Goal: Task Accomplishment & Management: Complete application form

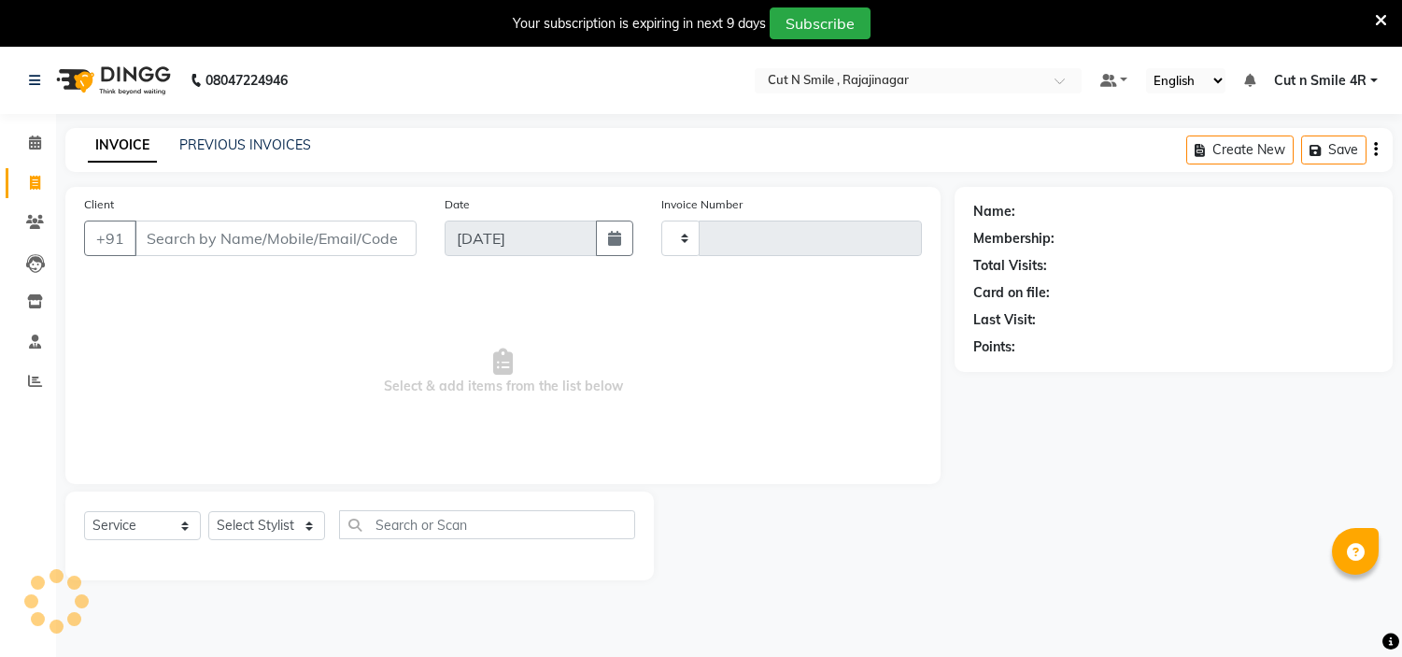
select select "service"
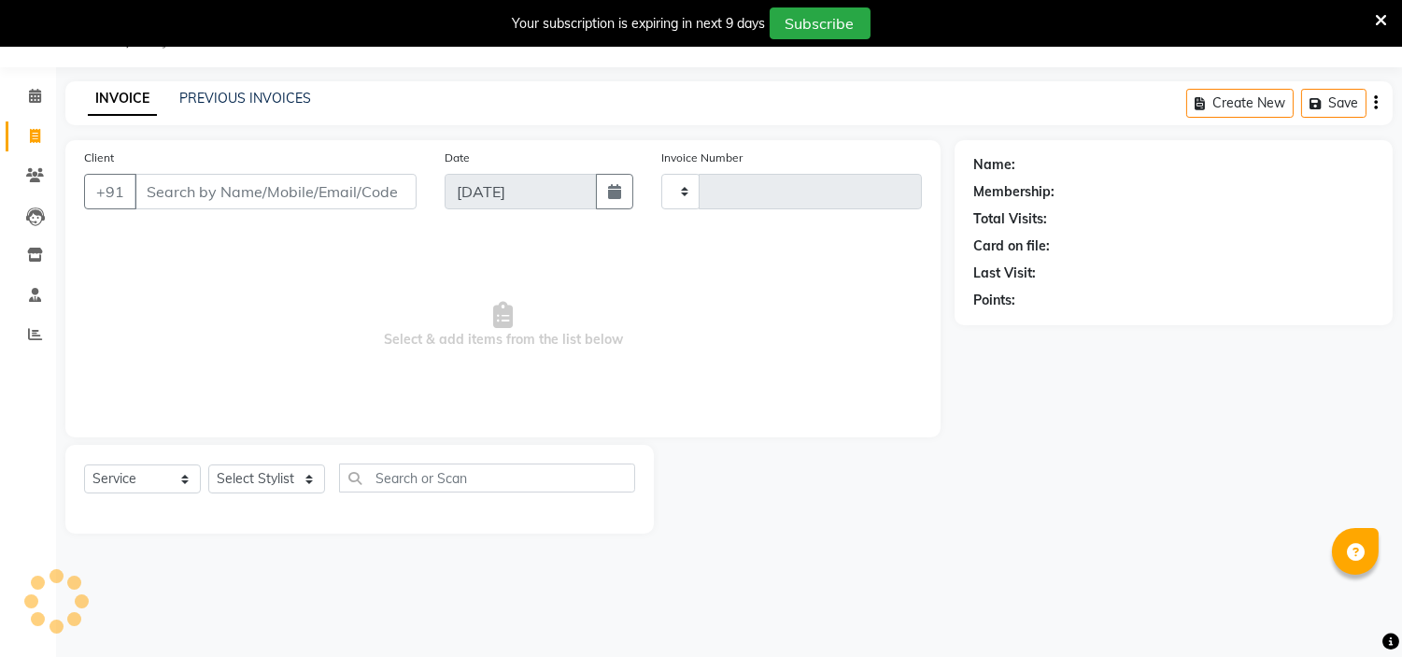
scroll to position [47, 0]
type input "124"
click at [686, 183] on select "[PERSON_NAME]/25-26 LA/2025-26 SH/25 CH/25 SA/25" at bounding box center [765, 191] width 208 height 35
select select "7182"
click at [661, 174] on select "[PERSON_NAME]/25-26 LA/2025-26 SH/25 CH/25 SA/25" at bounding box center [765, 191] width 208 height 35
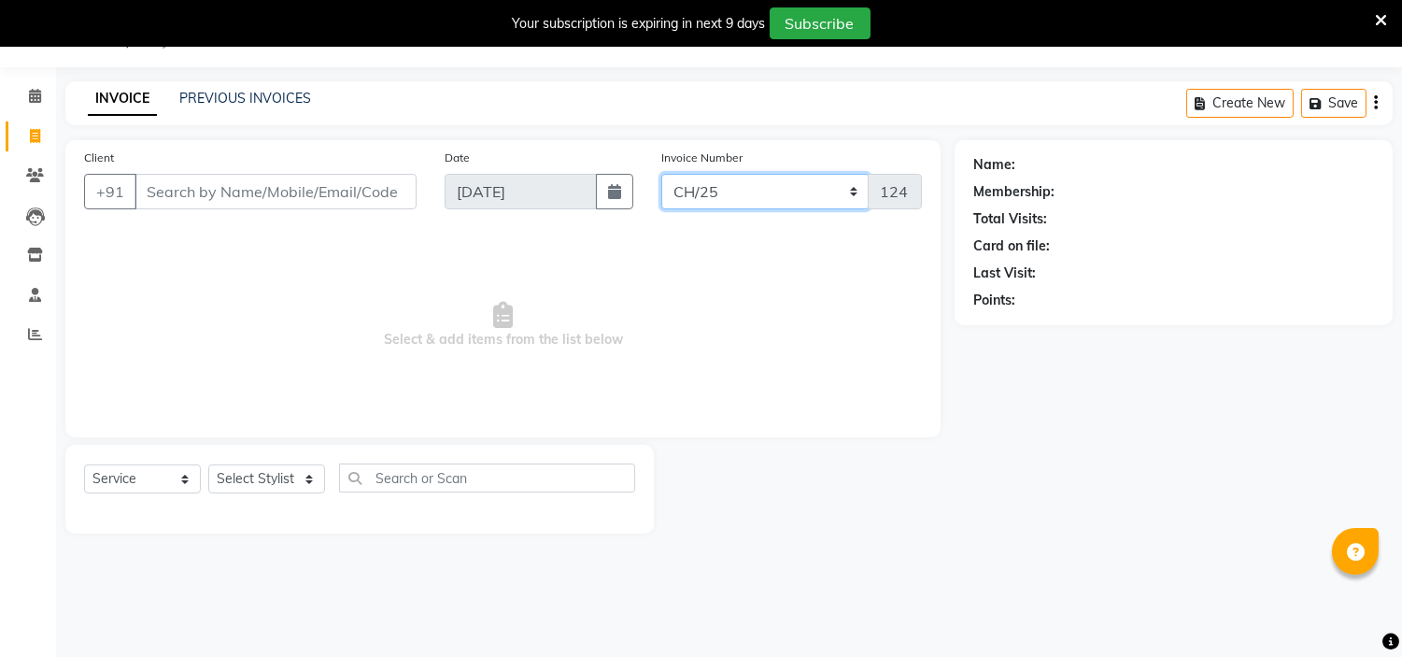
type input "1042"
click at [259, 183] on input "Client" at bounding box center [276, 191] width 282 height 35
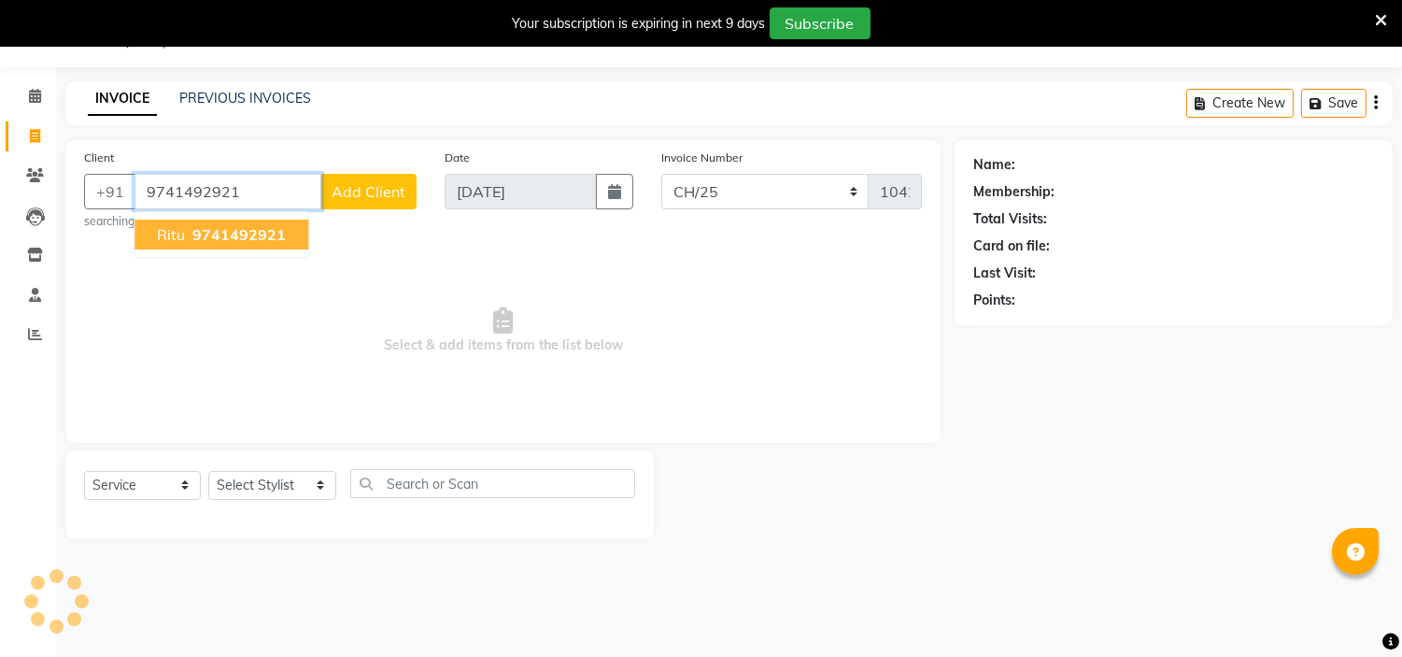
type input "9741492921"
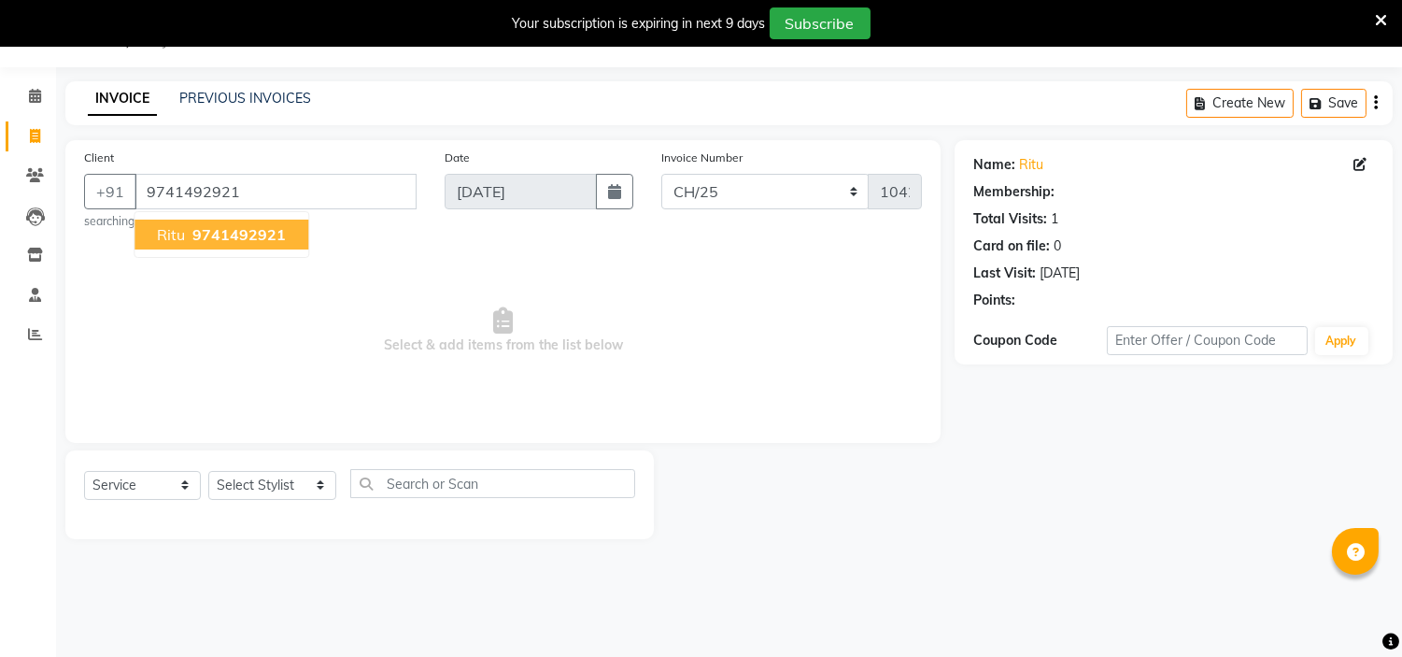
click at [245, 228] on span "9741492921" at bounding box center [238, 234] width 93 height 19
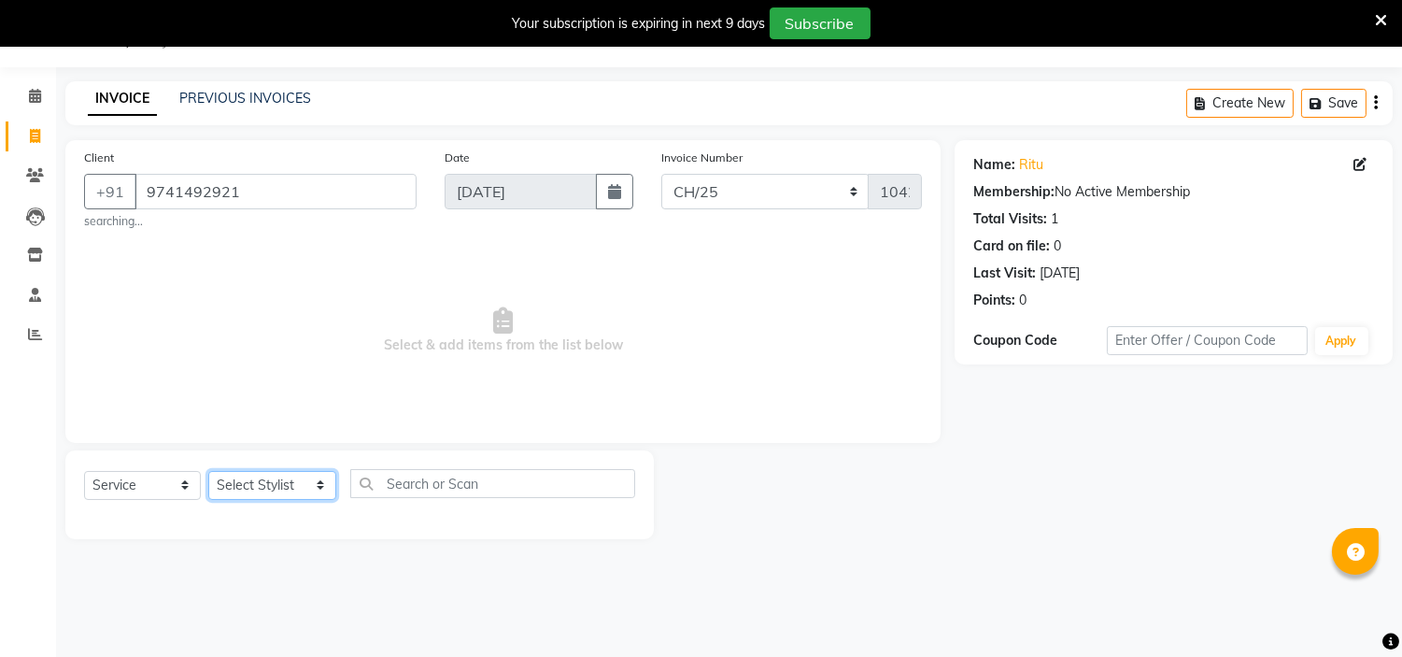
click at [312, 492] on select "Select Stylist [PERSON_NAME] Ammu 3R [PERSON_NAME] VN [PERSON_NAME] 3R [PERSON_…" at bounding box center [272, 485] width 128 height 29
select select "58643"
click at [208, 471] on select "Select Stylist [PERSON_NAME] Ammu 3R [PERSON_NAME] VN [PERSON_NAME] 3R [PERSON_…" at bounding box center [272, 485] width 128 height 29
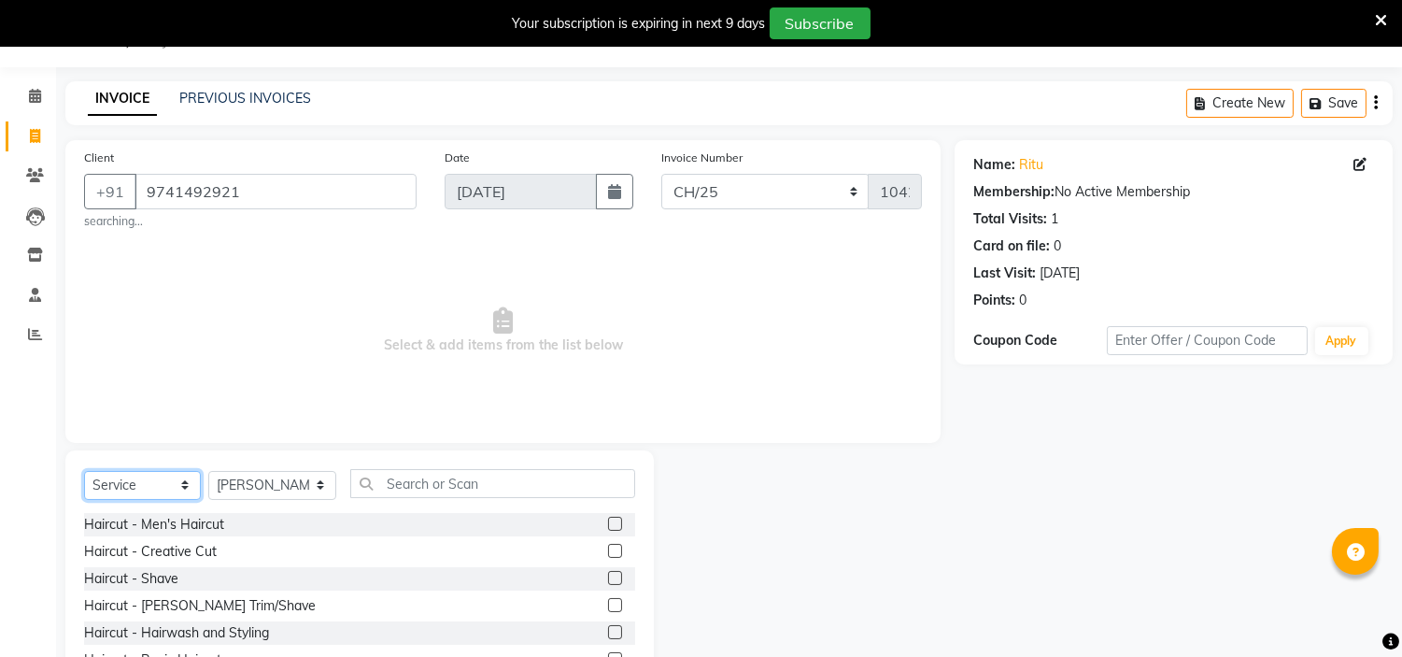
click at [187, 474] on select "Select Service Product Membership Package Voucher Prepaid Gift Card" at bounding box center [142, 485] width 117 height 29
select select "P"
click at [84, 471] on select "Select Service Product Membership Package Voucher Prepaid Gift Card" at bounding box center [142, 485] width 117 height 29
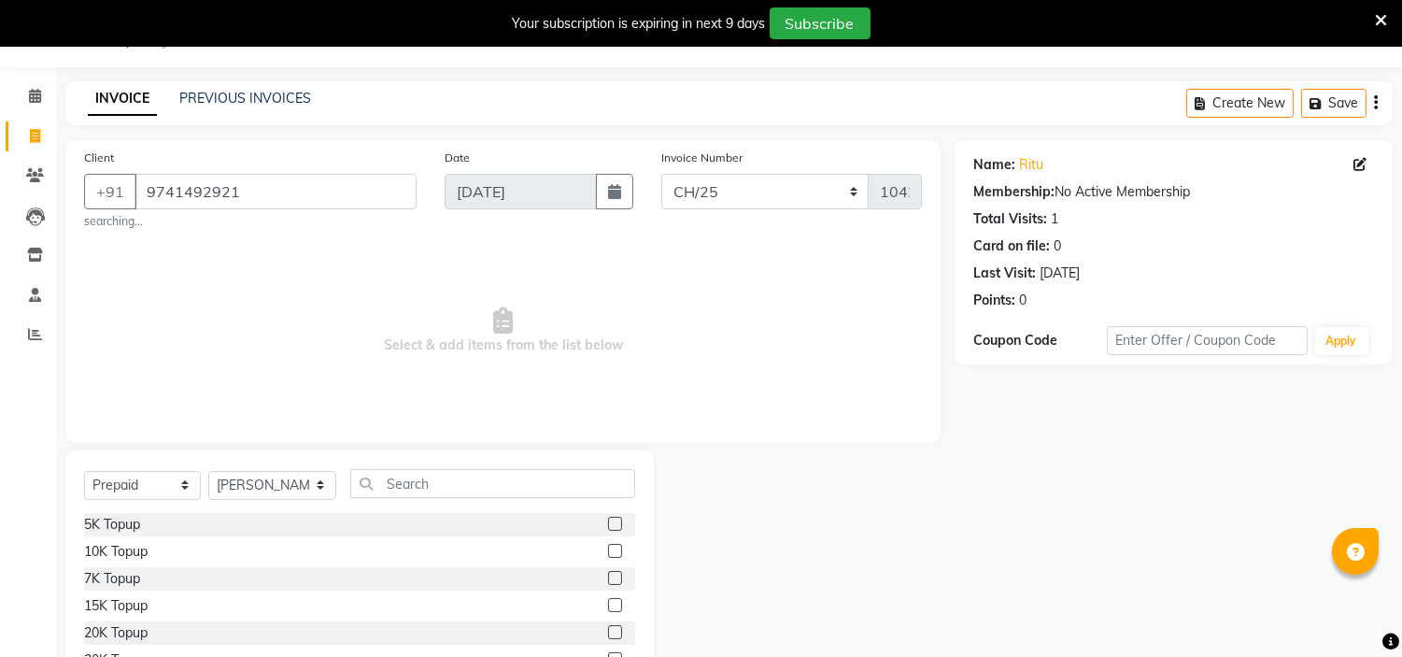
click at [608, 574] on label at bounding box center [615, 578] width 14 height 14
click at [608, 574] on input "checkbox" at bounding box center [614, 579] width 12 height 12
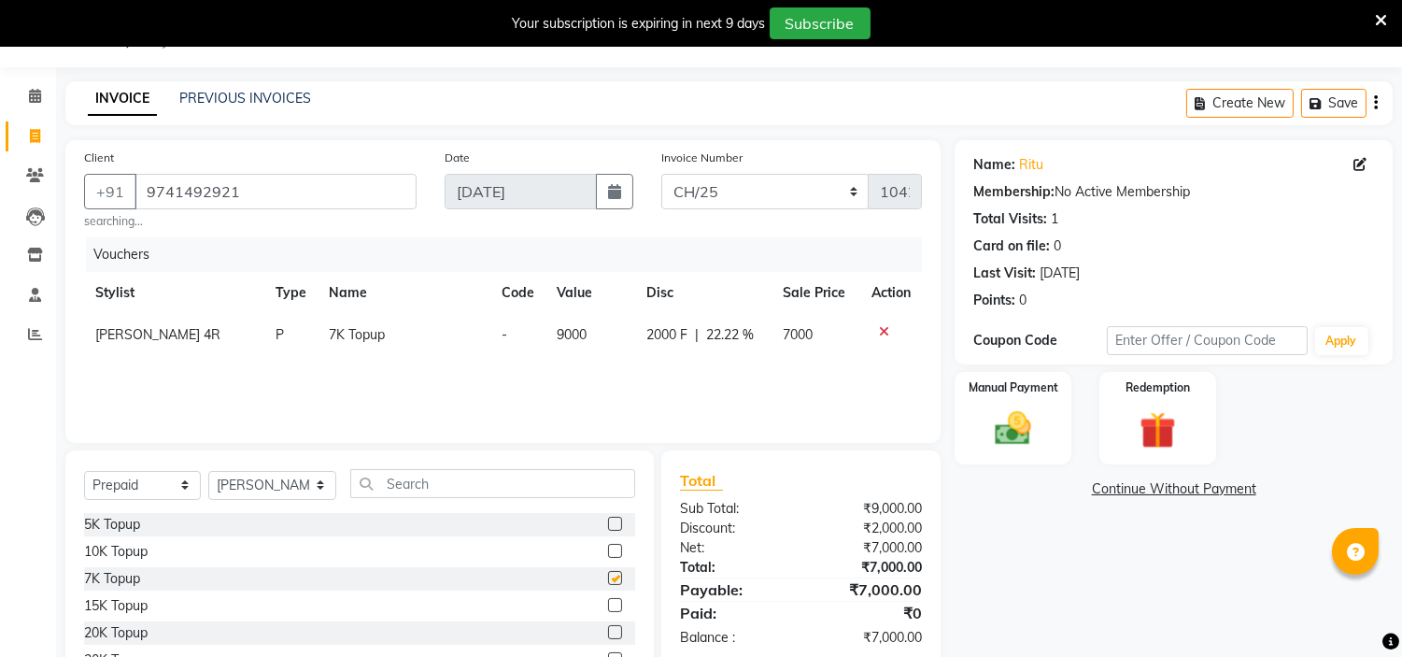
checkbox input "false"
click at [1000, 421] on img at bounding box center [1014, 429] width 62 height 44
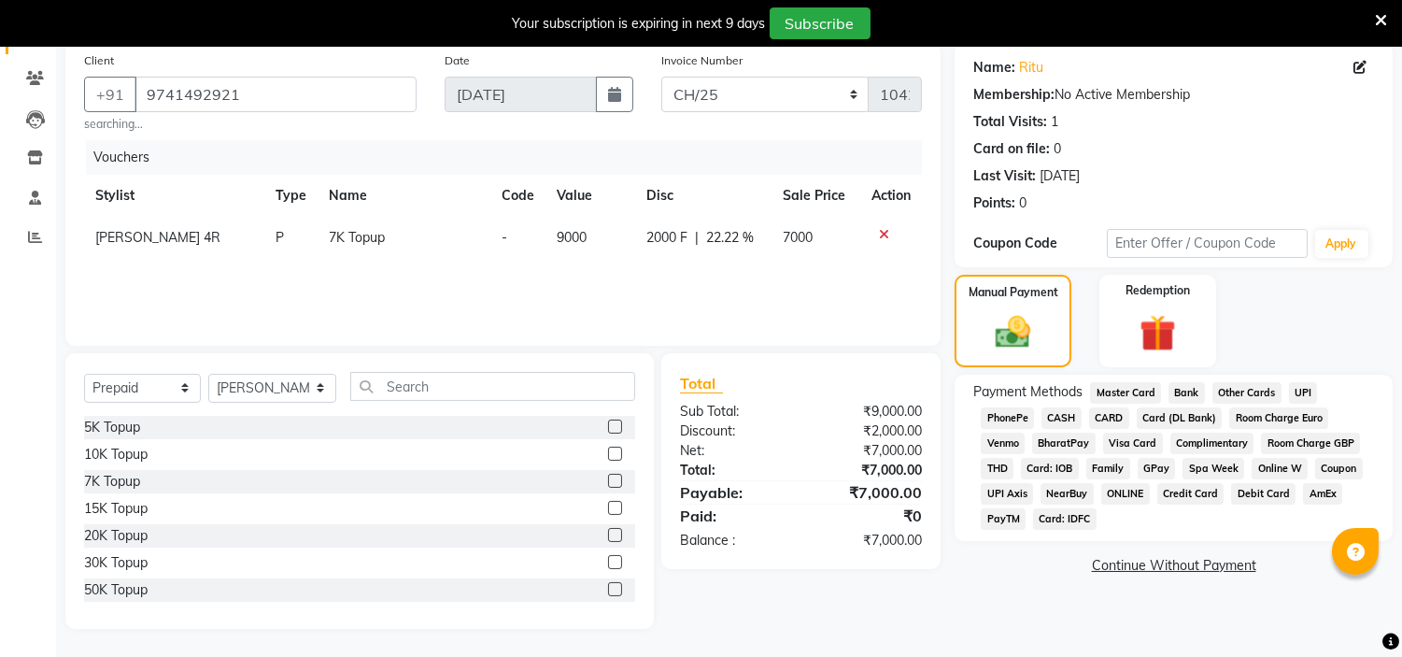
scroll to position [71, 0]
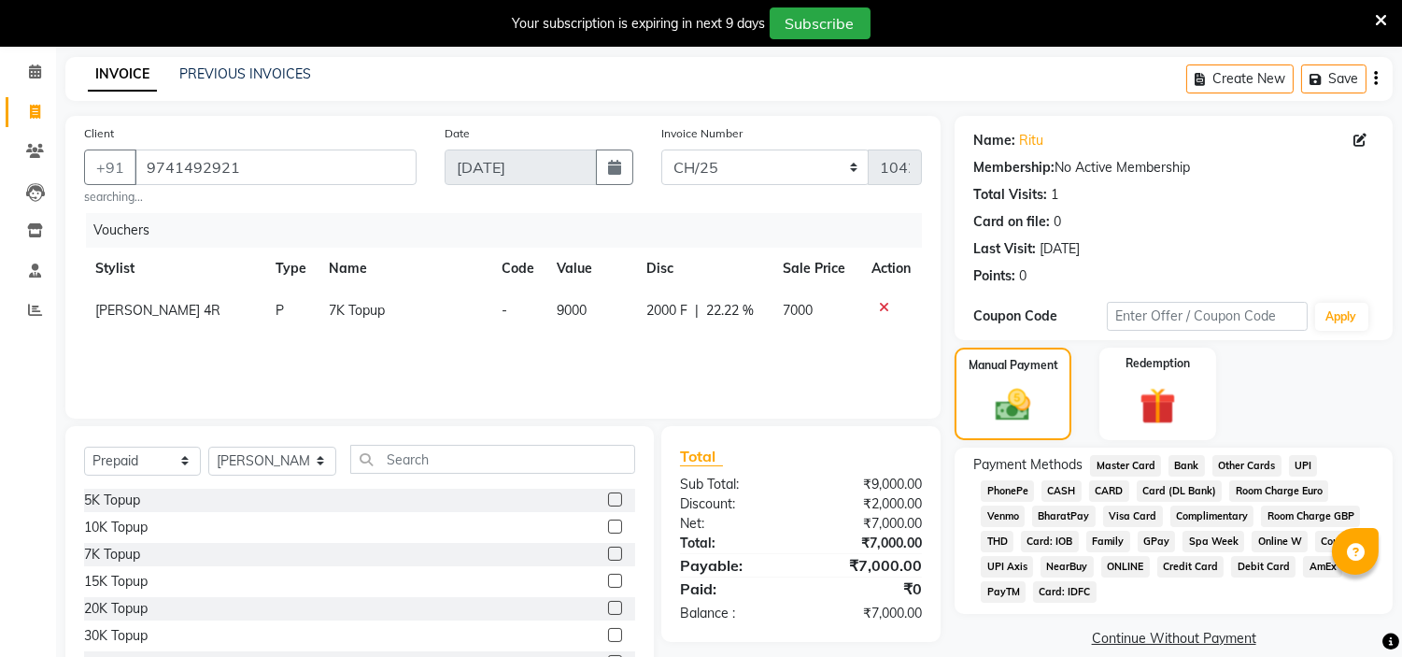
click at [1059, 480] on span "CASH" at bounding box center [1062, 490] width 40 height 21
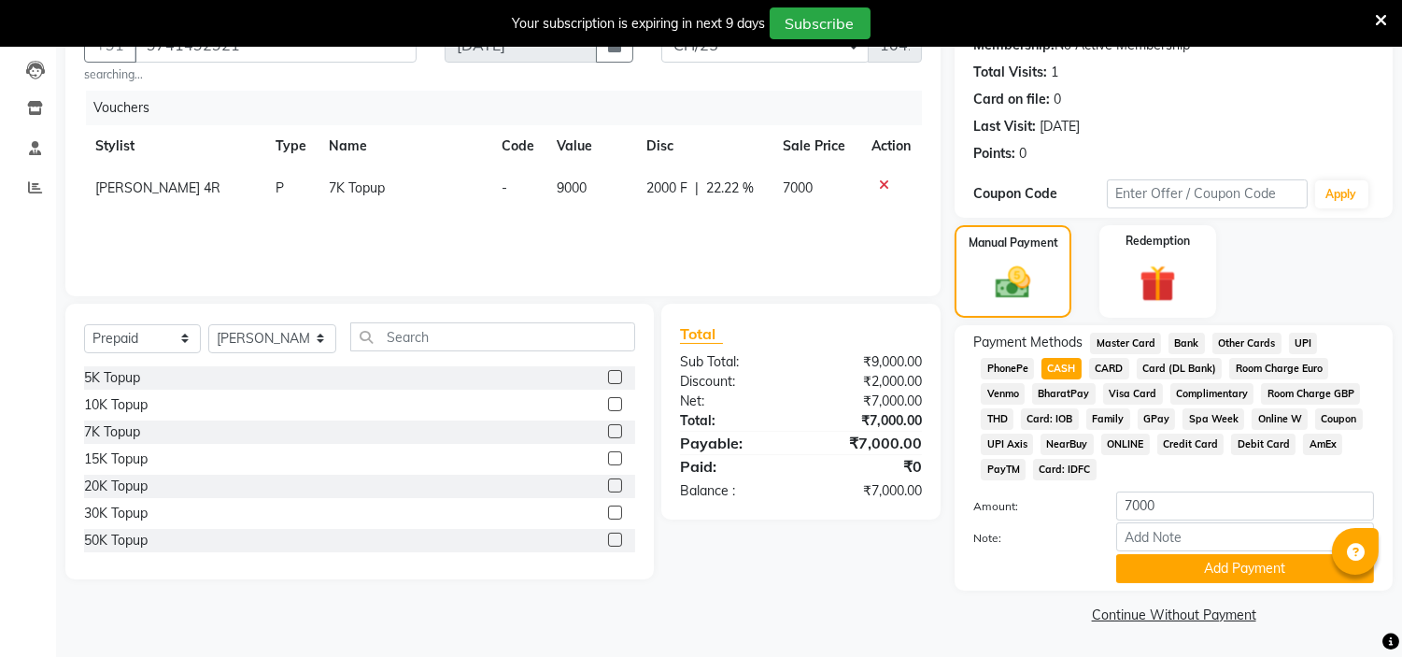
click at [1214, 589] on div "Payment Methods Master Card Bank Other Cards UPI PhonePe CASH CARD Card (DL Ban…" at bounding box center [1174, 457] width 438 height 265
click at [1206, 579] on button "Add Payment" at bounding box center [1245, 568] width 258 height 29
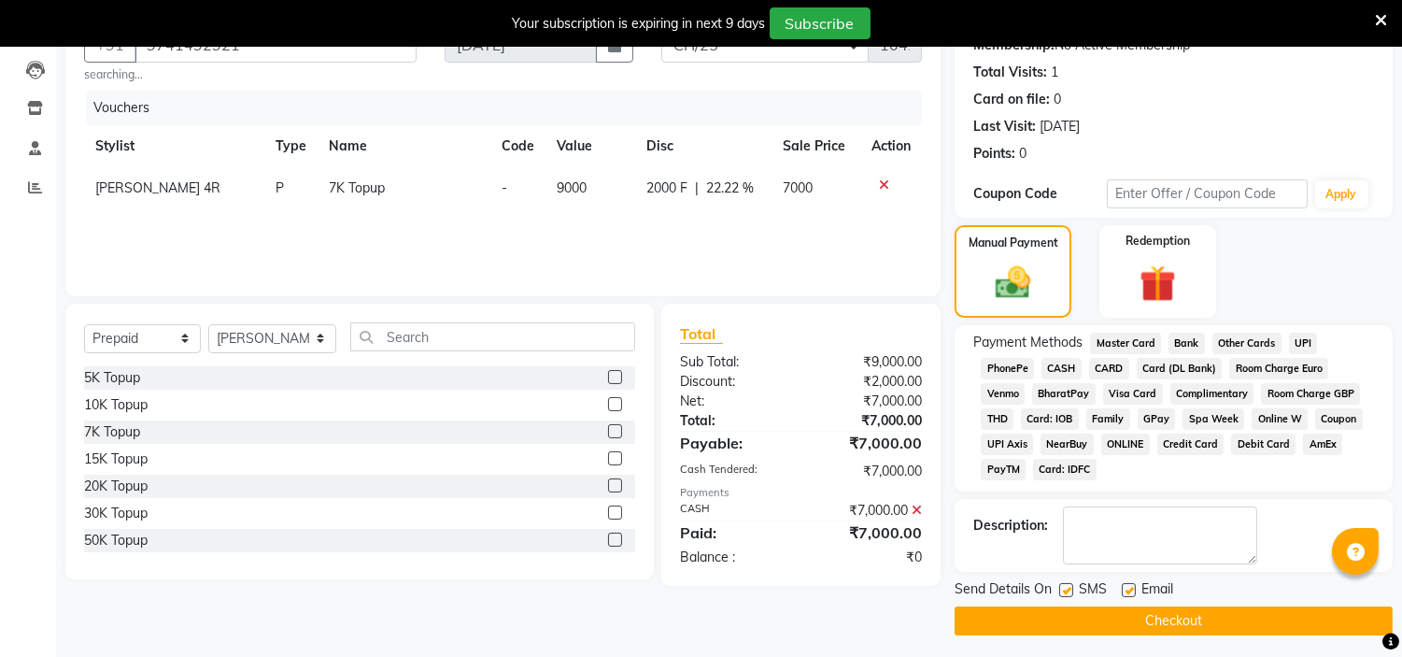
click at [1180, 626] on button "Checkout" at bounding box center [1174, 620] width 438 height 29
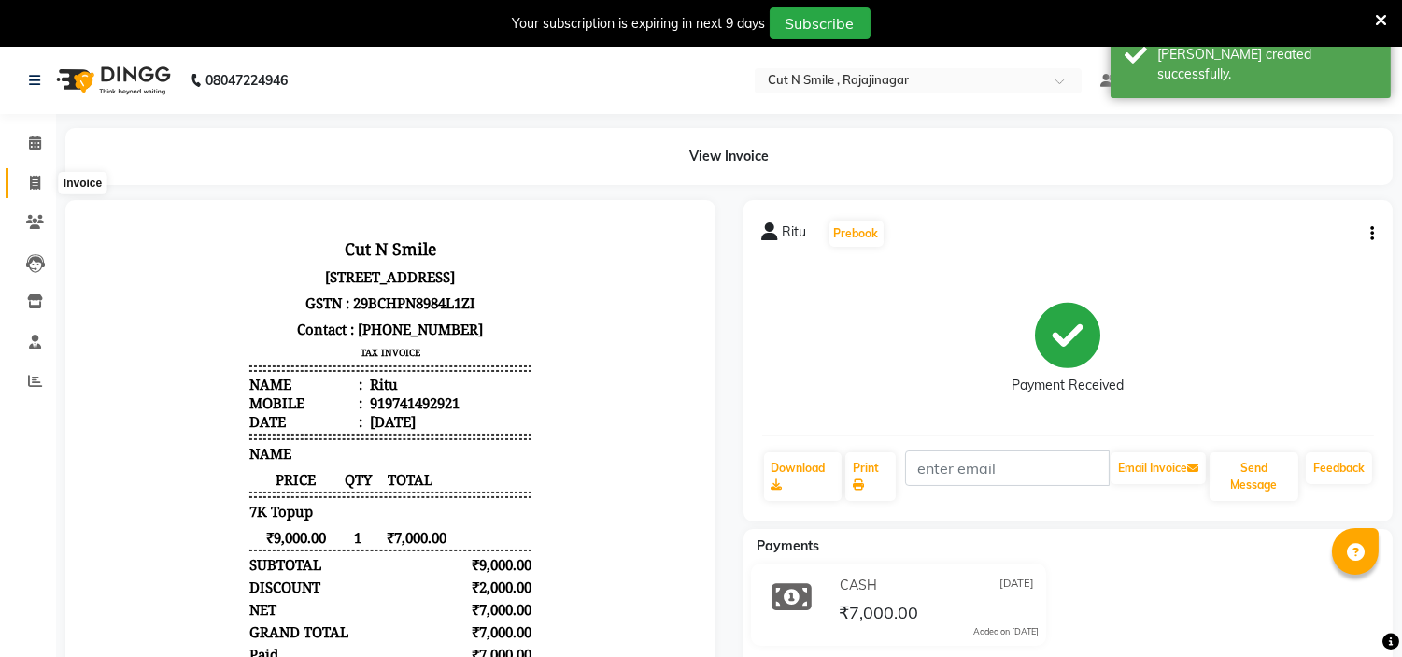
click at [33, 183] on icon at bounding box center [35, 183] width 10 height 14
select select "service"
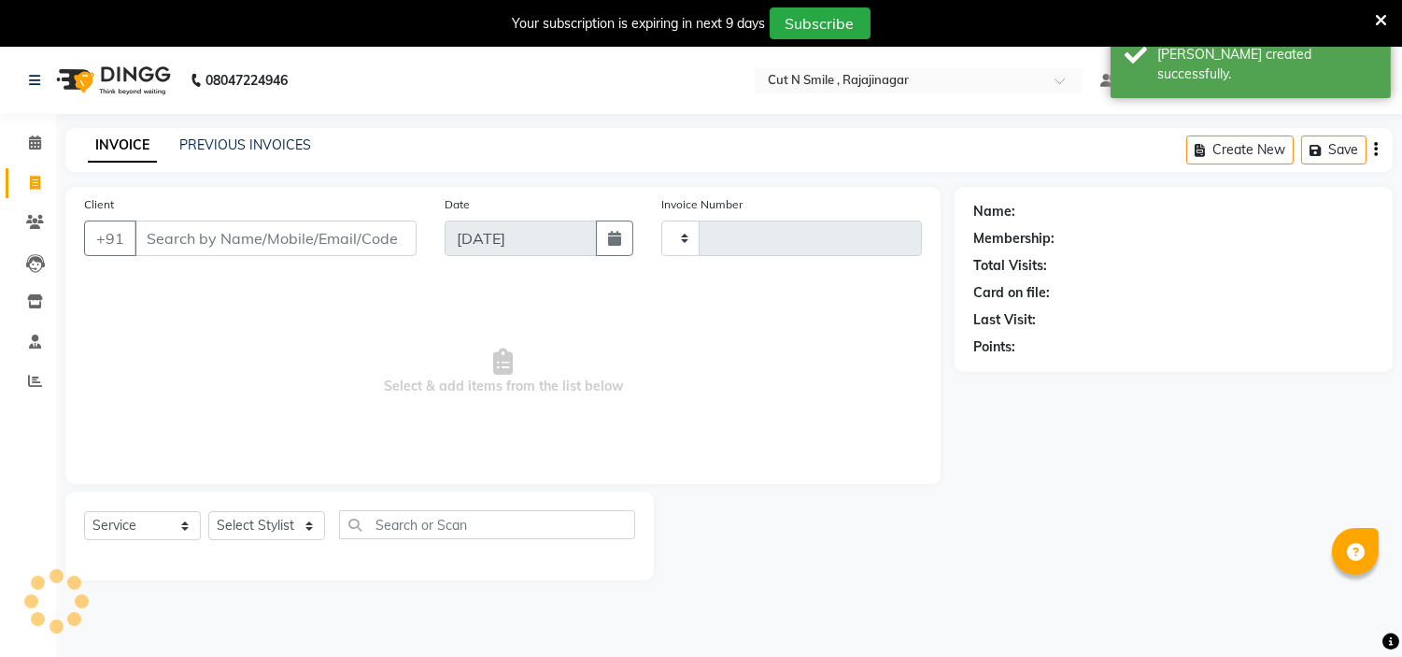
scroll to position [47, 0]
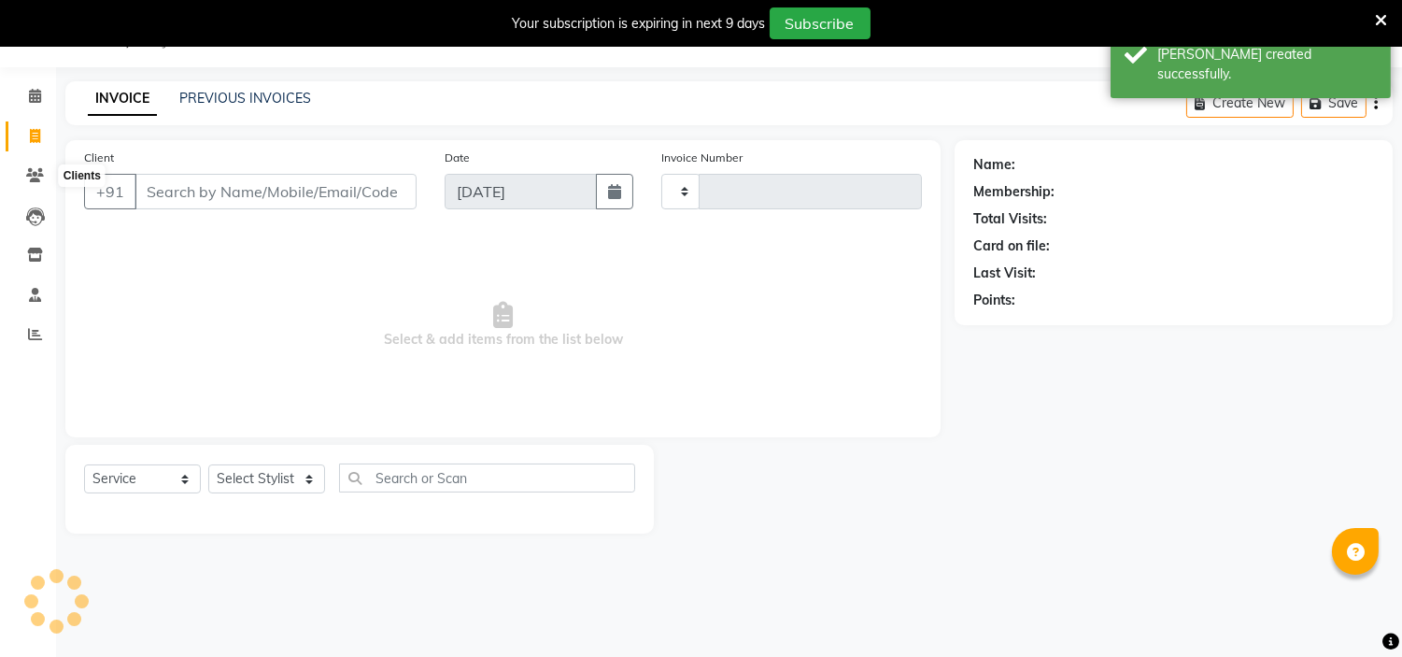
type input "124"
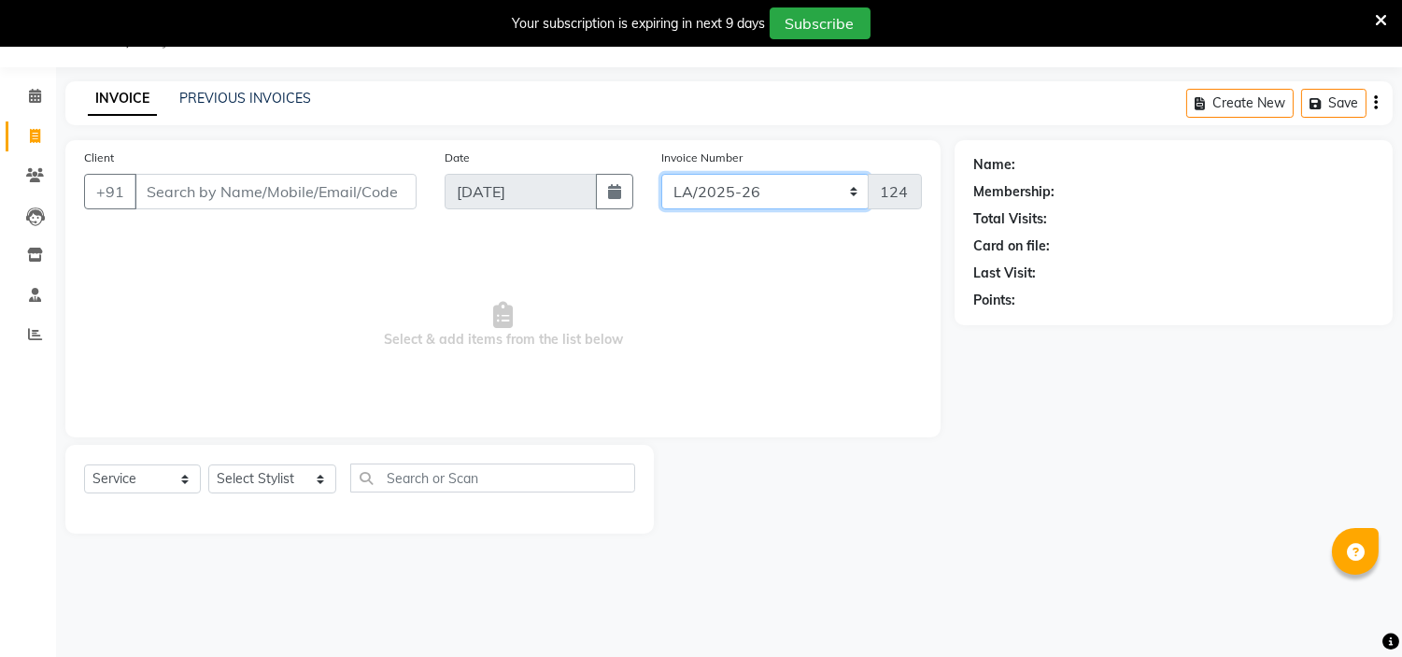
drag, startPoint x: 757, startPoint y: 184, endPoint x: 743, endPoint y: 302, distance: 118.5
click at [743, 302] on div "Client +91 Date [DATE] Invoice Number [PERSON_NAME]/25-26 LA/2025-26 SH/25 CH/2…" at bounding box center [502, 288] width 875 height 297
select select "7182"
click at [661, 174] on select "[PERSON_NAME]/25-26 LA/2025-26 SH/25 CH/25 SA/25" at bounding box center [765, 191] width 208 height 35
type input "1043"
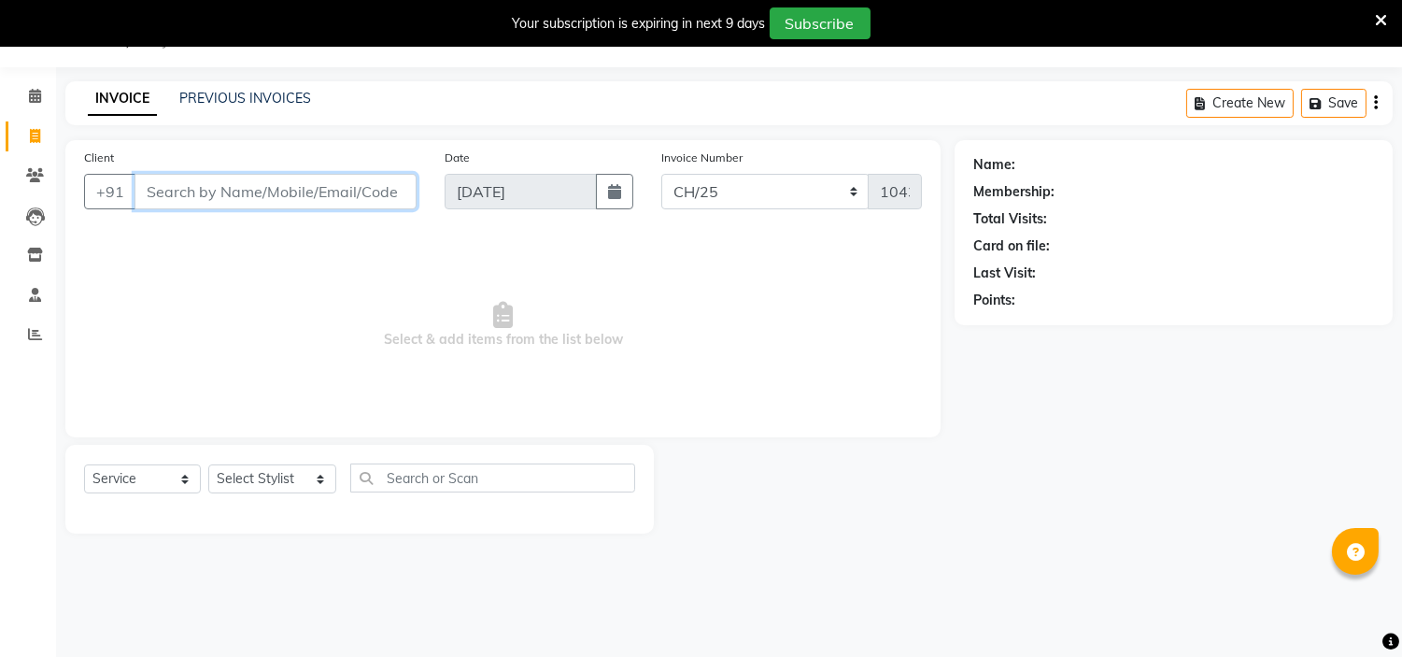
click at [276, 201] on input "Client" at bounding box center [276, 191] width 282 height 35
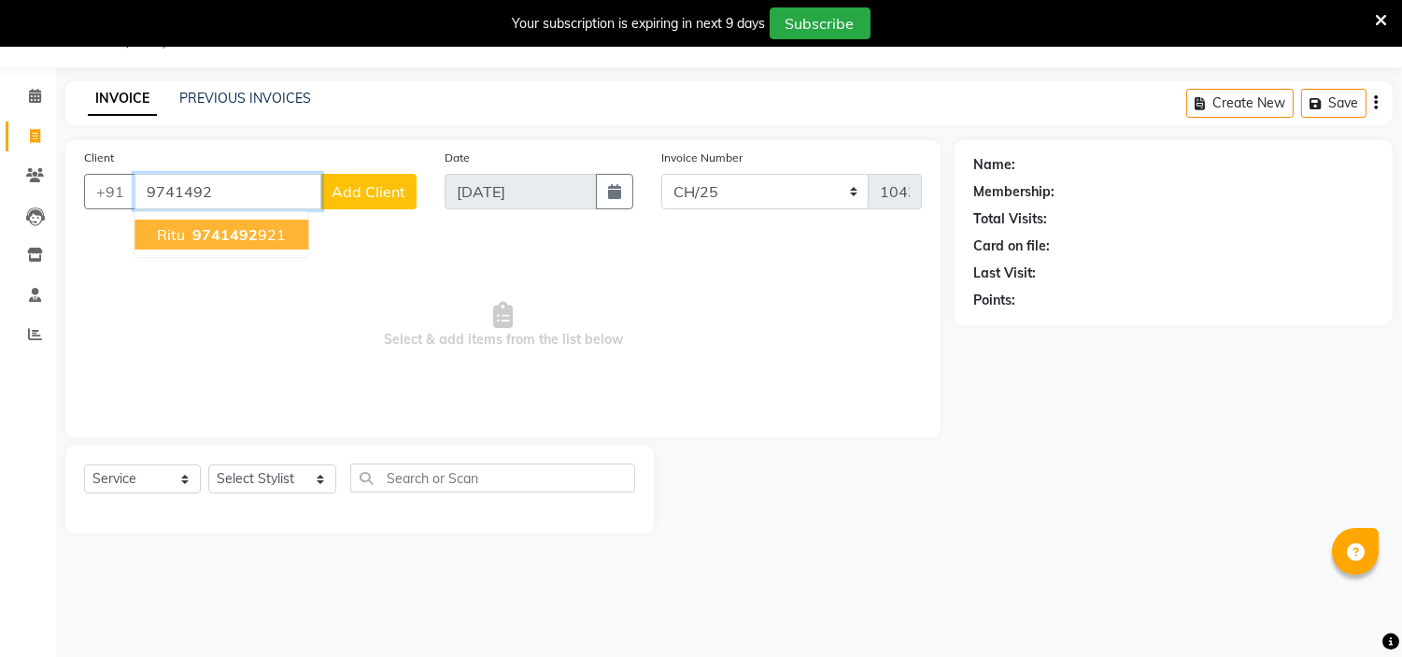
click at [248, 238] on span "9741492" at bounding box center [224, 234] width 65 height 19
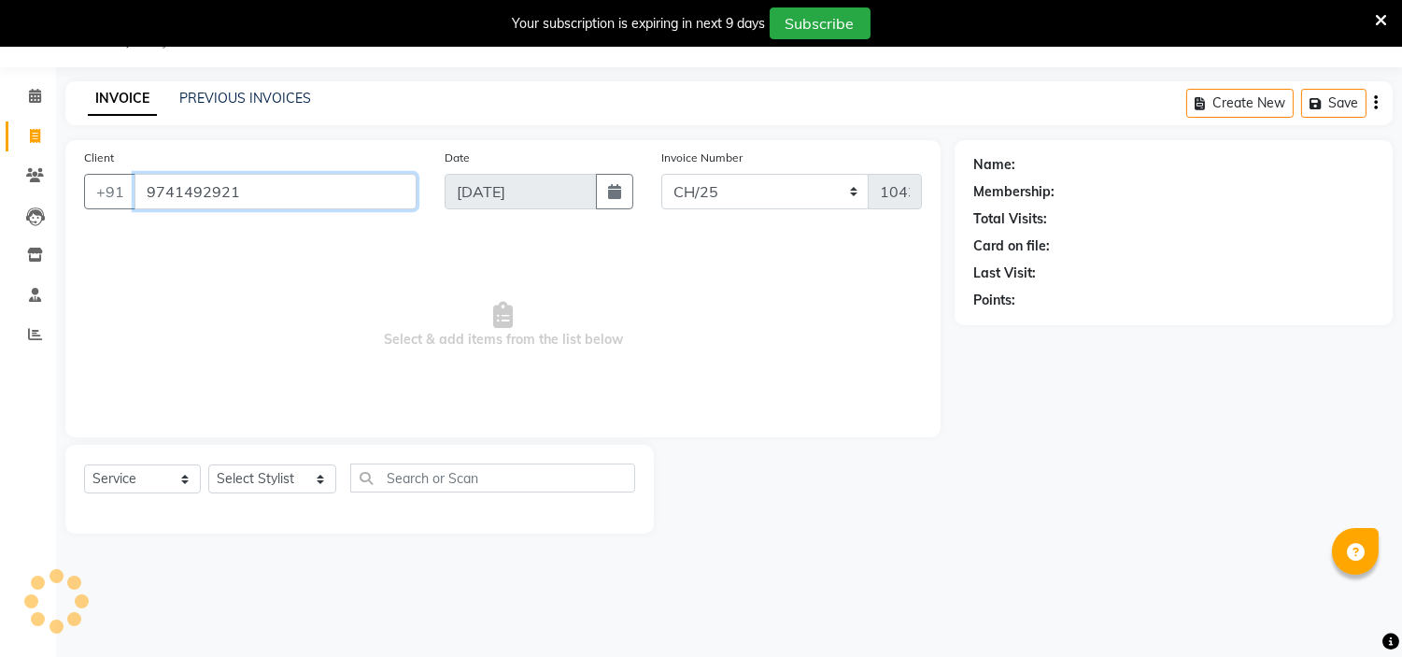
type input "9741492921"
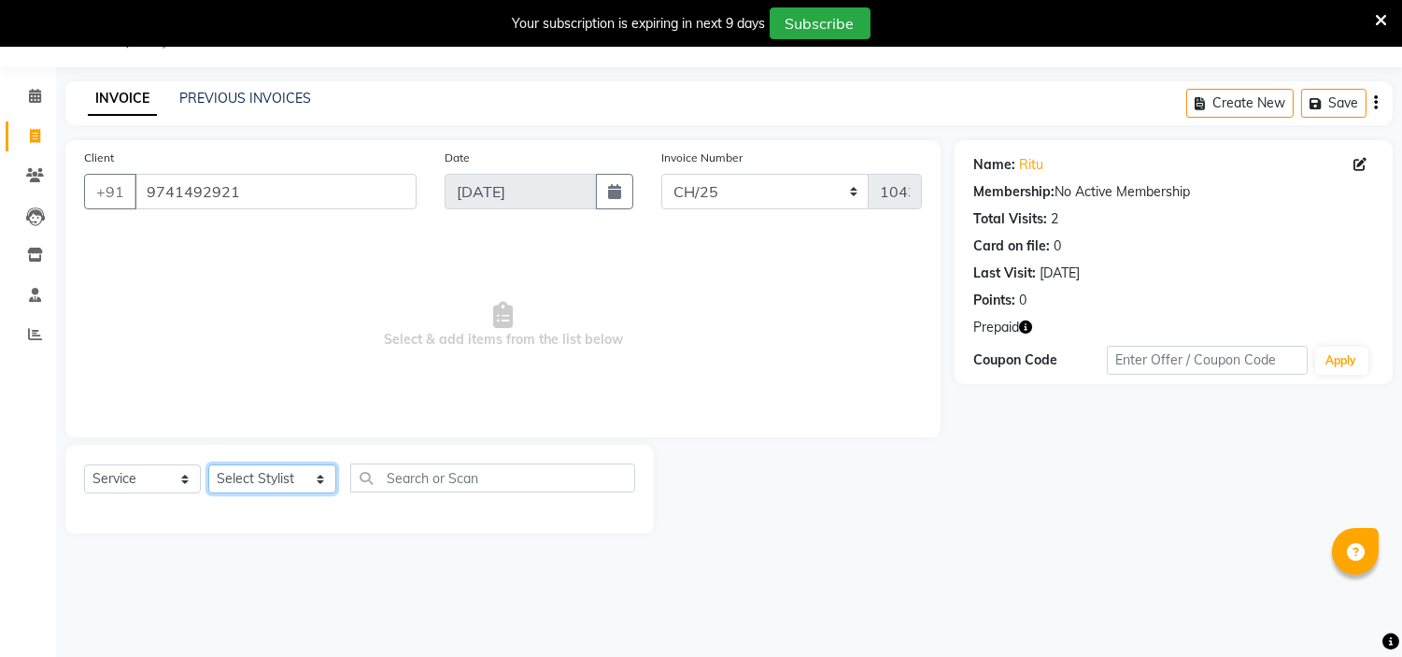
click at [284, 474] on select "Select Stylist [PERSON_NAME] Ammu 3R [PERSON_NAME] VN [PERSON_NAME] 3R [PERSON_…" at bounding box center [272, 478] width 128 height 29
select select "58643"
click at [208, 465] on select "Select Stylist [PERSON_NAME] Ammu 3R [PERSON_NAME] VN [PERSON_NAME] 3R [PERSON_…" at bounding box center [272, 478] width 128 height 29
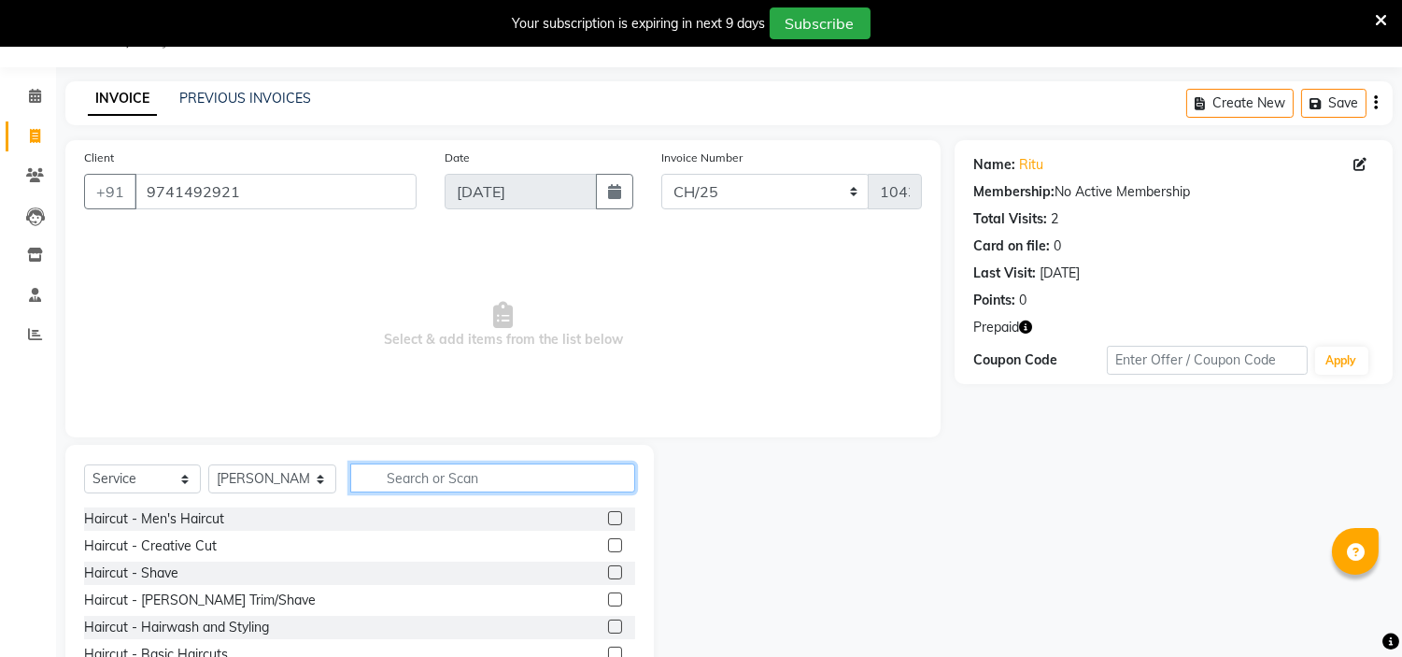
click at [455, 469] on input "text" at bounding box center [492, 477] width 285 height 29
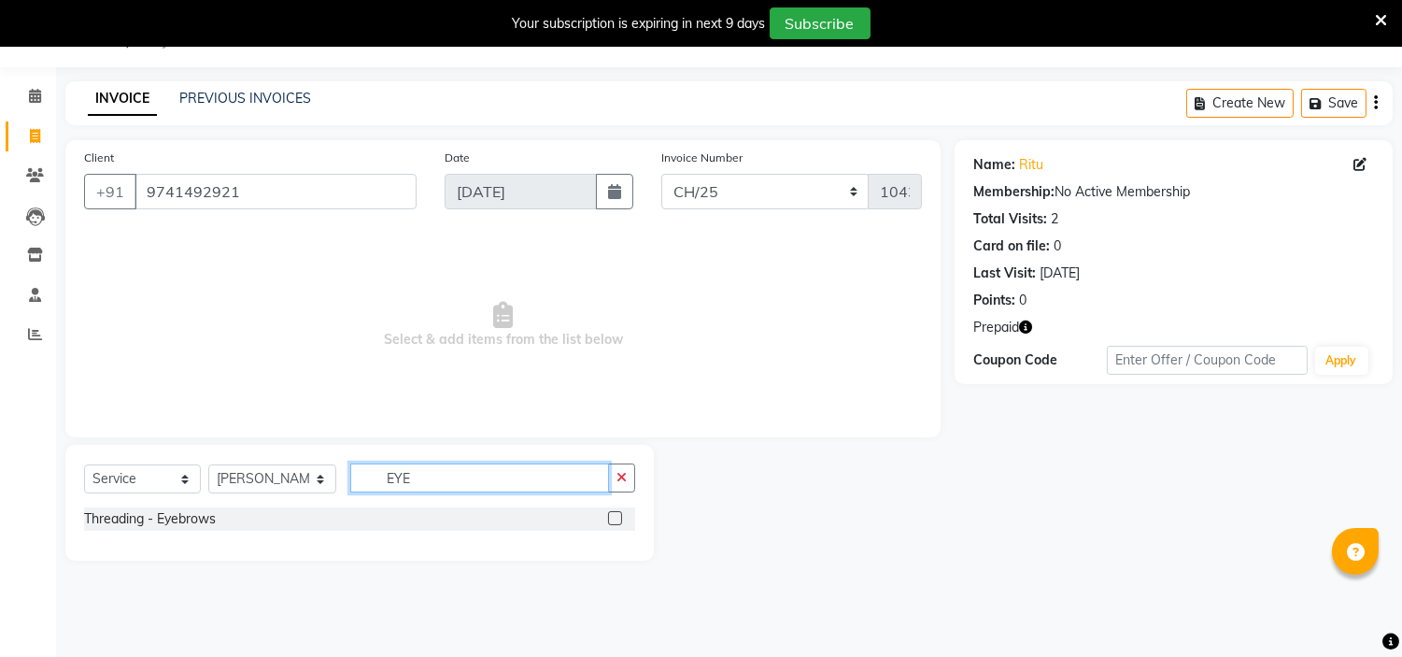
type input "EYE"
click at [611, 517] on label at bounding box center [615, 518] width 14 height 14
click at [611, 517] on input "checkbox" at bounding box center [614, 519] width 12 height 12
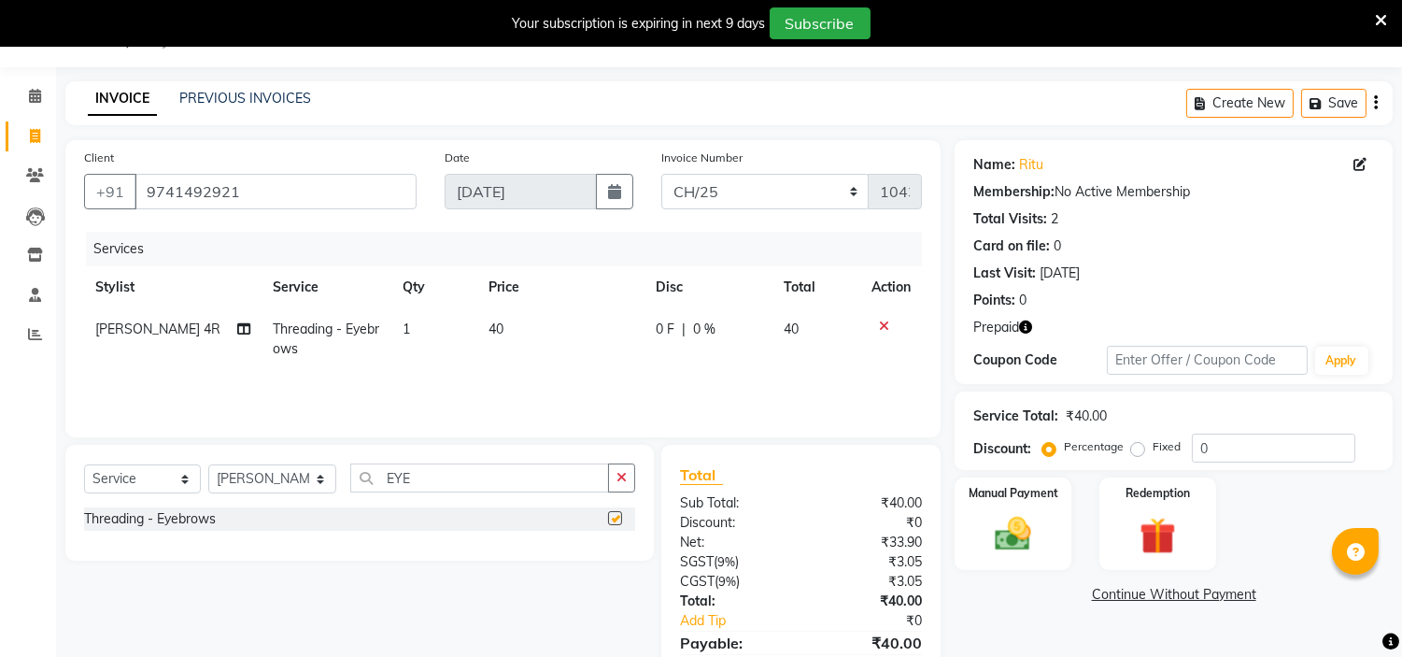
checkbox input "false"
click at [497, 489] on input "EYE" at bounding box center [479, 477] width 259 height 29
type input "E"
type input "UPP"
click at [617, 515] on label at bounding box center [615, 518] width 14 height 14
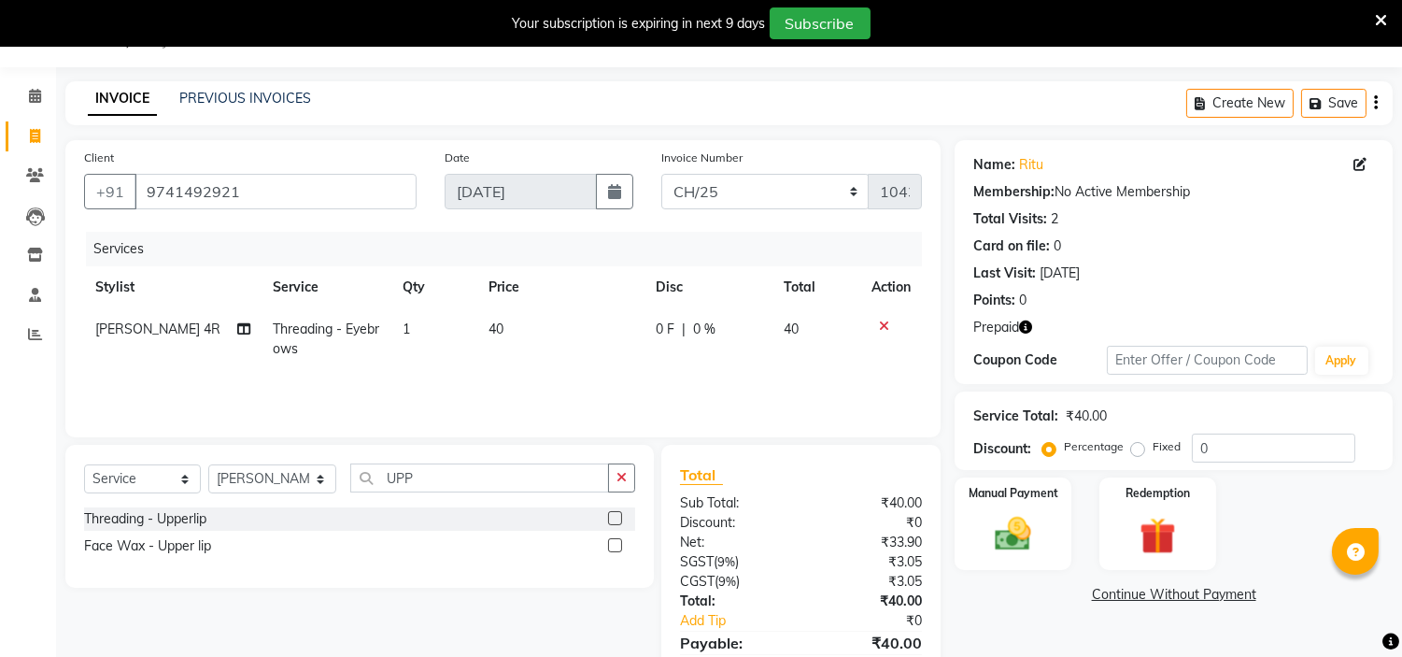
click at [617, 515] on input "checkbox" at bounding box center [614, 519] width 12 height 12
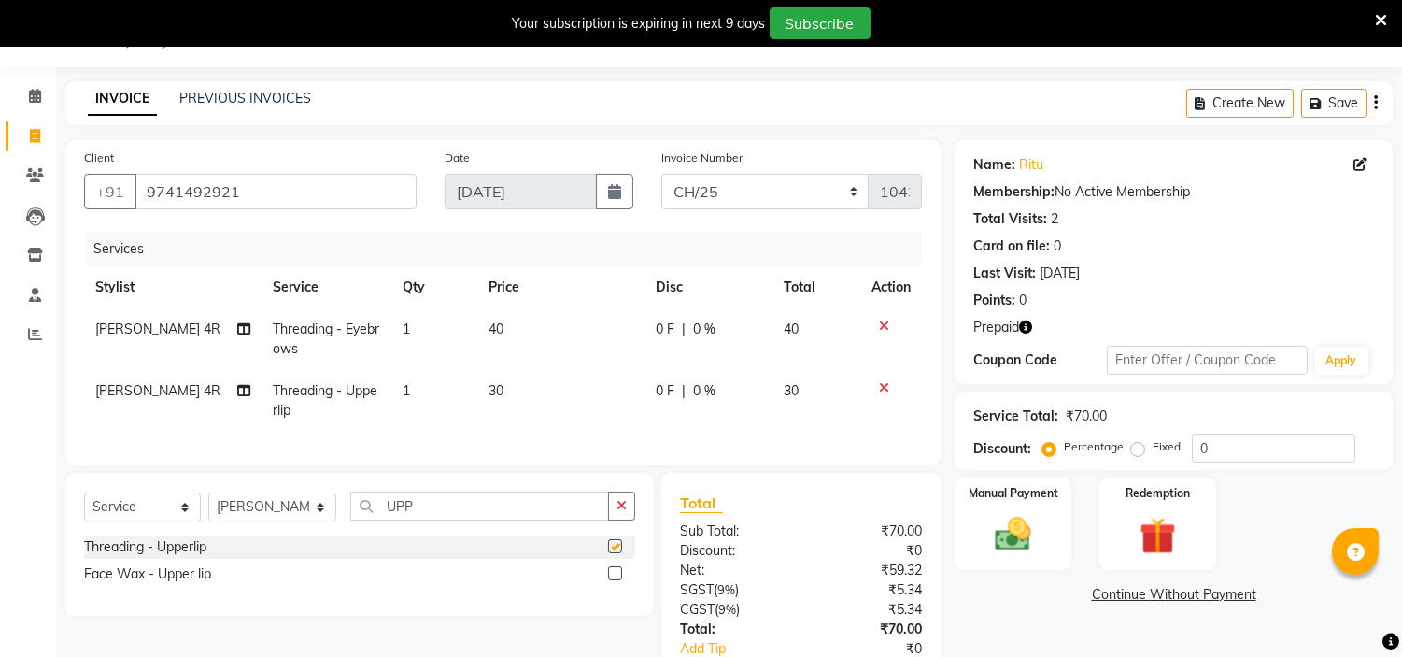
checkbox input "false"
click at [518, 322] on td "40" at bounding box center [560, 339] width 167 height 62
select select "58643"
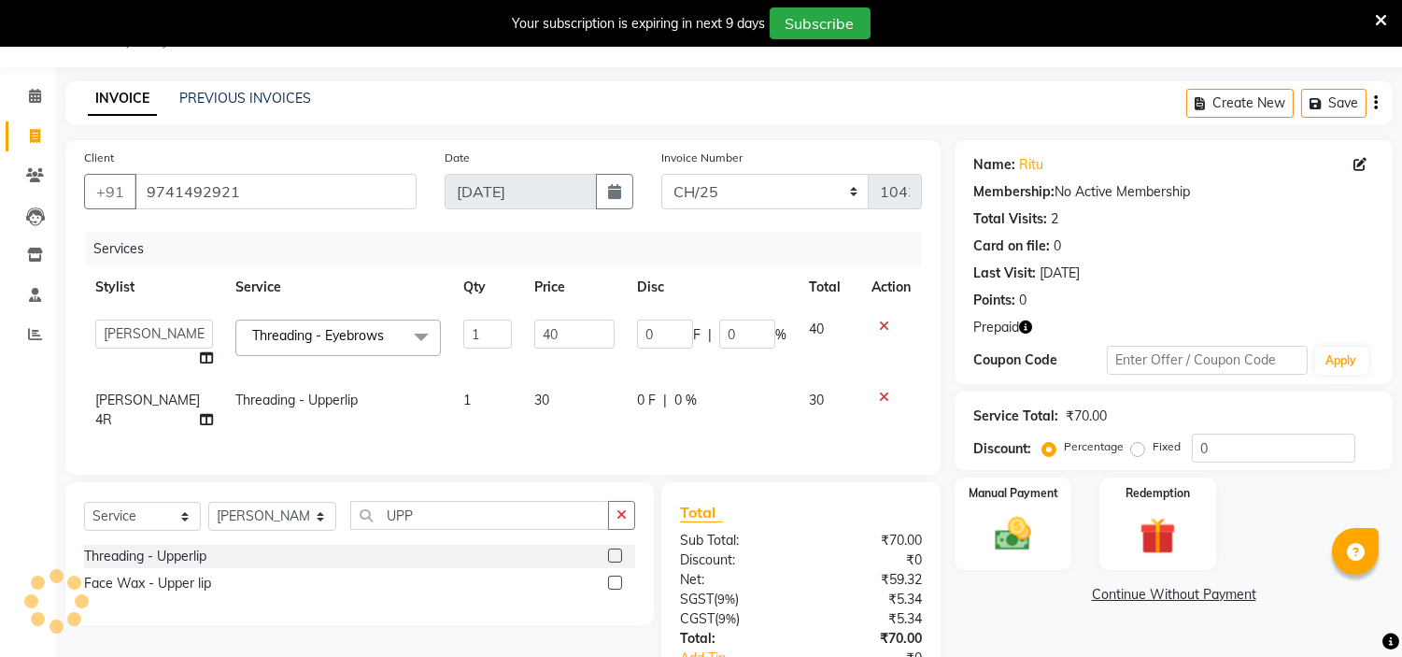
click at [534, 322] on input "40" at bounding box center [574, 333] width 80 height 29
click at [547, 334] on input "40" at bounding box center [574, 333] width 80 height 29
type input "4"
type input "50"
click at [1163, 529] on img at bounding box center [1158, 536] width 62 height 47
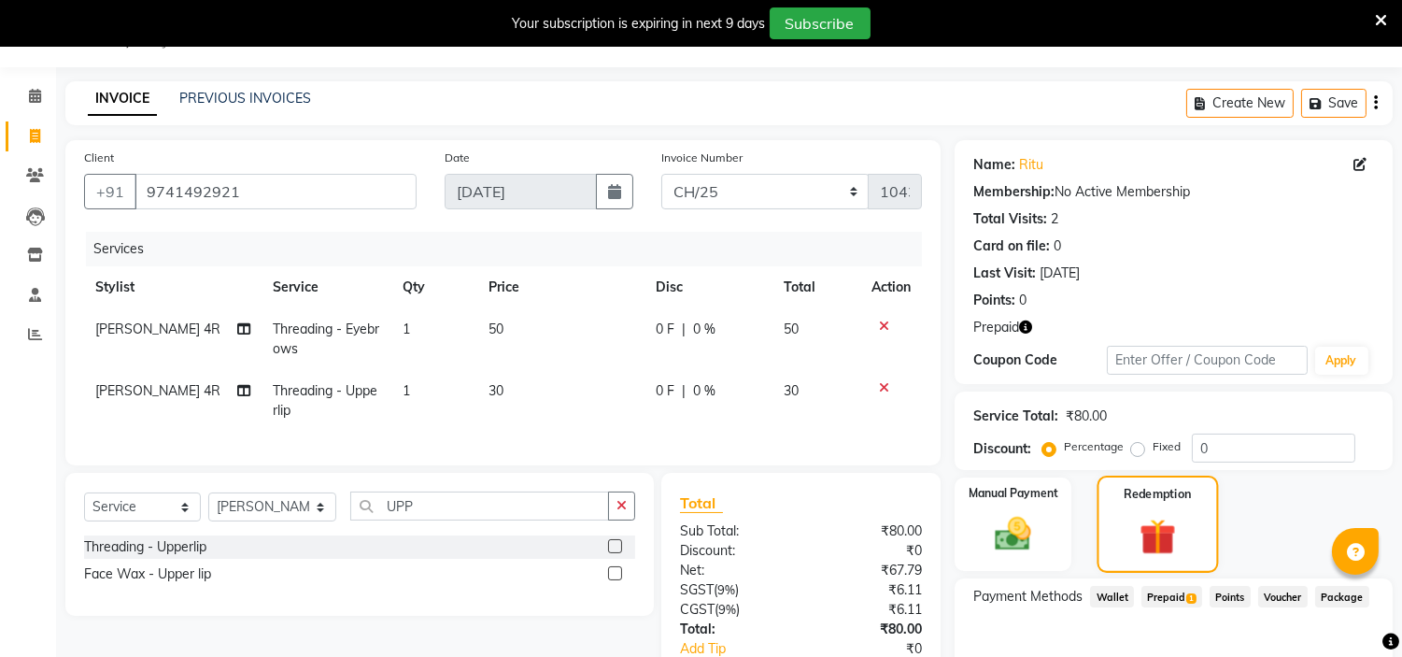
scroll to position [180, 0]
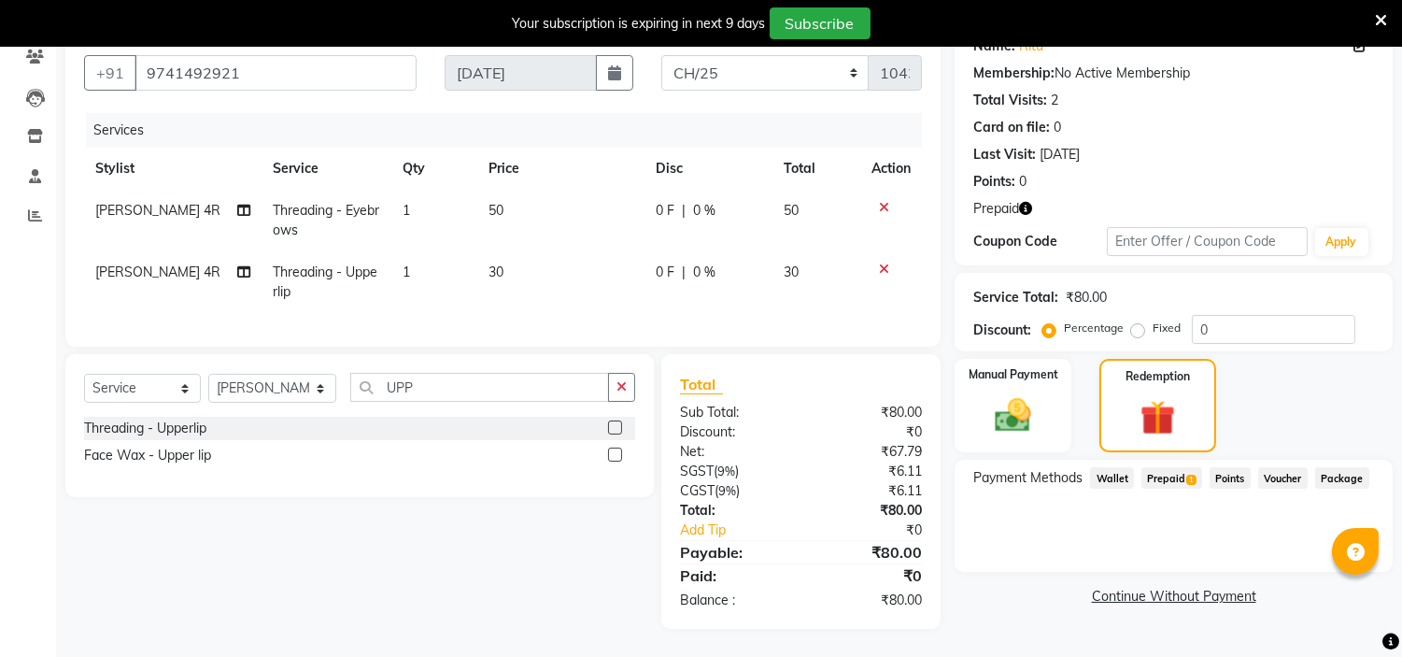
click at [1163, 469] on span "Prepaid 1" at bounding box center [1172, 477] width 61 height 21
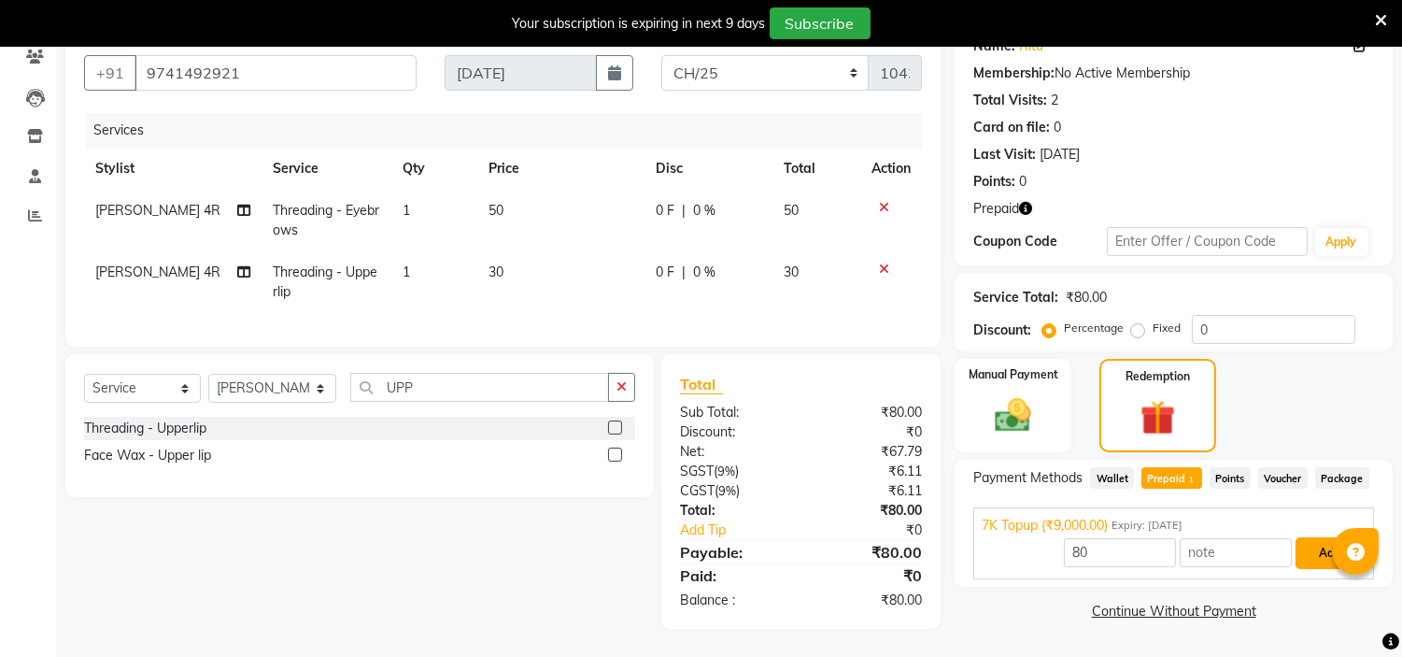
click at [1323, 537] on button "Add" at bounding box center [1330, 553] width 68 height 32
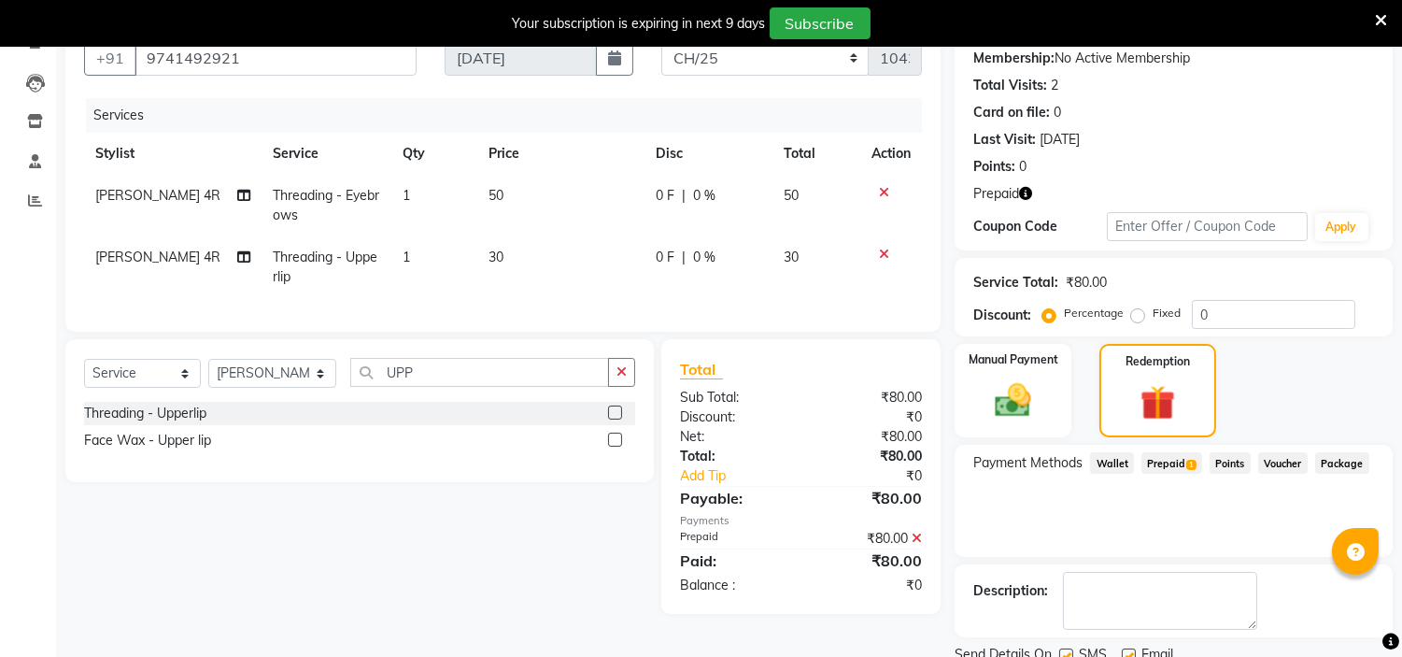
scroll to position [250, 0]
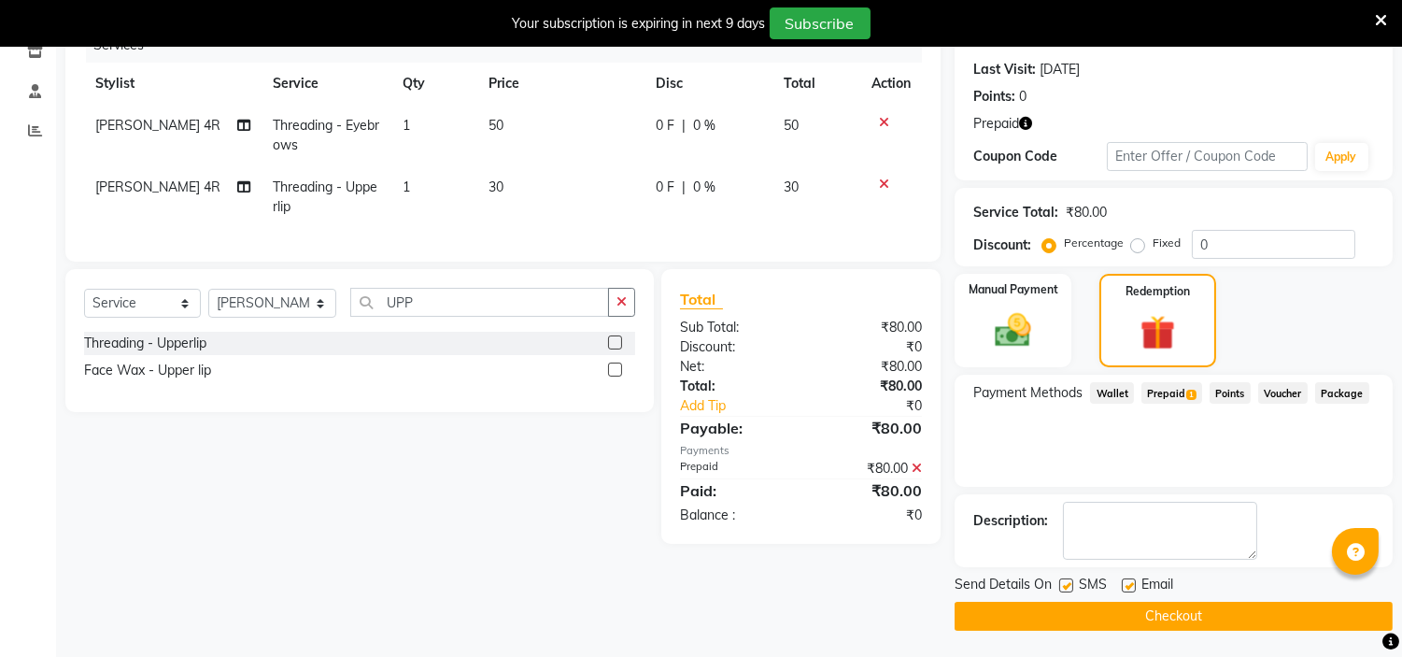
click at [1146, 618] on button "Checkout" at bounding box center [1174, 616] width 438 height 29
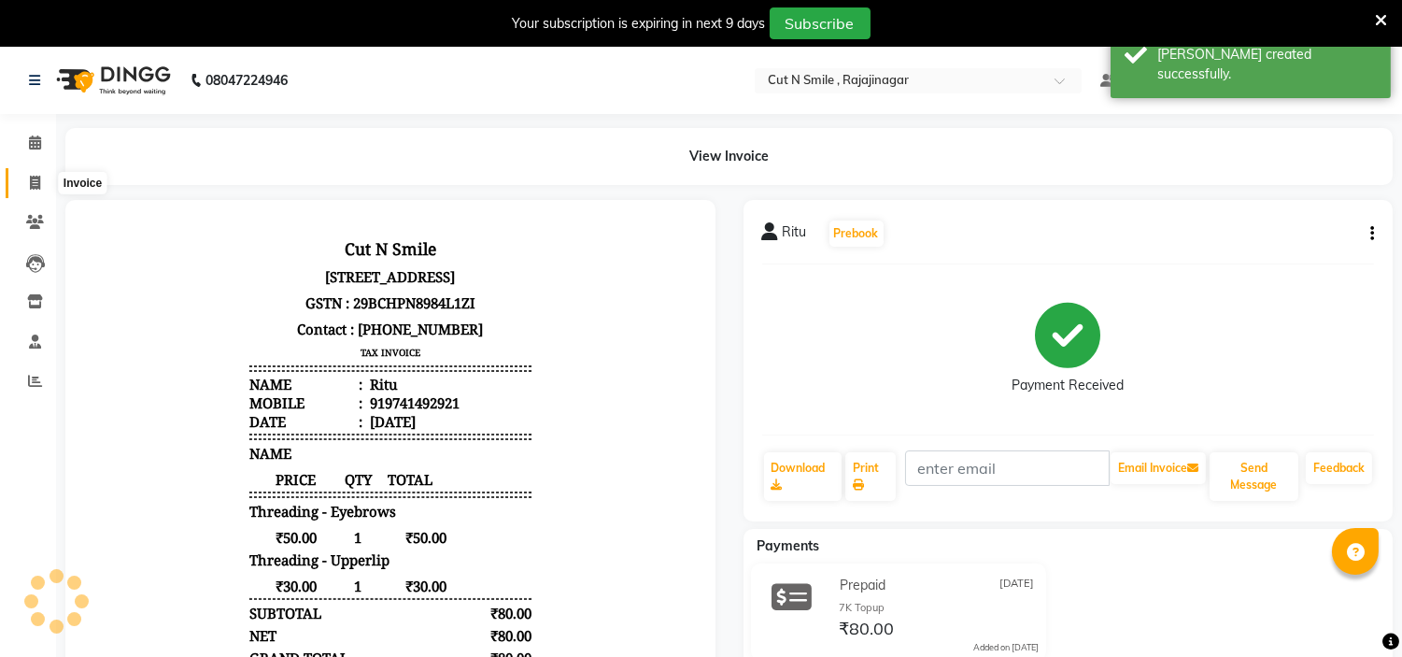
click at [26, 174] on span at bounding box center [35, 183] width 33 height 21
select select "service"
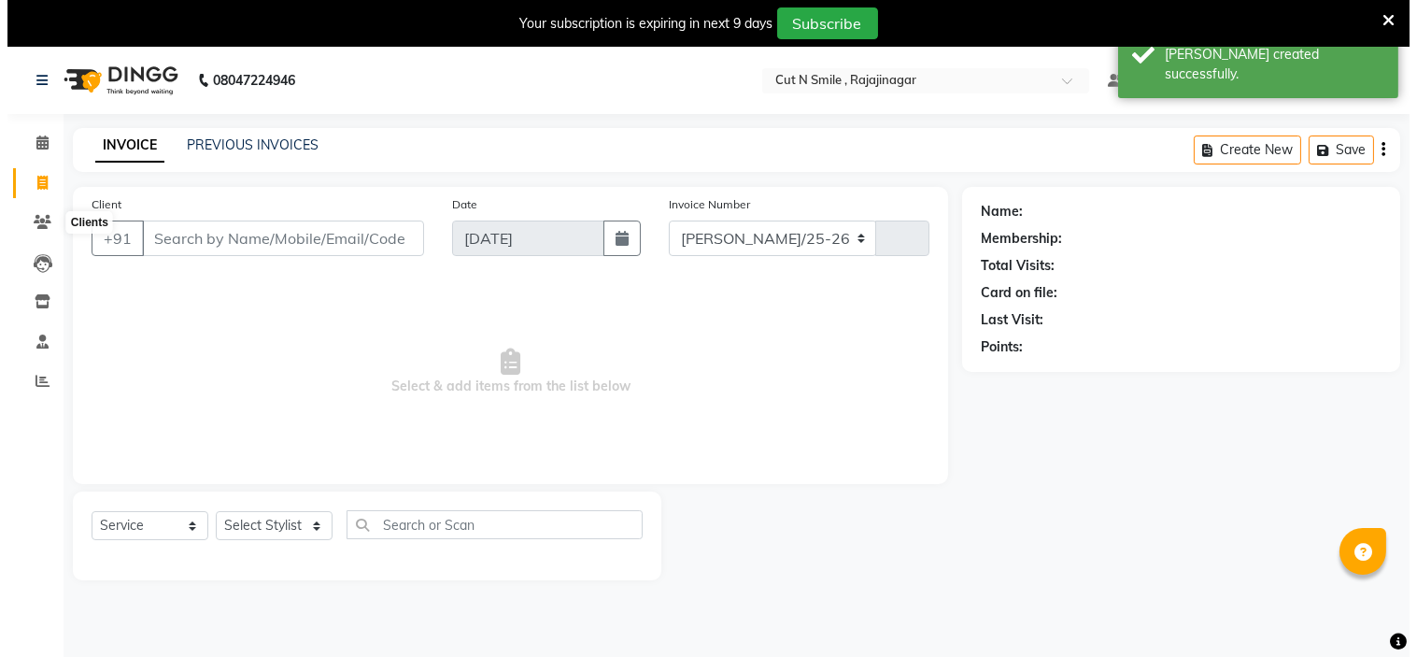
scroll to position [47, 0]
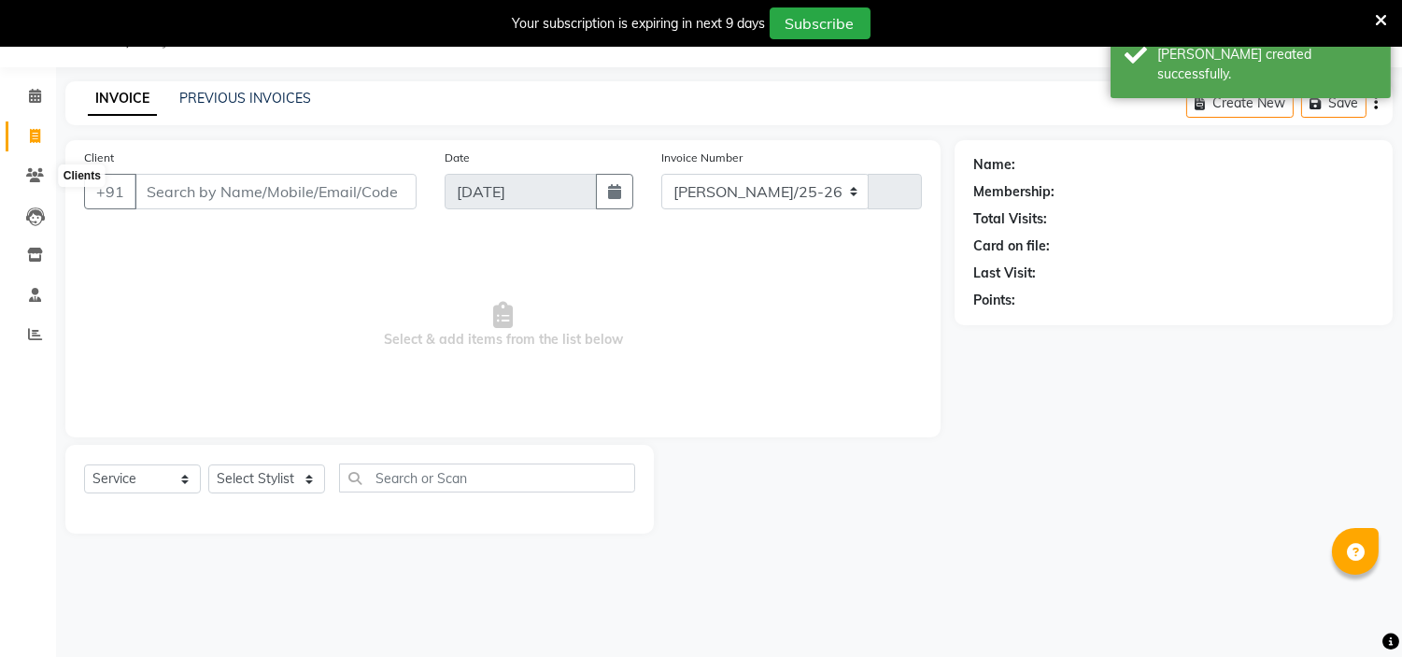
select select "7187"
type input "124"
click at [750, 190] on select "[PERSON_NAME]/25-26 LA/2025-26 SH/25 CH/25 SA/25" at bounding box center [765, 191] width 208 height 35
select select "7182"
click at [661, 174] on select "[PERSON_NAME]/25-26 LA/2025-26 SH/25 CH/25 SA/25" at bounding box center [765, 191] width 208 height 35
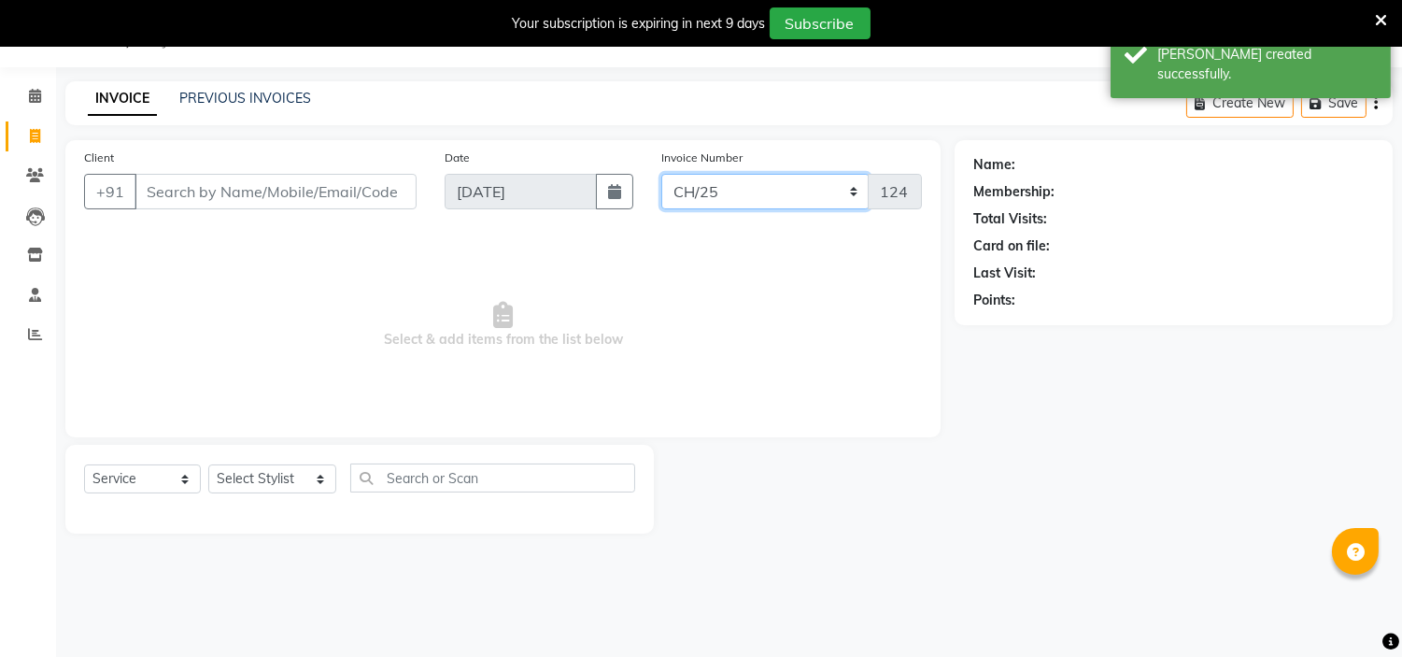
type input "1044"
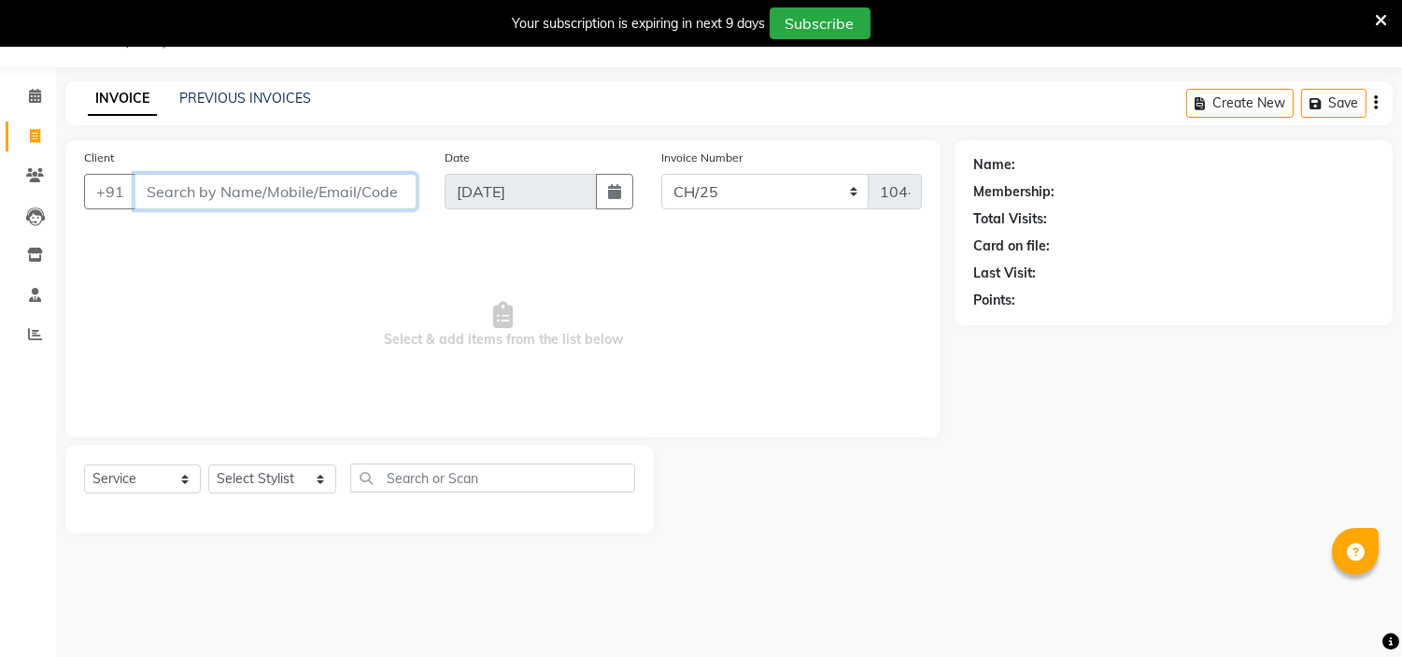
click at [287, 184] on input "Client" at bounding box center [276, 191] width 282 height 35
type input "7795237341"
click at [371, 202] on button "Add Client" at bounding box center [368, 191] width 96 height 35
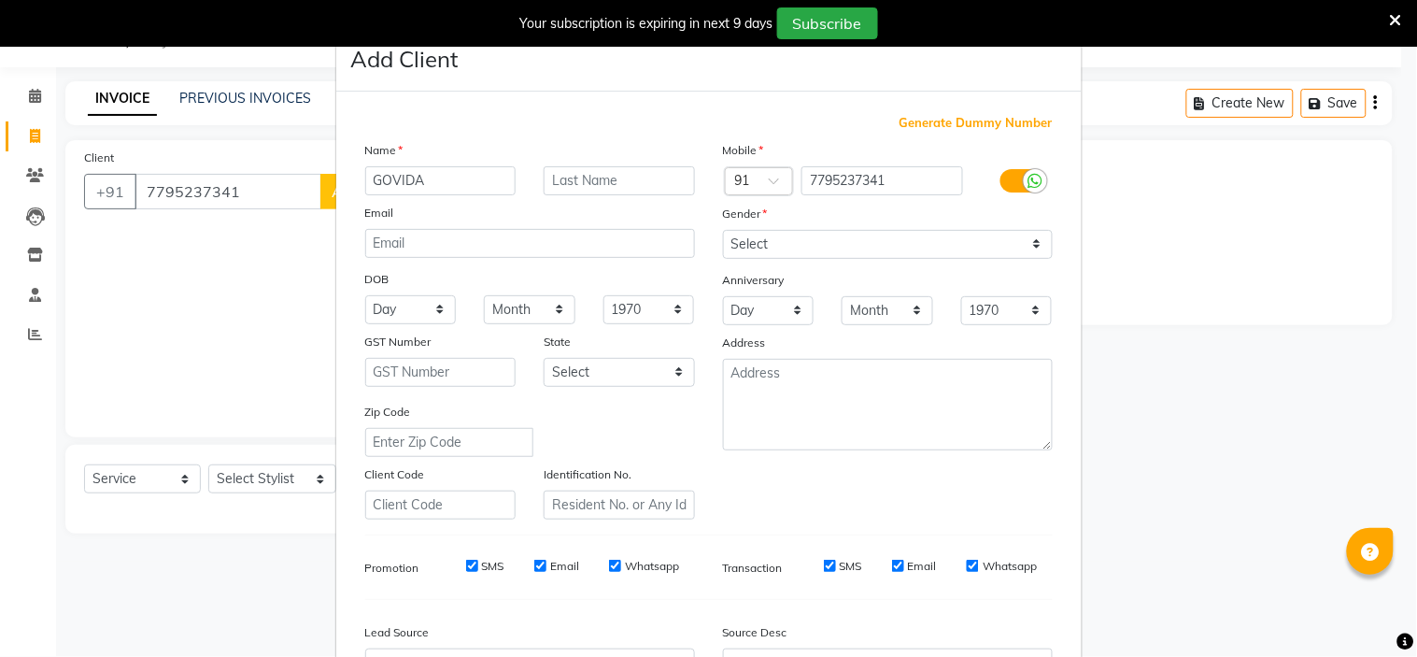
type input "GOVIDA"
drag, startPoint x: 744, startPoint y: 248, endPoint x: 742, endPoint y: 304, distance: 55.1
click at [742, 304] on div "Mobile Country Code × 91 7795237341 Gender Select [DEMOGRAPHIC_DATA] [DEMOGRAPH…" at bounding box center [888, 329] width 358 height 379
select select "[DEMOGRAPHIC_DATA]"
click at [723, 230] on select "Select [DEMOGRAPHIC_DATA] [DEMOGRAPHIC_DATA] Other Prefer Not To Say" at bounding box center [888, 244] width 330 height 29
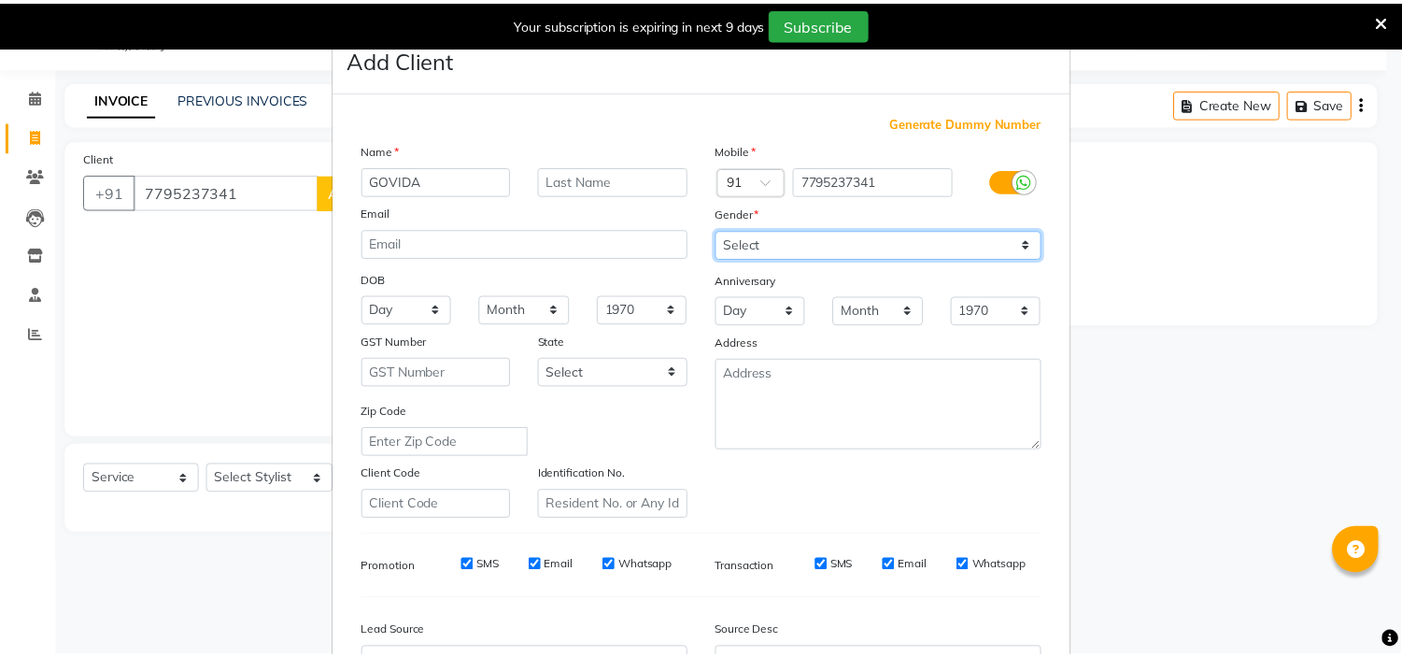
scroll to position [206, 0]
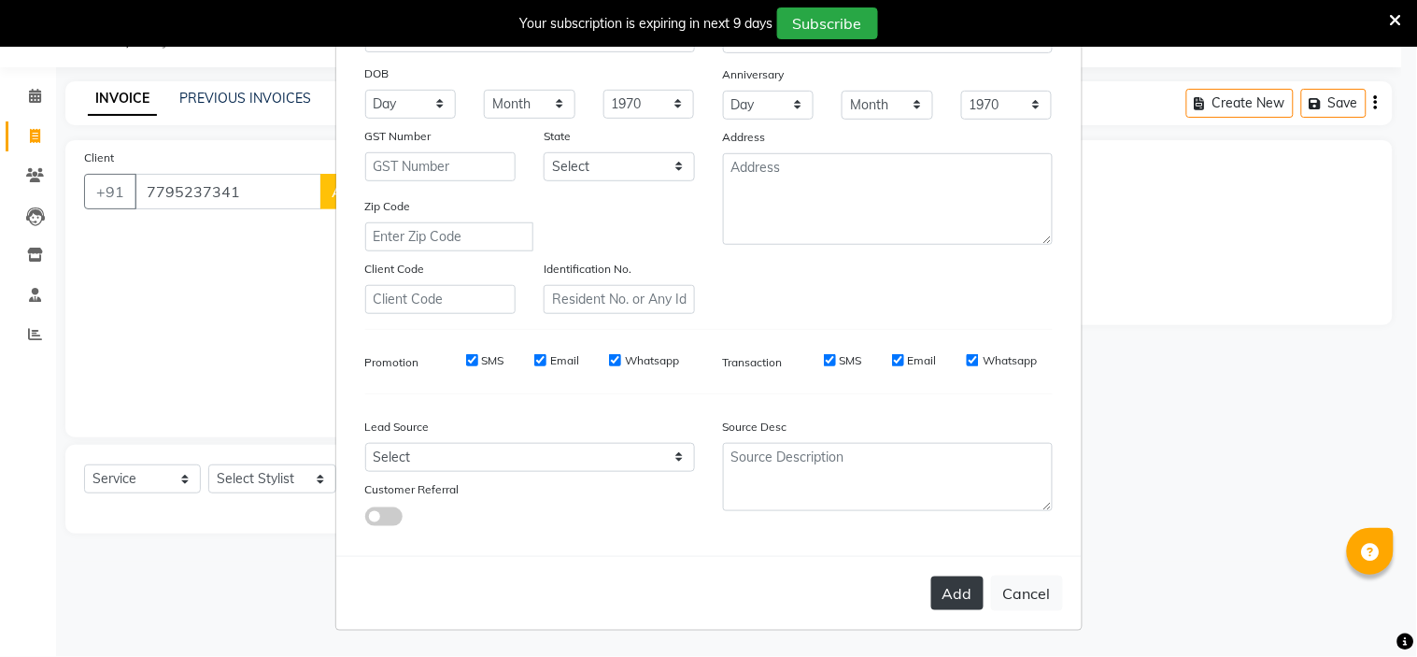
click at [931, 576] on button "Add" at bounding box center [957, 593] width 52 height 34
select select
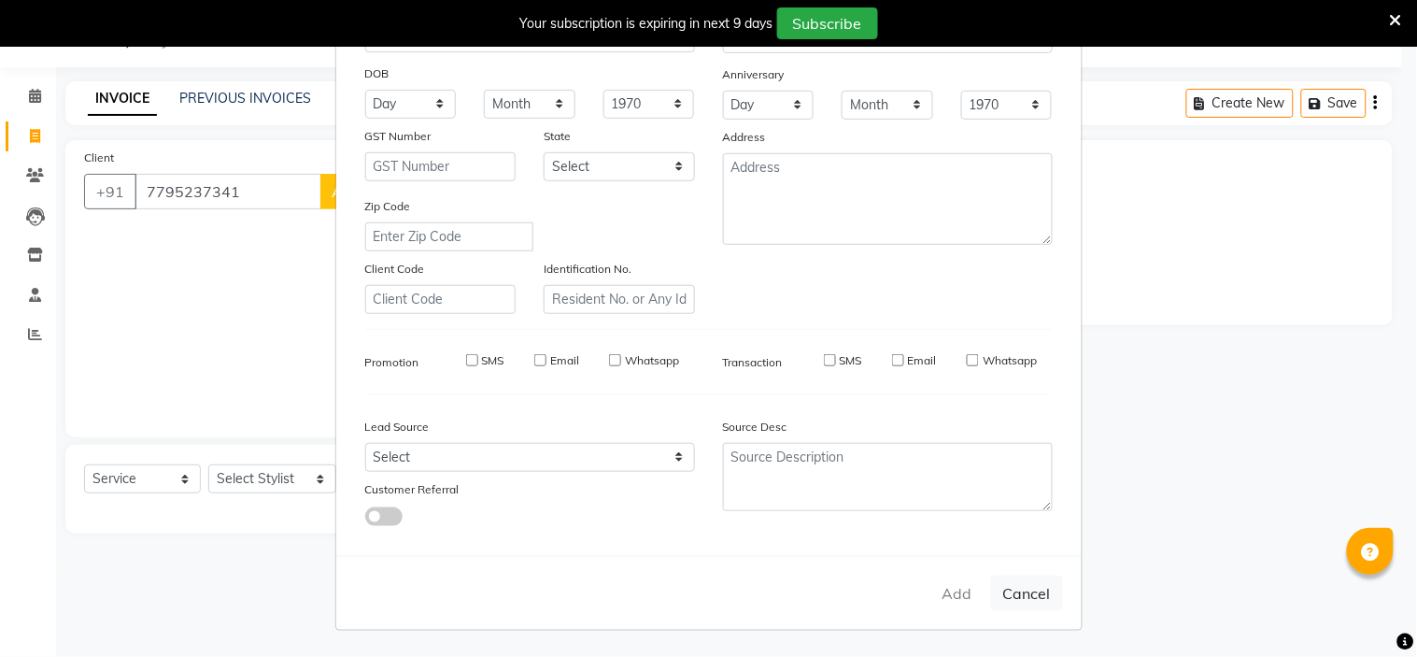
select select
checkbox input "false"
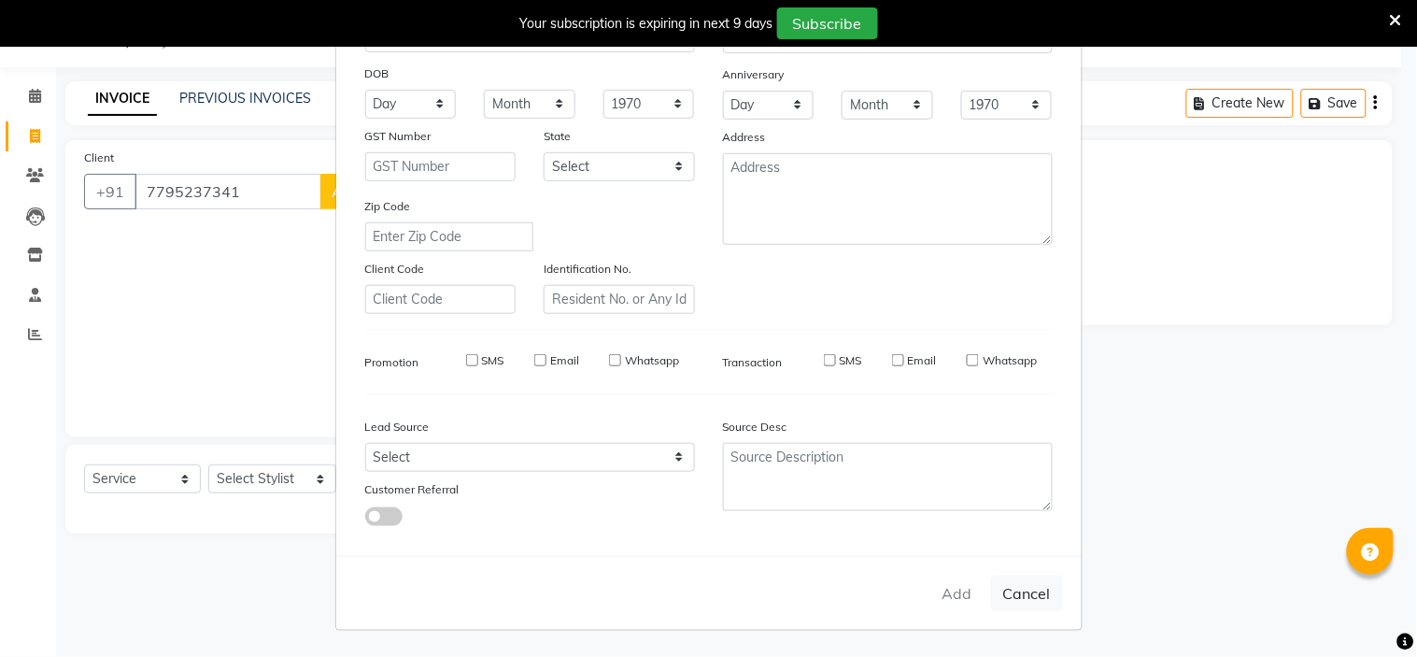
checkbox input "false"
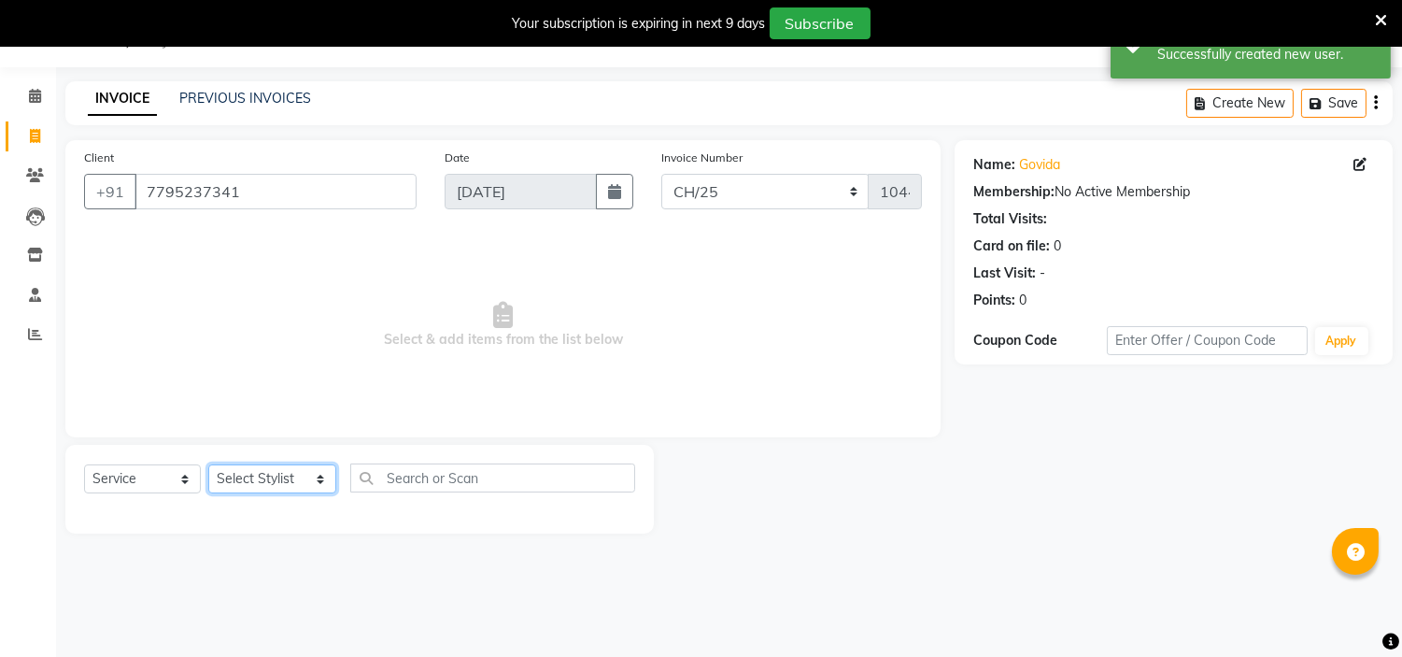
click at [285, 473] on select "Select Stylist [PERSON_NAME] Ammu 3R [PERSON_NAME] VN [PERSON_NAME] 3R [PERSON_…" at bounding box center [272, 478] width 128 height 29
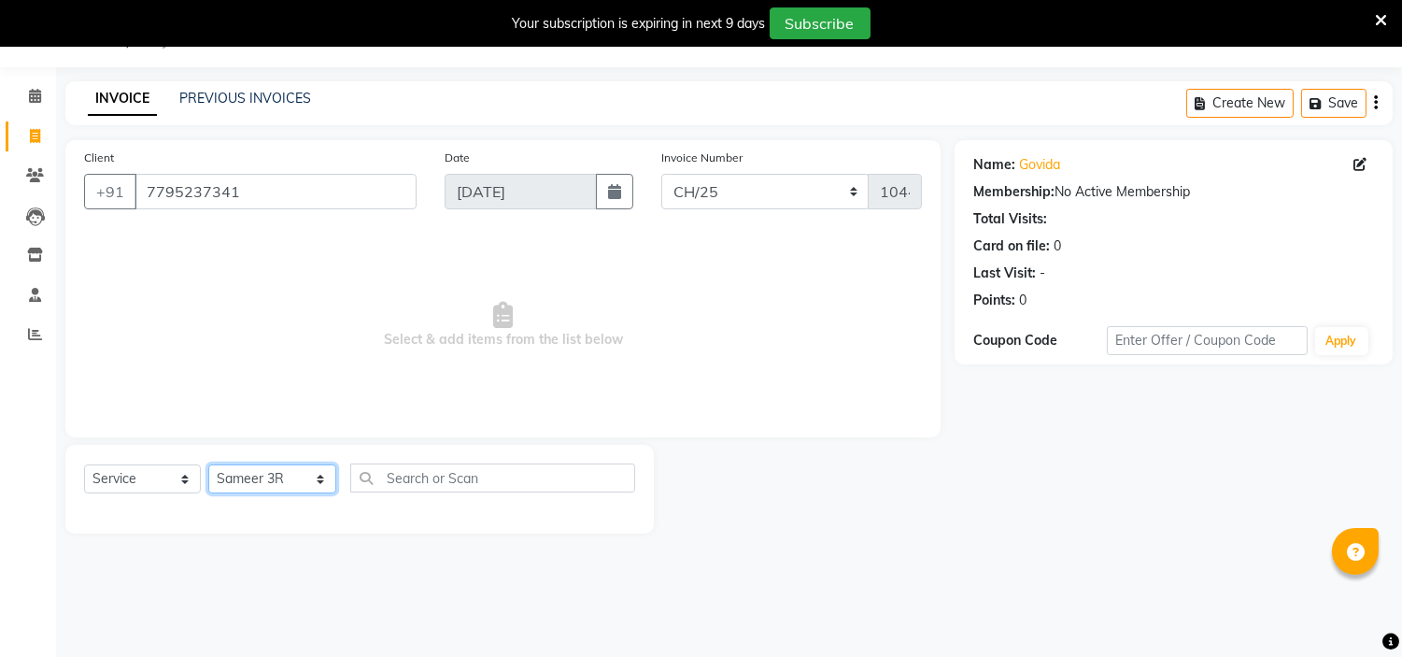
click at [208, 465] on select "Select Stylist [PERSON_NAME] Ammu 3R [PERSON_NAME] VN [PERSON_NAME] 3R [PERSON_…" at bounding box center [272, 478] width 128 height 29
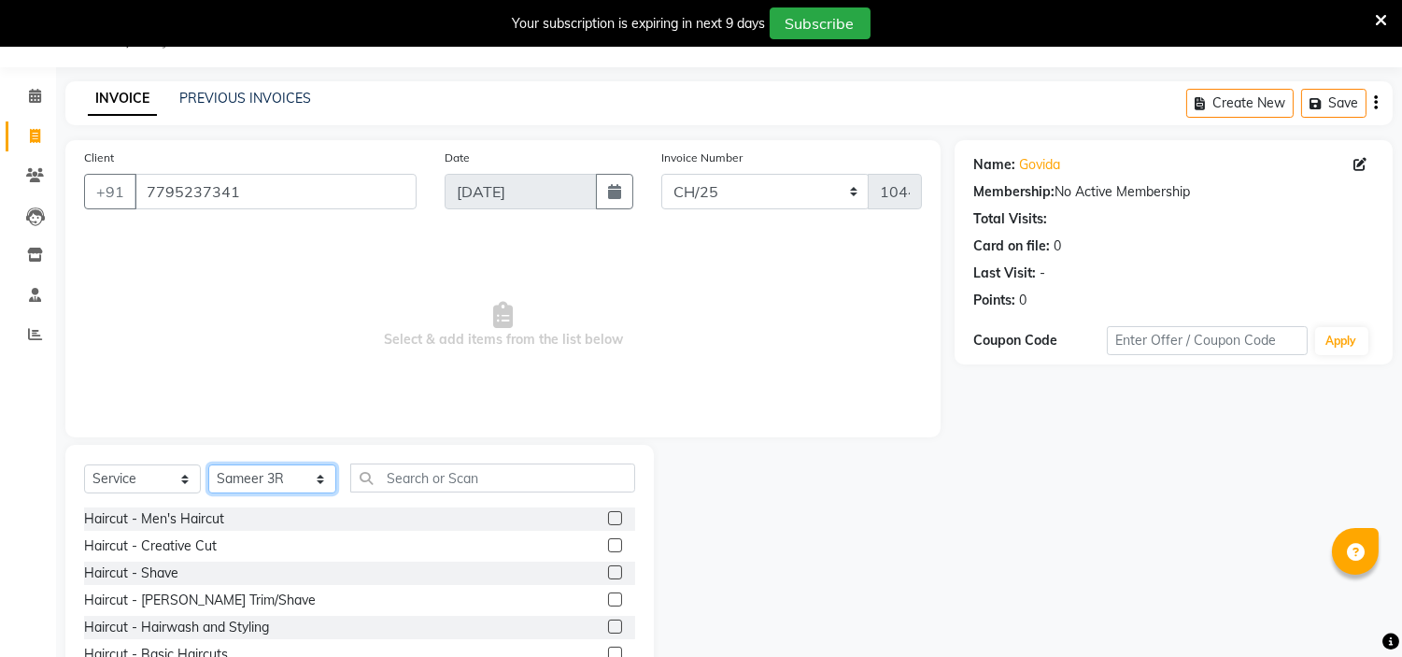
click at [312, 477] on select "Select Stylist [PERSON_NAME] Ammu 3R [PERSON_NAME] VN [PERSON_NAME] 3R [PERSON_…" at bounding box center [272, 478] width 128 height 29
select select "57483"
click at [208, 465] on select "Select Stylist [PERSON_NAME] Ammu 3R [PERSON_NAME] VN [PERSON_NAME] 3R [PERSON_…" at bounding box center [272, 478] width 128 height 29
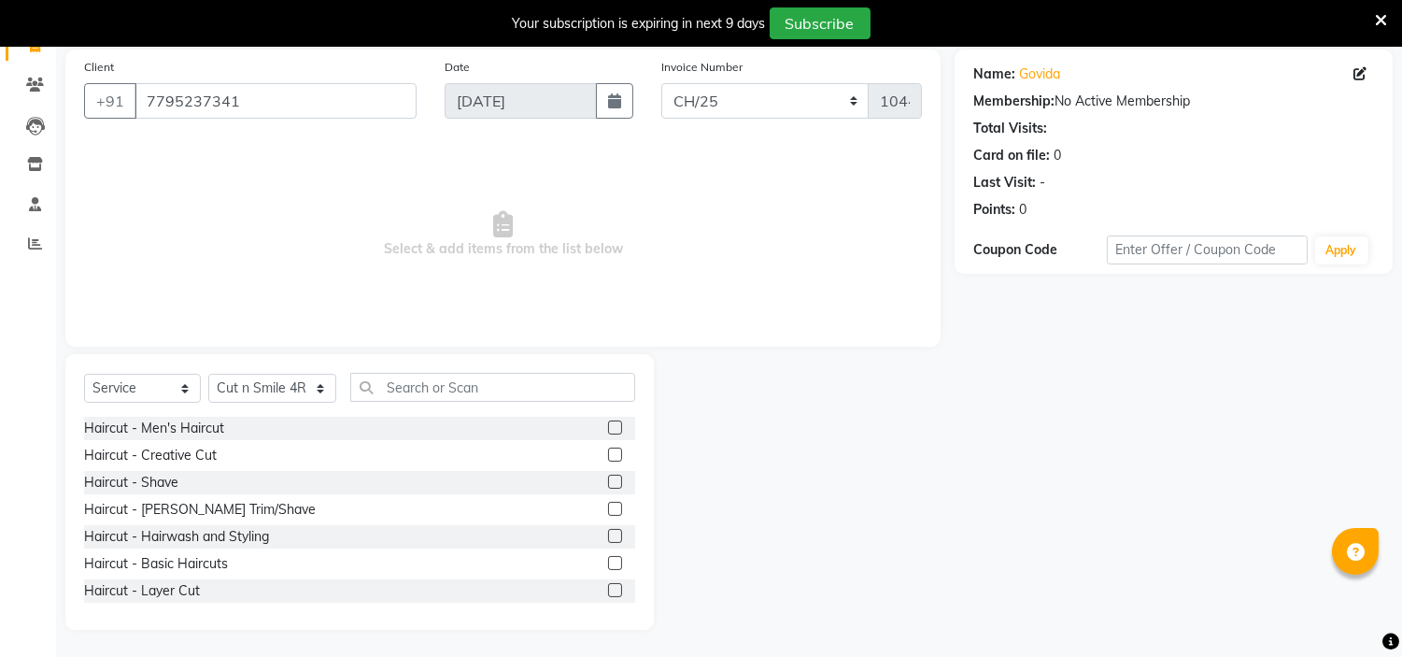
click at [608, 447] on label at bounding box center [615, 454] width 14 height 14
click at [608, 449] on input "checkbox" at bounding box center [614, 455] width 12 height 12
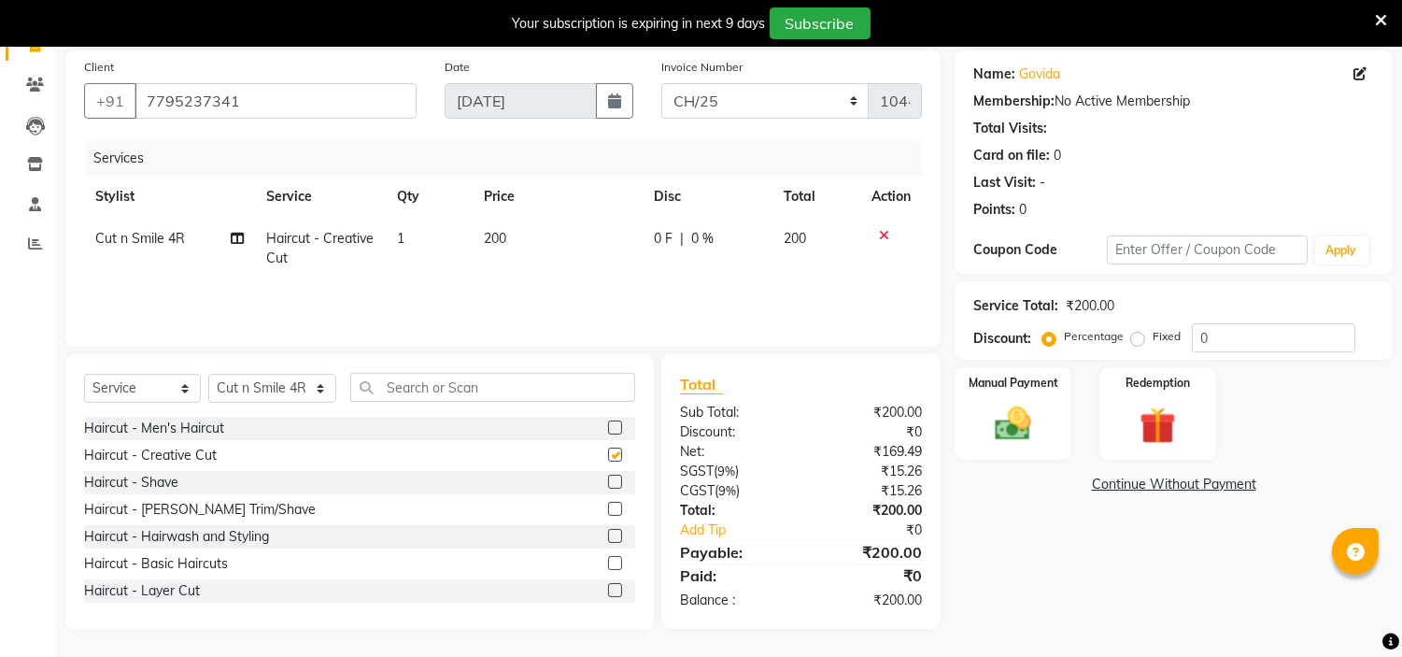
checkbox input "false"
click at [608, 503] on label at bounding box center [615, 509] width 14 height 14
click at [608, 504] on input "checkbox" at bounding box center [614, 510] width 12 height 12
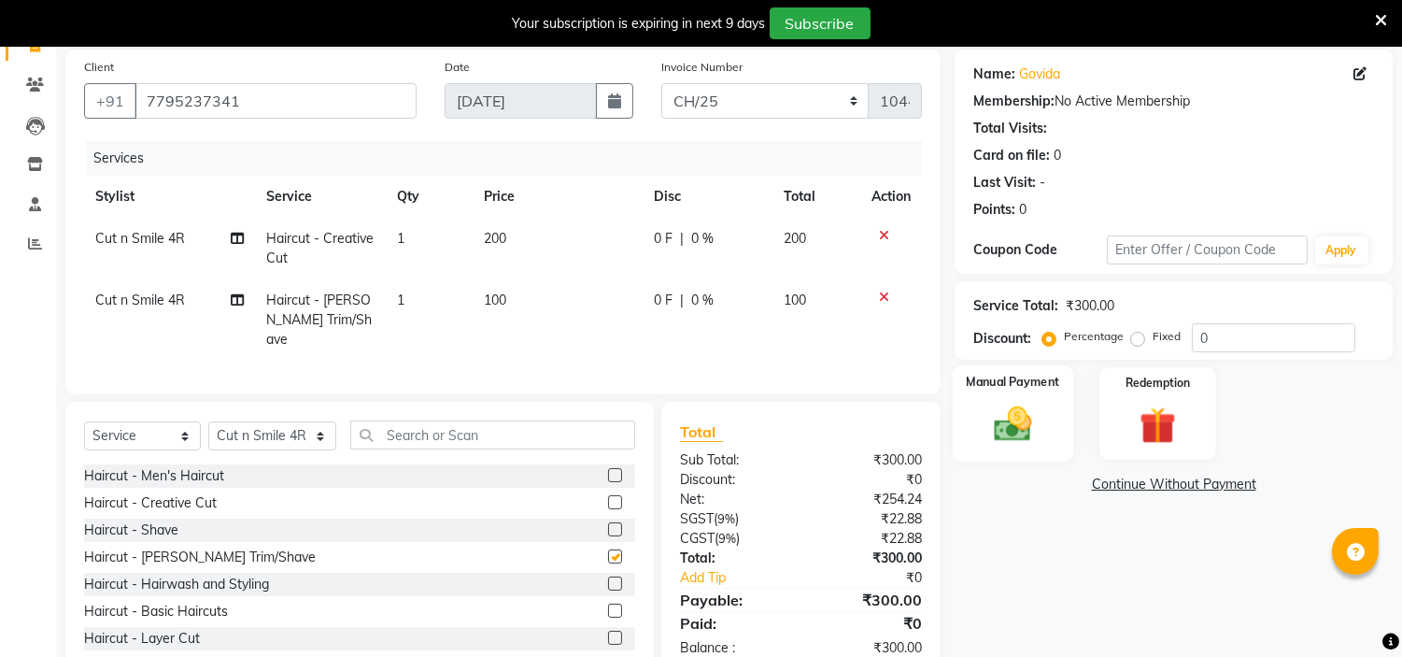
checkbox input "false"
click at [1004, 413] on img at bounding box center [1014, 425] width 62 height 44
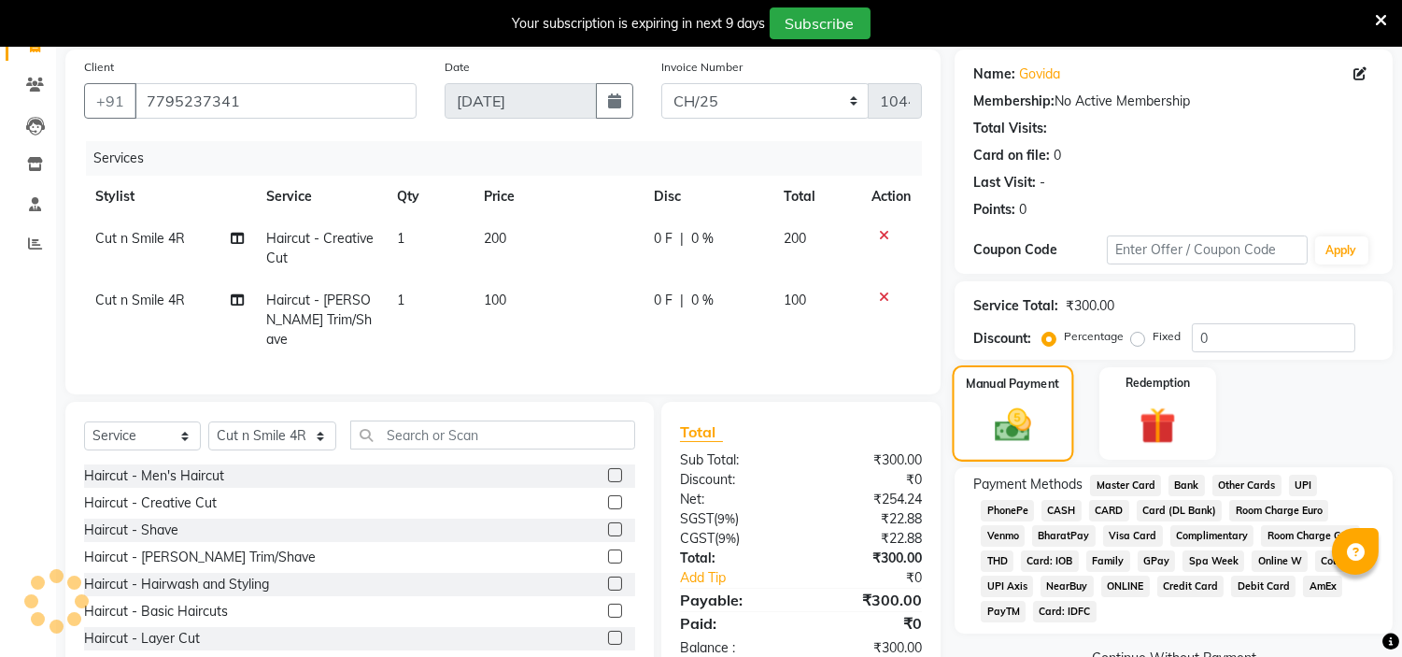
scroll to position [181, 0]
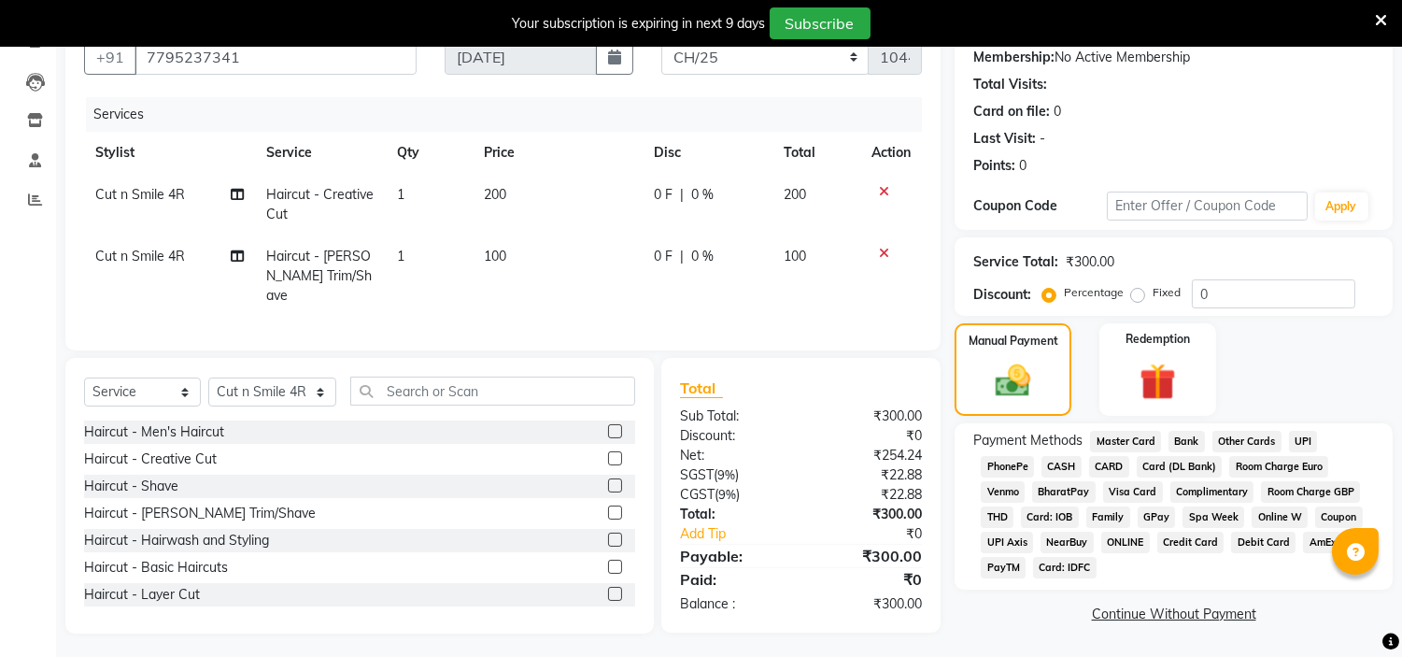
click at [1297, 447] on span "UPI" at bounding box center [1303, 441] width 29 height 21
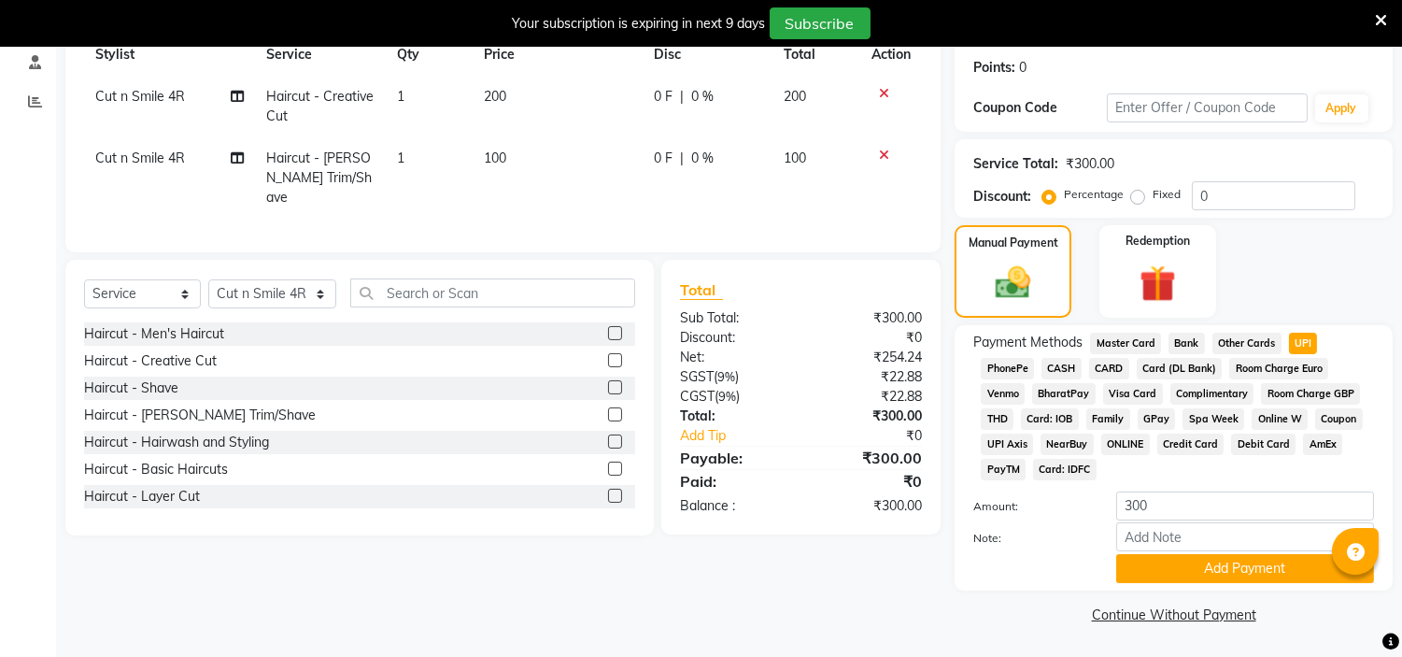
click at [1257, 585] on div "Payment Methods Master Card Bank Other Cards UPI PhonePe CASH CARD Card (DL Ban…" at bounding box center [1174, 457] width 438 height 265
click at [1248, 576] on button "Add Payment" at bounding box center [1245, 568] width 258 height 29
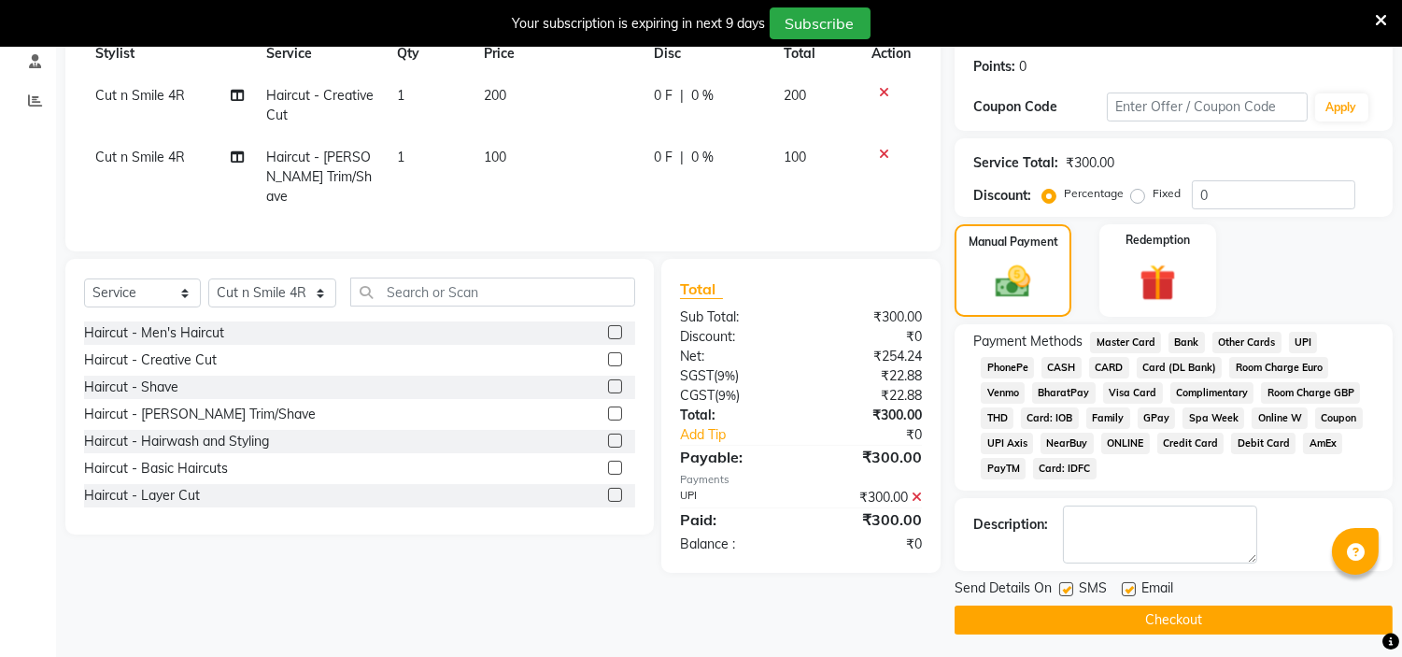
click at [1217, 611] on button "Checkout" at bounding box center [1174, 619] width 438 height 29
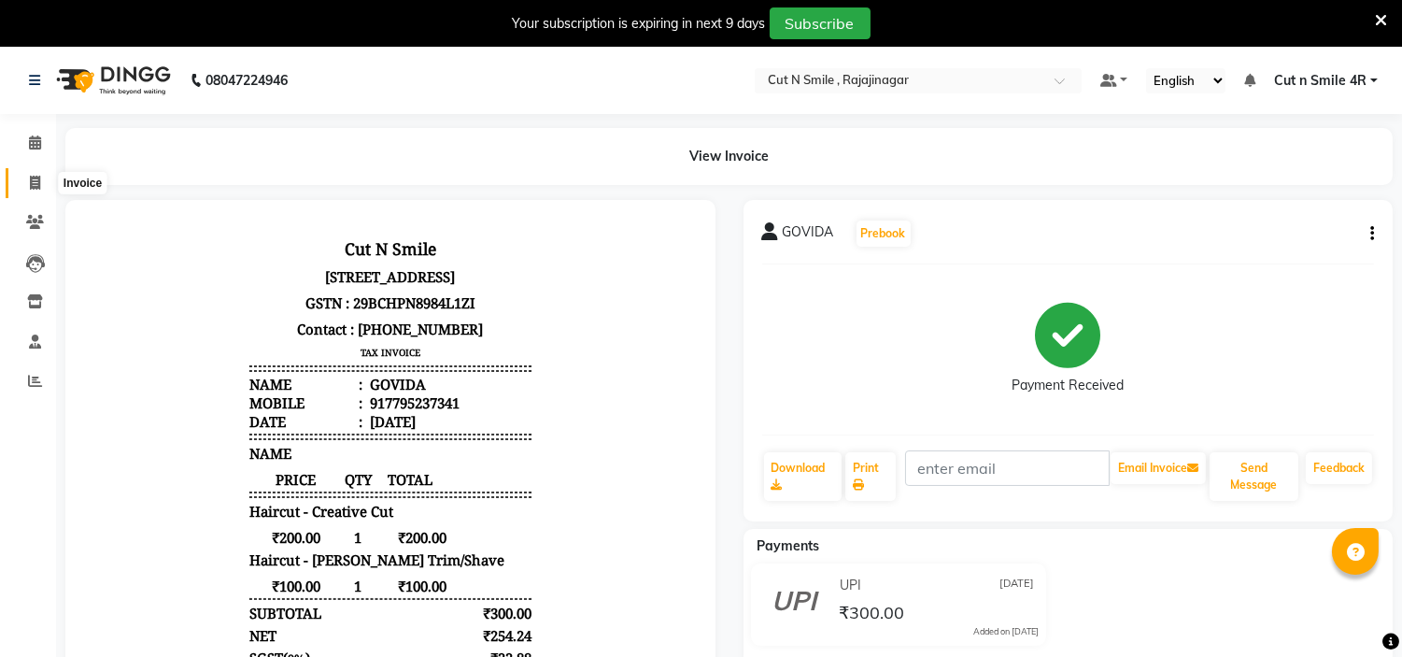
click at [26, 182] on span at bounding box center [35, 183] width 33 height 21
select select "service"
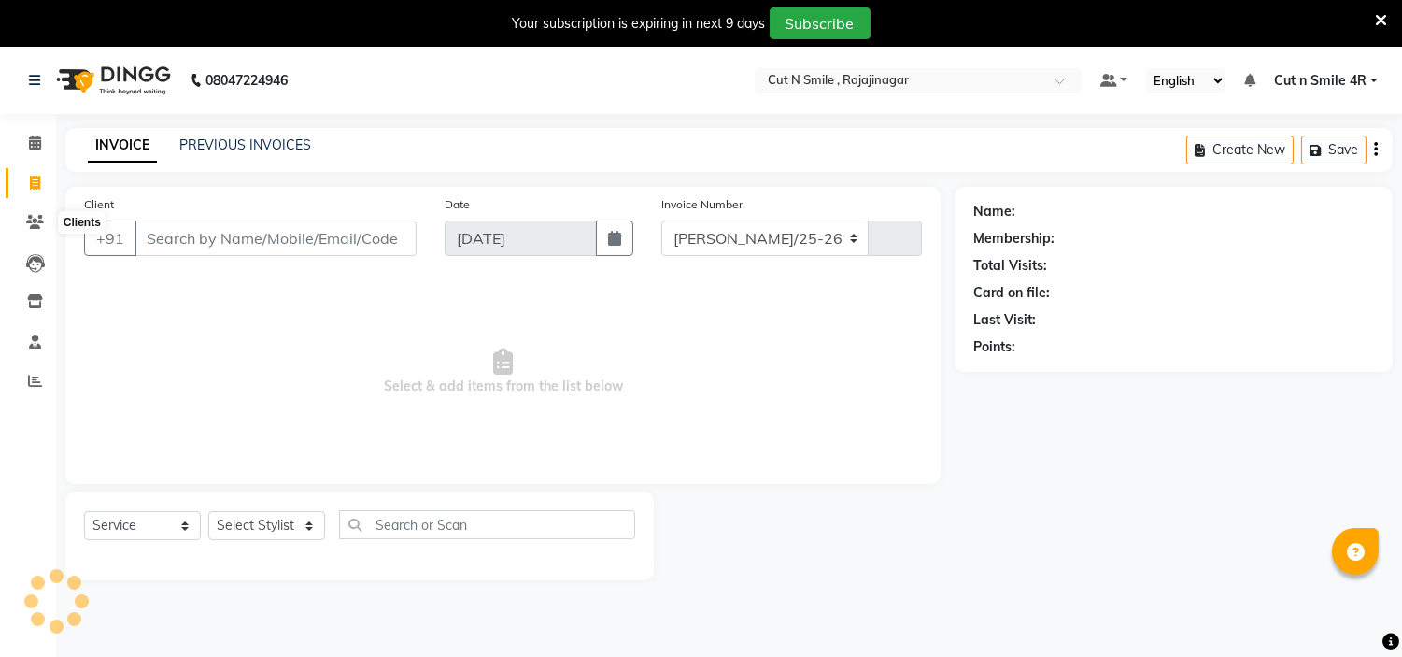
select select "7187"
type input "124"
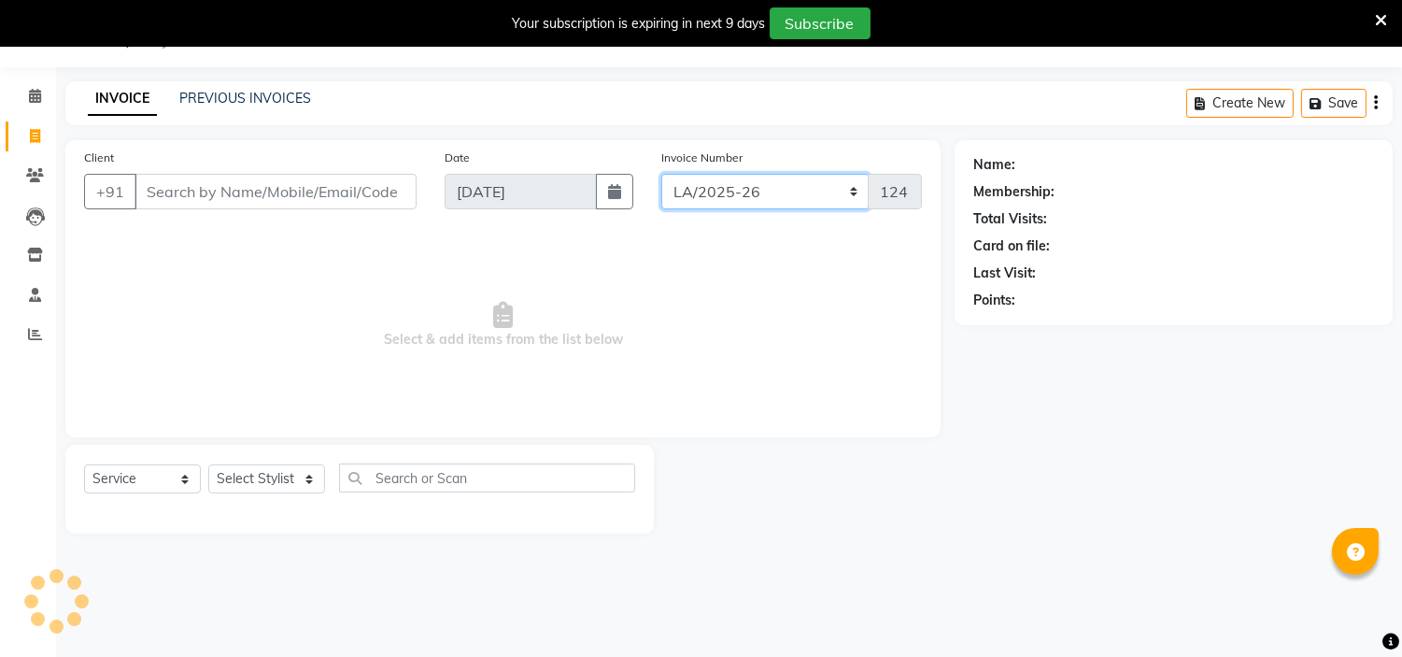
click at [758, 196] on select "[PERSON_NAME]/25-26 LA/2025-26 SH/25 CH/25 SA/25" at bounding box center [765, 191] width 208 height 35
select select "8154"
click at [661, 174] on select "[PERSON_NAME]/25-26 LA/2025-26 SH/25 CH/25 SA/25" at bounding box center [765, 191] width 208 height 35
type input "588"
click at [772, 190] on select "[PERSON_NAME]/25-26 LA/2025-26 SH/25 CH/25 SA/25" at bounding box center [765, 191] width 208 height 35
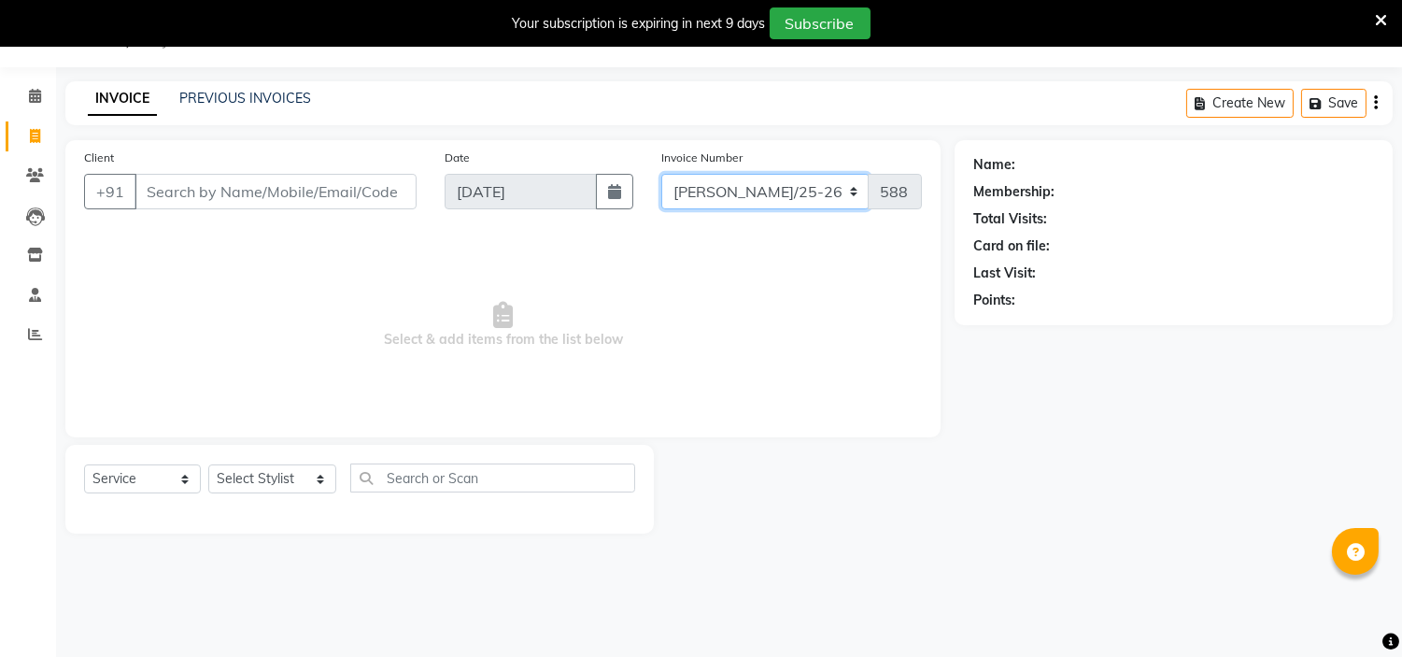
select select "7182"
click at [661, 174] on select "[PERSON_NAME]/25-26 LA/2025-26 SH/25 CH/25 SA/25" at bounding box center [765, 191] width 208 height 35
type input "1045"
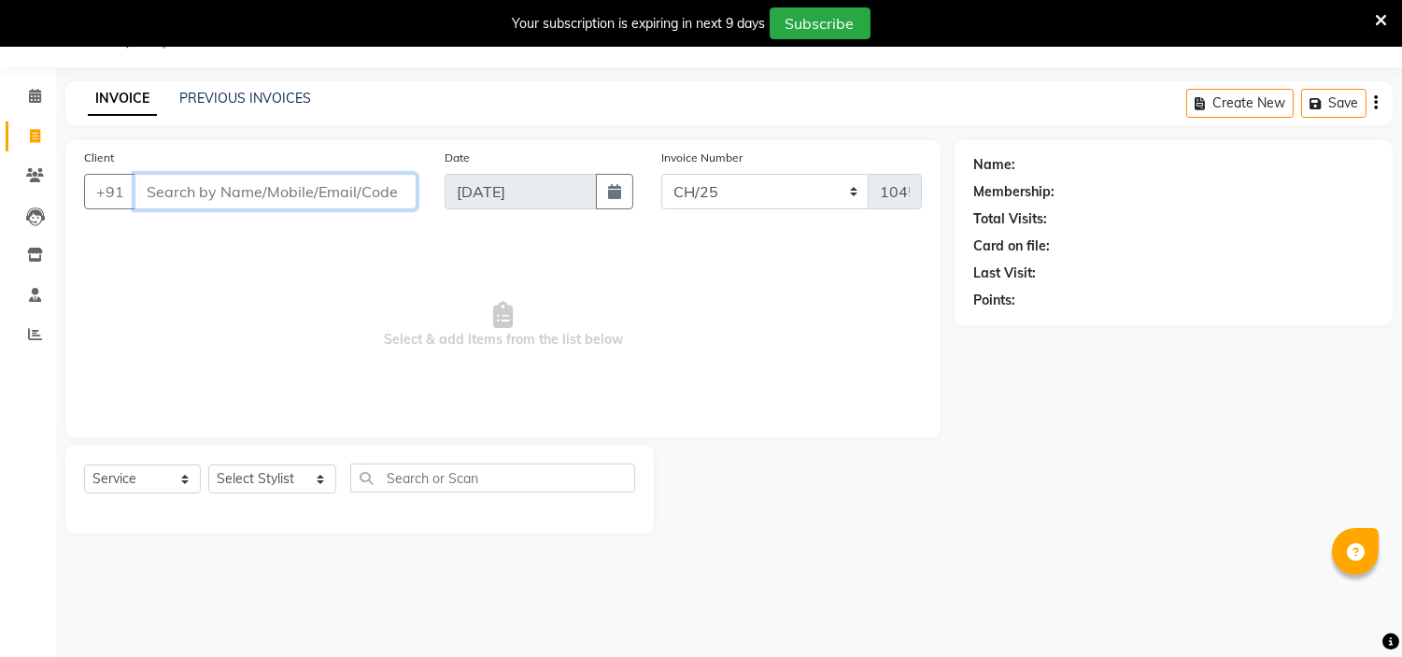
click at [325, 191] on input "Client" at bounding box center [276, 191] width 282 height 35
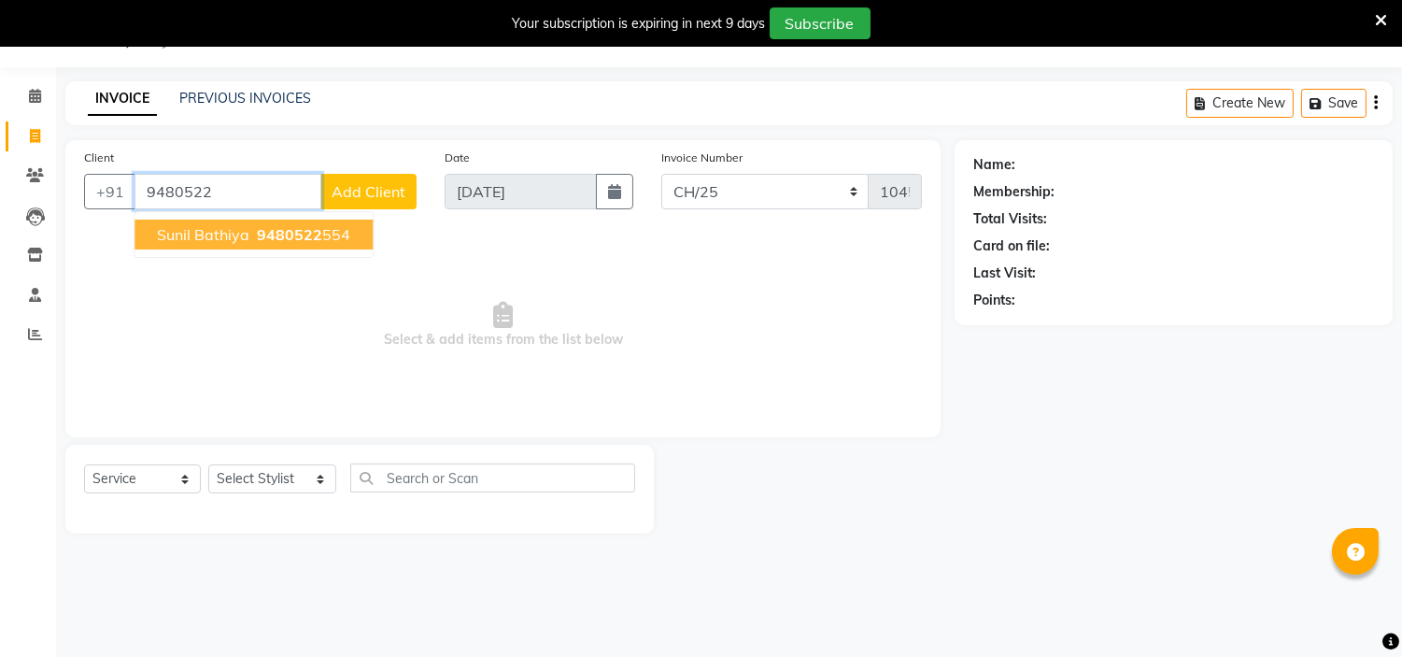
click at [220, 238] on span "Sunil Bathiya" at bounding box center [203, 234] width 92 height 19
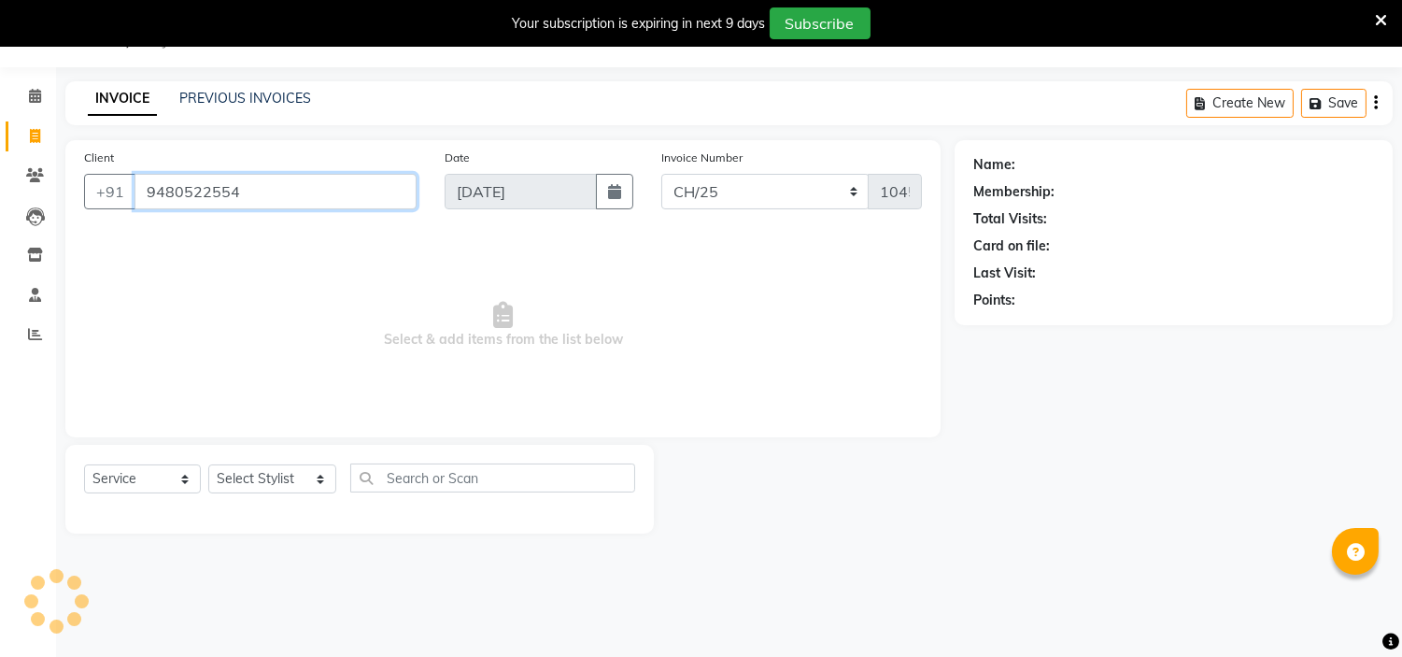
type input "9480522554"
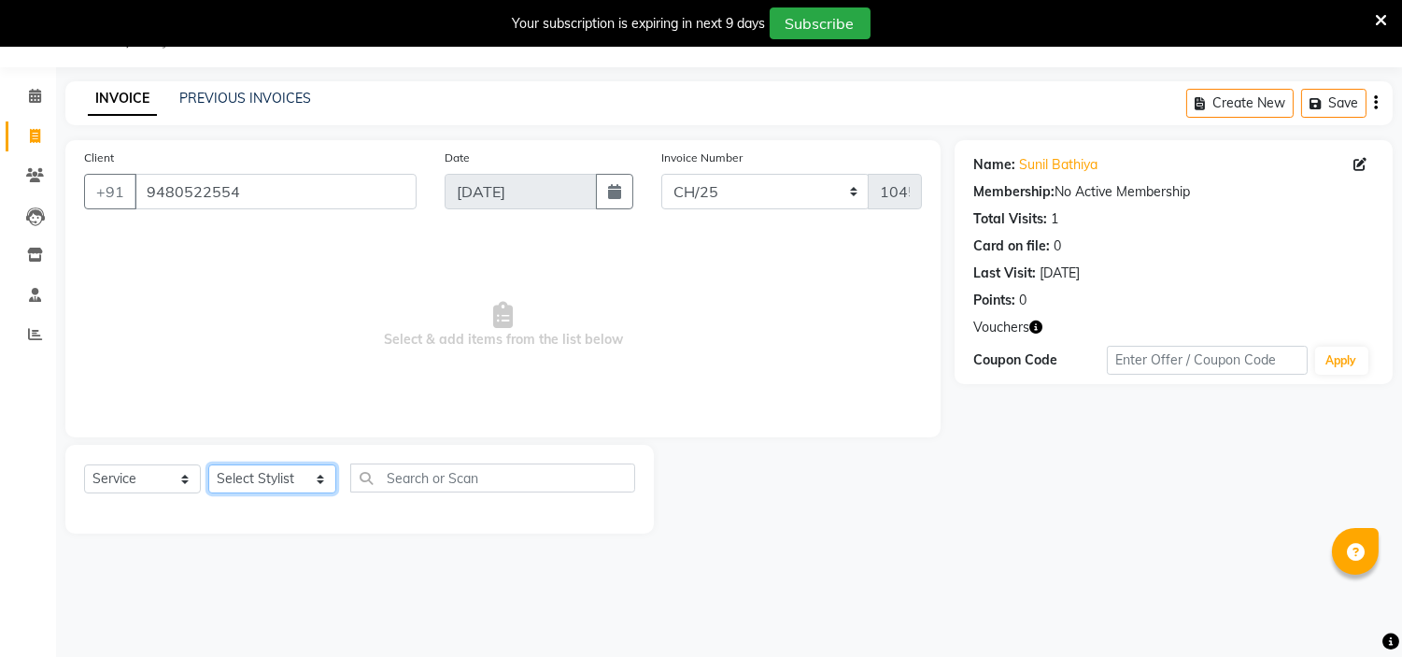
click at [305, 481] on select "Select Stylist [PERSON_NAME] Ammu 3R [PERSON_NAME] VN [PERSON_NAME] 3R [PERSON_…" at bounding box center [272, 478] width 128 height 29
select select "57483"
click at [208, 465] on select "Select Stylist [PERSON_NAME] Ammu 3R [PERSON_NAME] VN [PERSON_NAME] 3R [PERSON_…" at bounding box center [272, 478] width 128 height 29
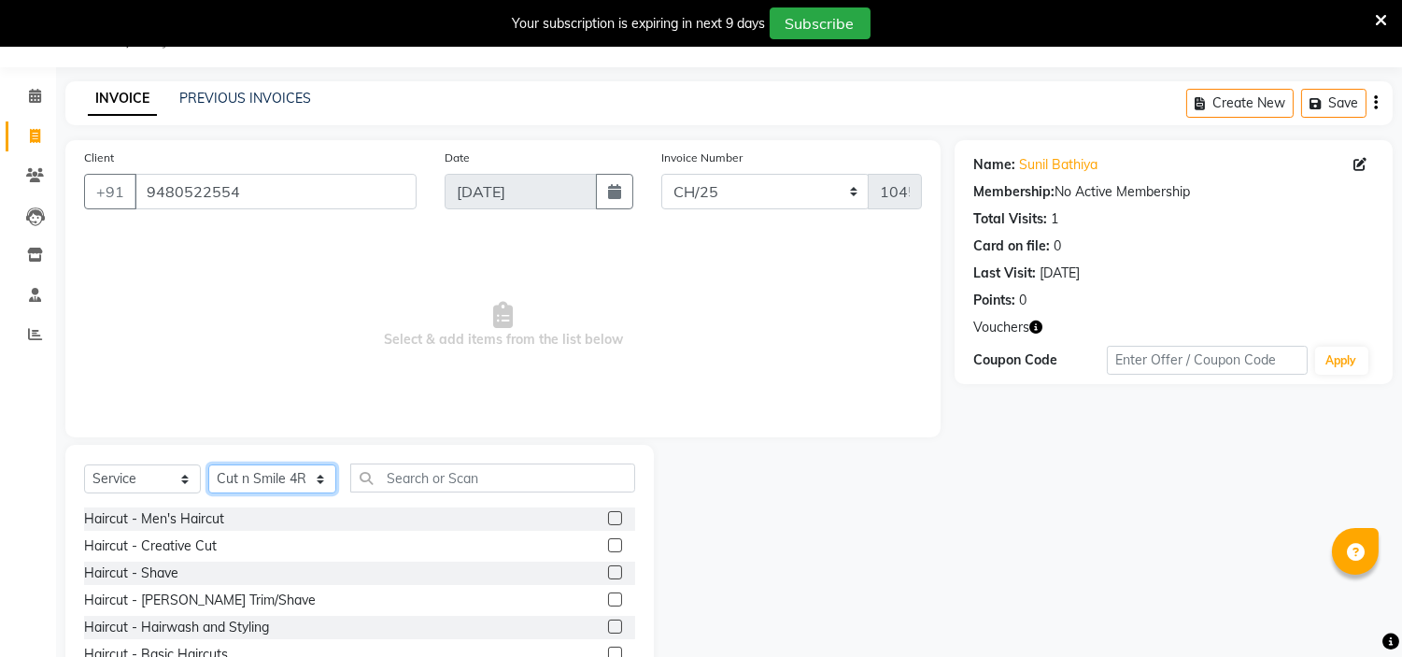
scroll to position [137, 0]
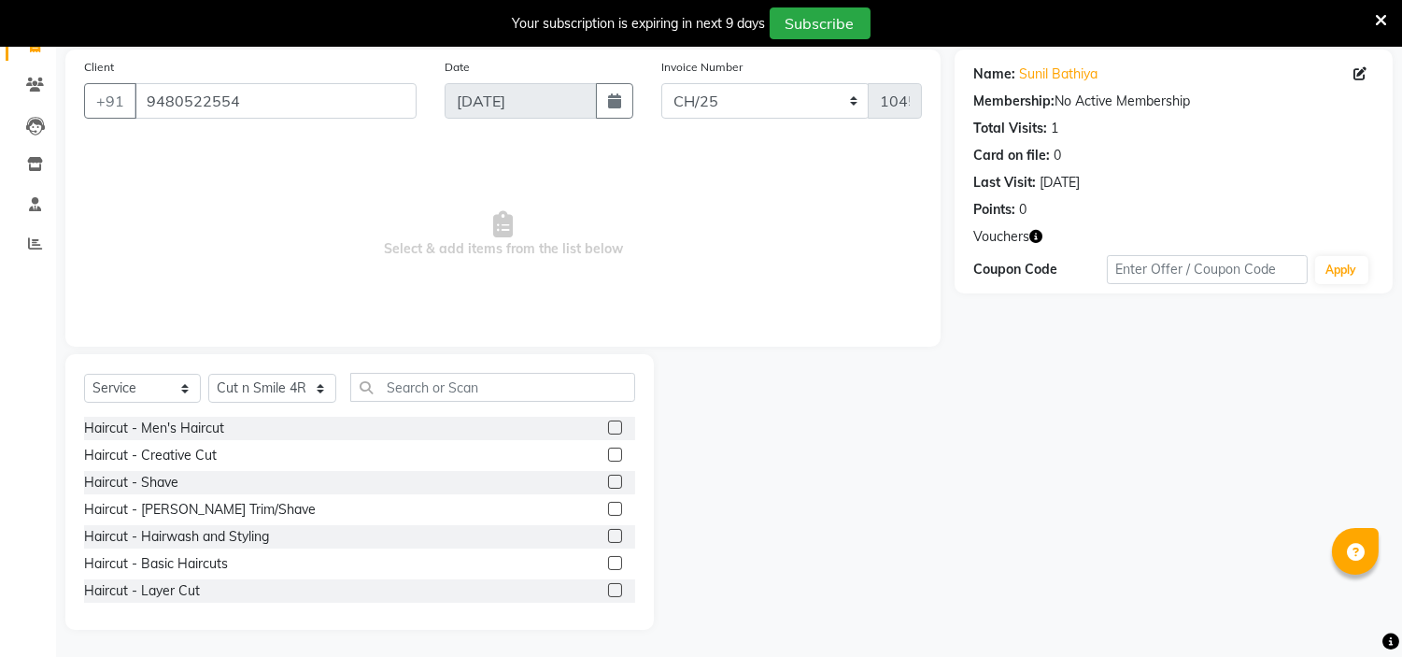
click at [608, 455] on label at bounding box center [615, 454] width 14 height 14
click at [608, 455] on input "checkbox" at bounding box center [614, 455] width 12 height 12
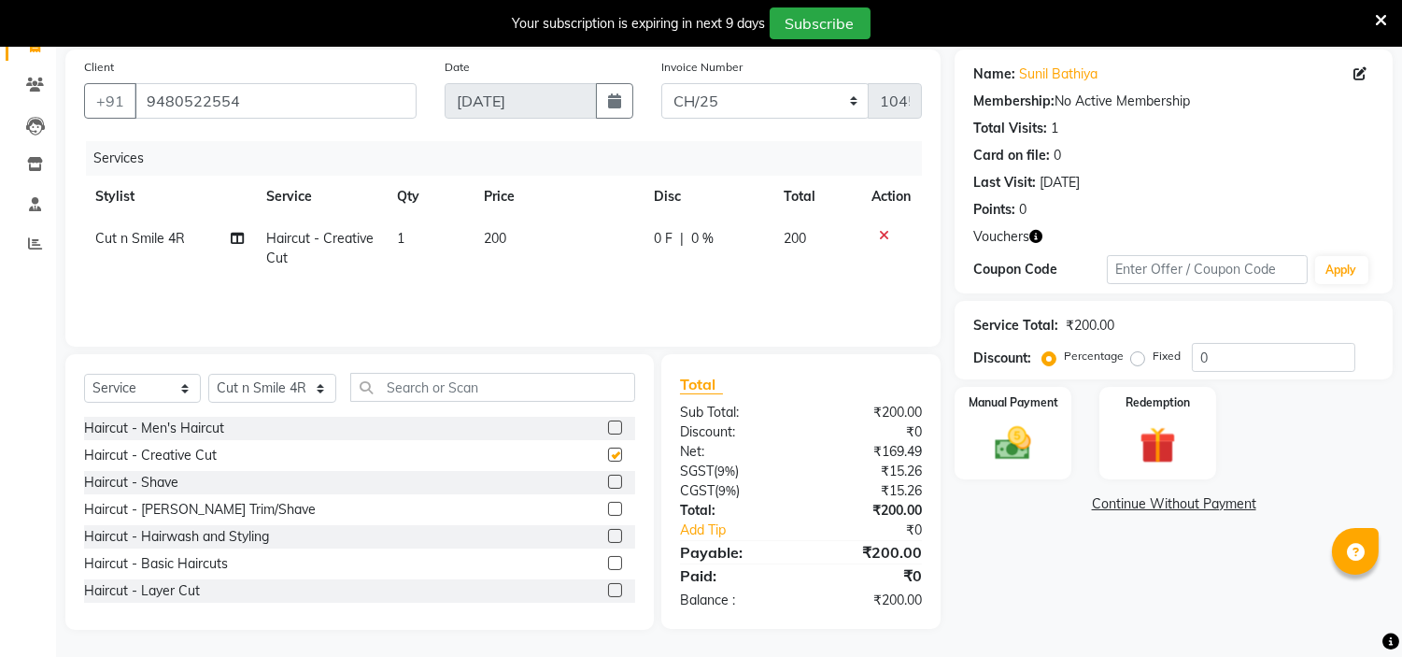
checkbox input "false"
click at [608, 507] on label at bounding box center [615, 509] width 14 height 14
click at [608, 507] on input "checkbox" at bounding box center [614, 510] width 12 height 12
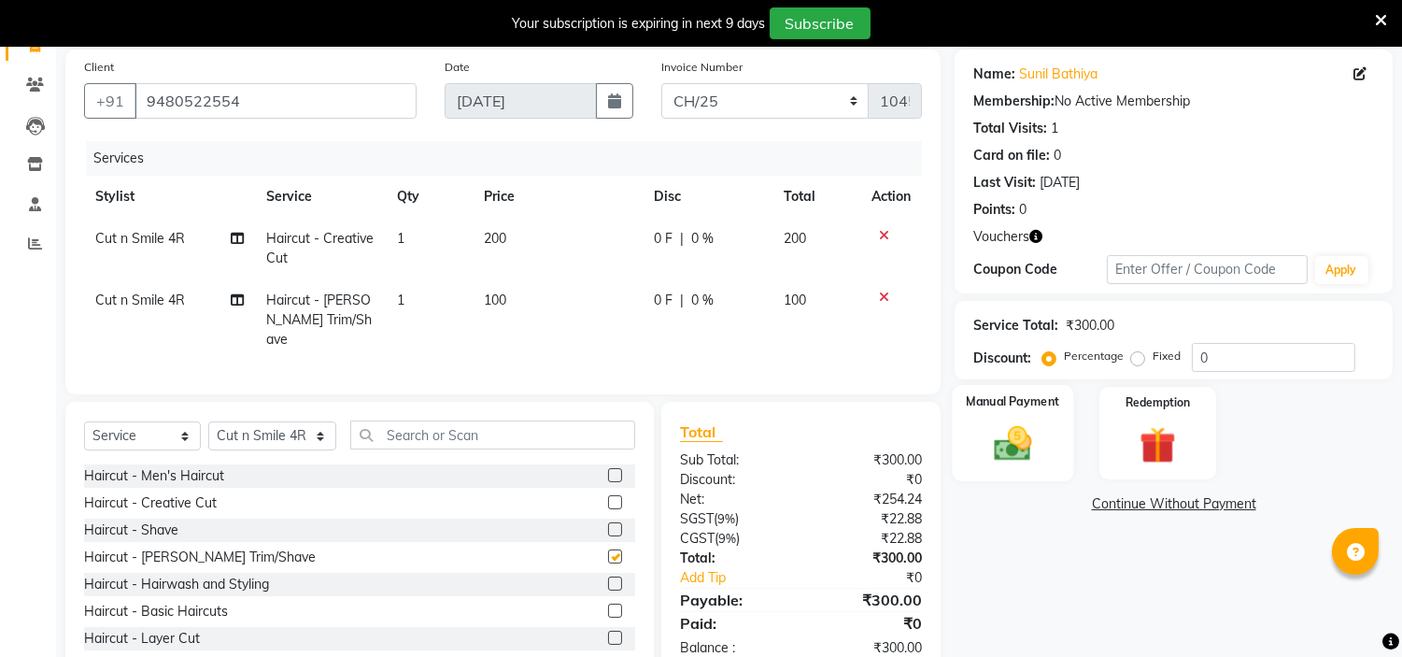
checkbox input "false"
click at [1160, 450] on img at bounding box center [1158, 445] width 62 height 47
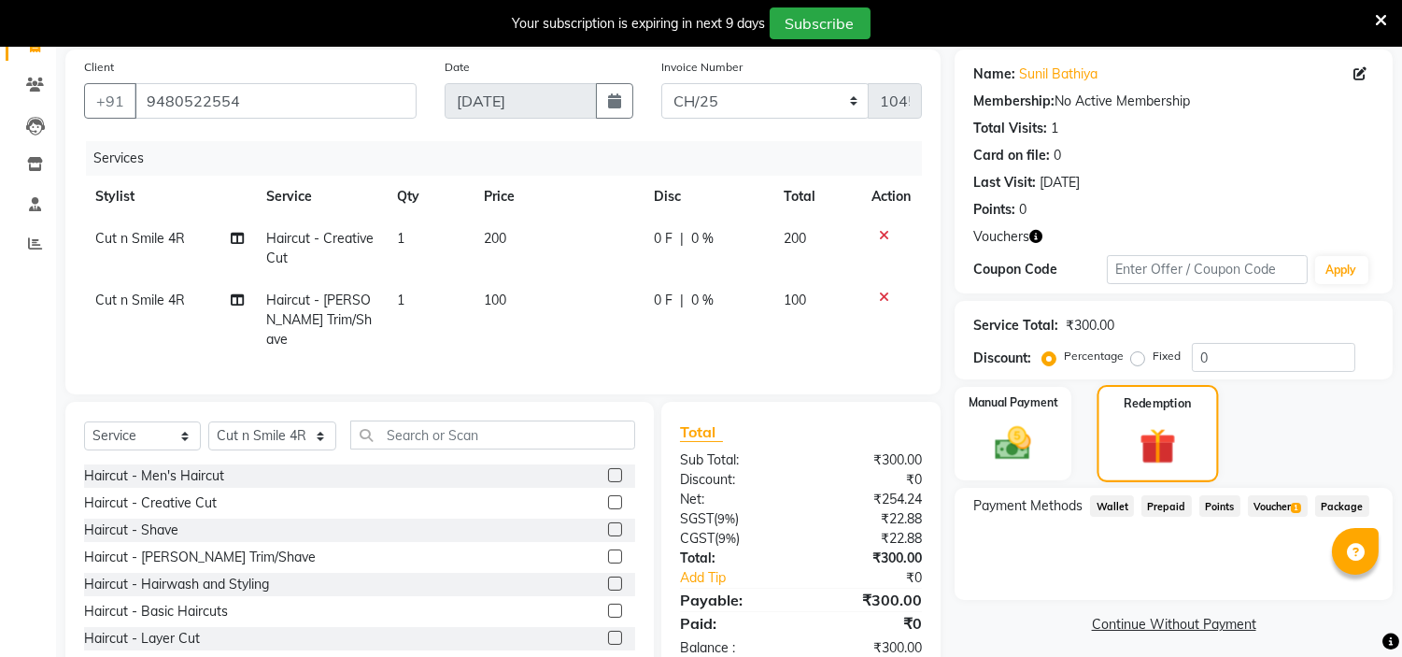
scroll to position [181, 0]
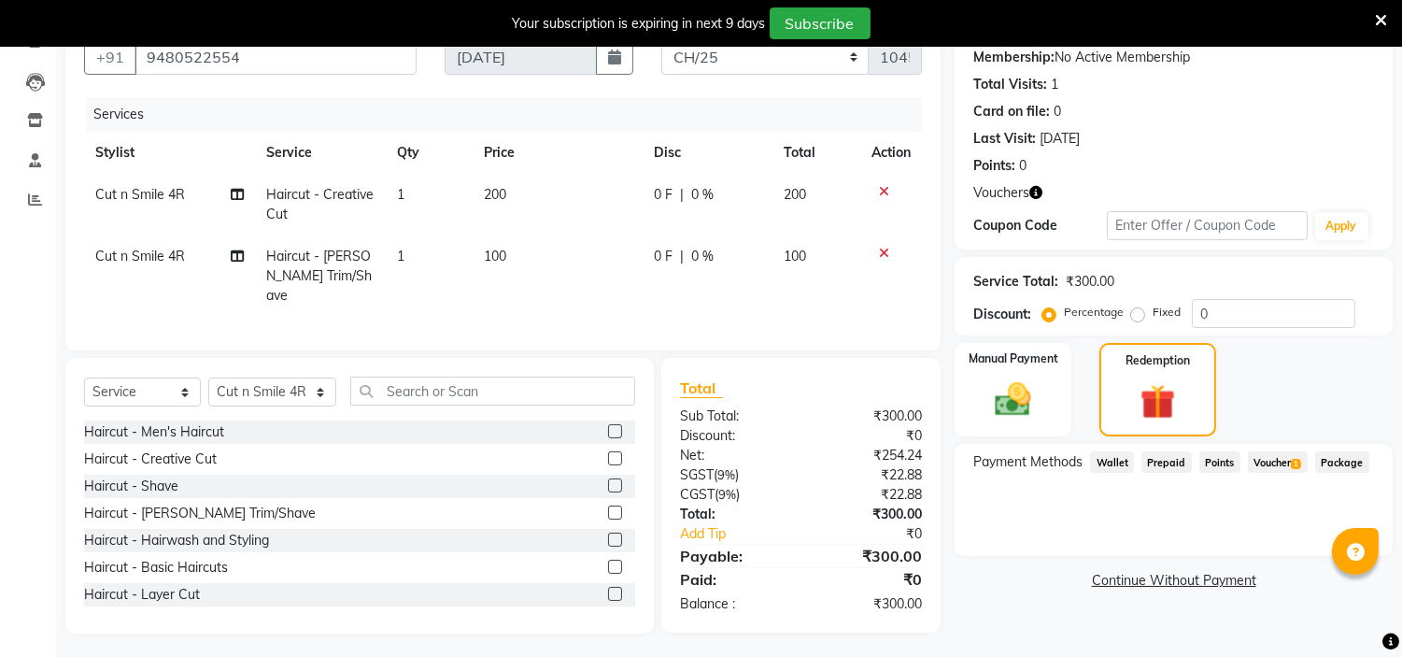
click at [1266, 456] on span "Voucher 1" at bounding box center [1278, 461] width 60 height 21
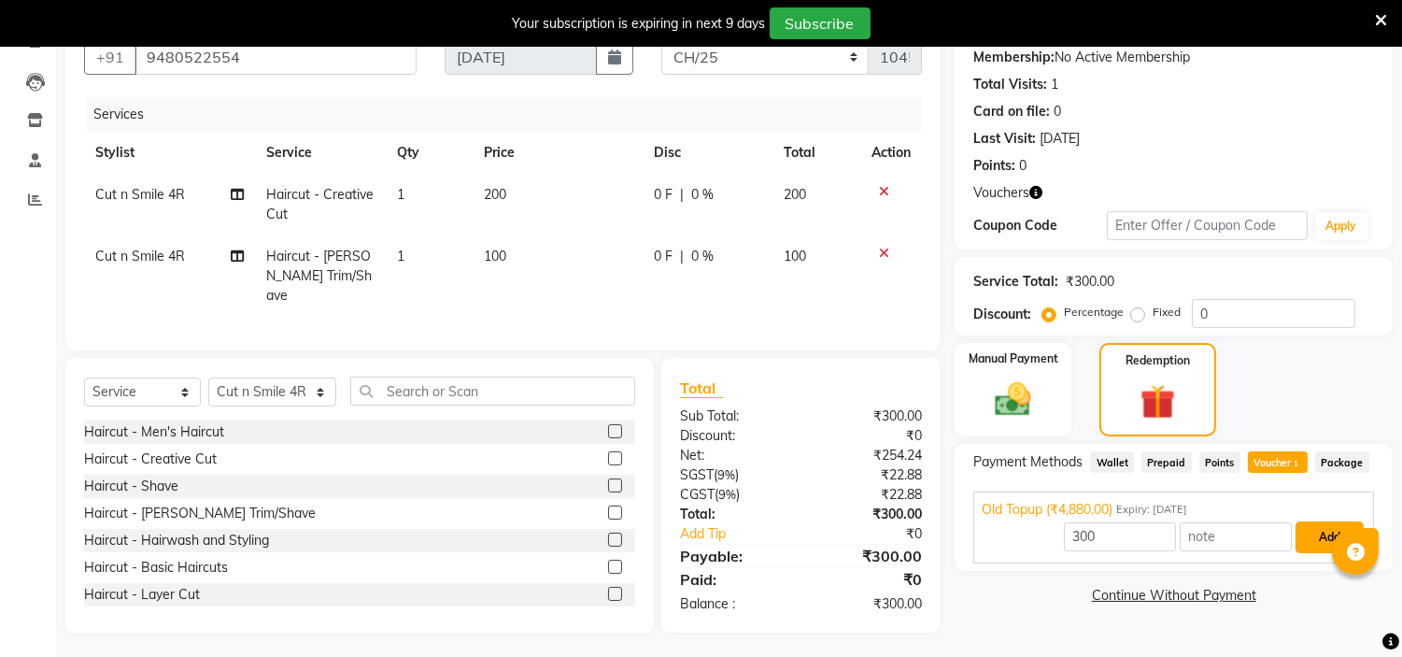
click at [1327, 535] on button "Add" at bounding box center [1330, 537] width 68 height 32
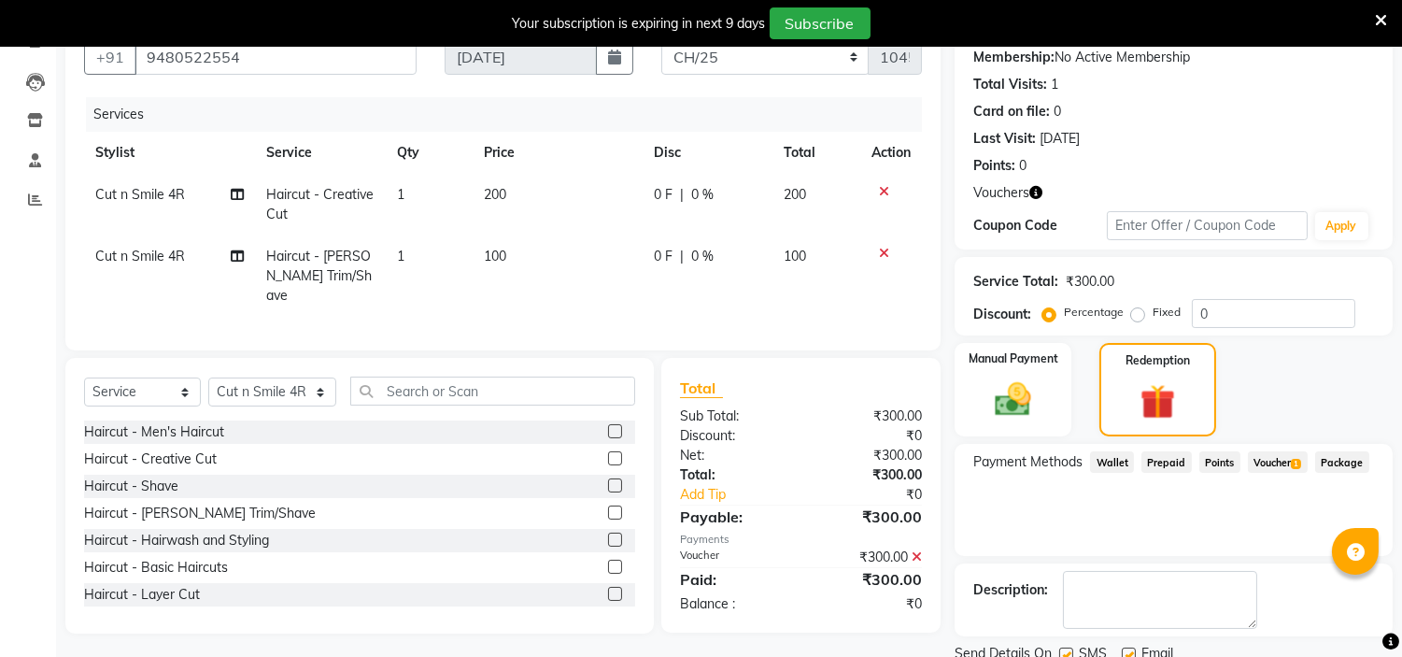
scroll to position [250, 0]
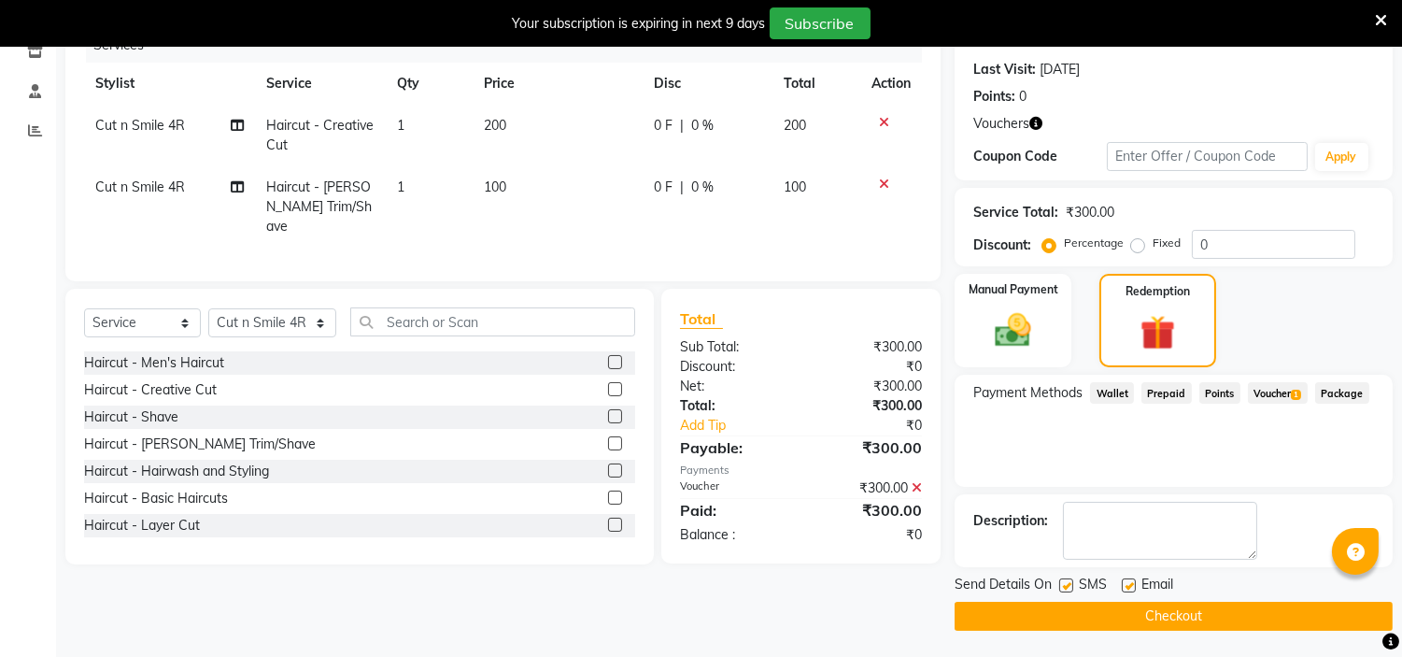
click at [1169, 609] on button "Checkout" at bounding box center [1174, 616] width 438 height 29
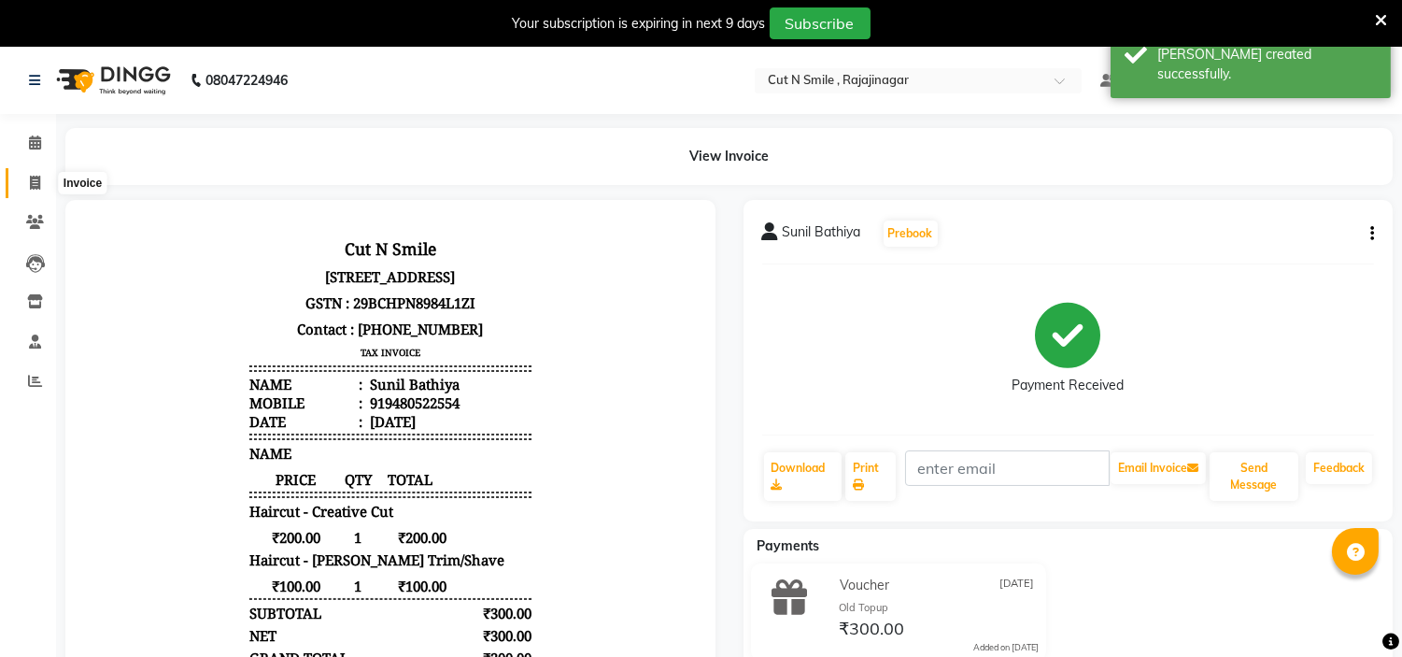
click at [30, 176] on icon at bounding box center [35, 183] width 10 height 14
select select "service"
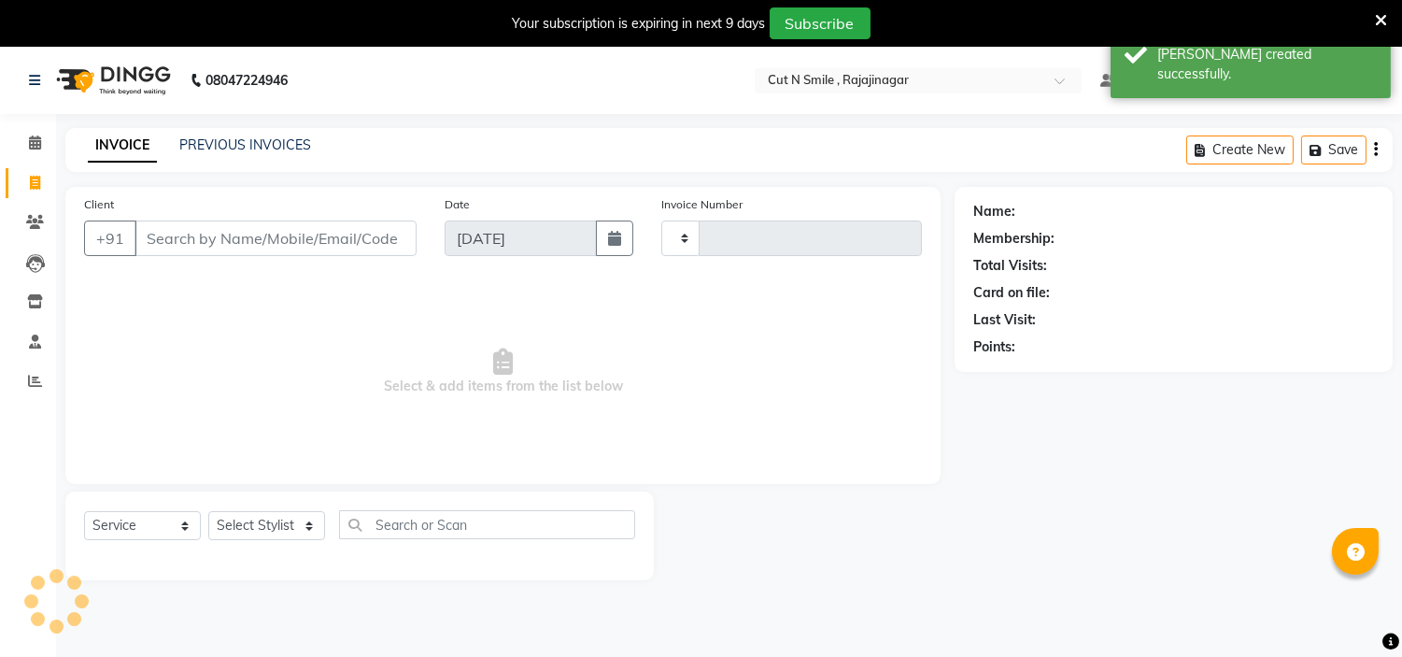
scroll to position [47, 0]
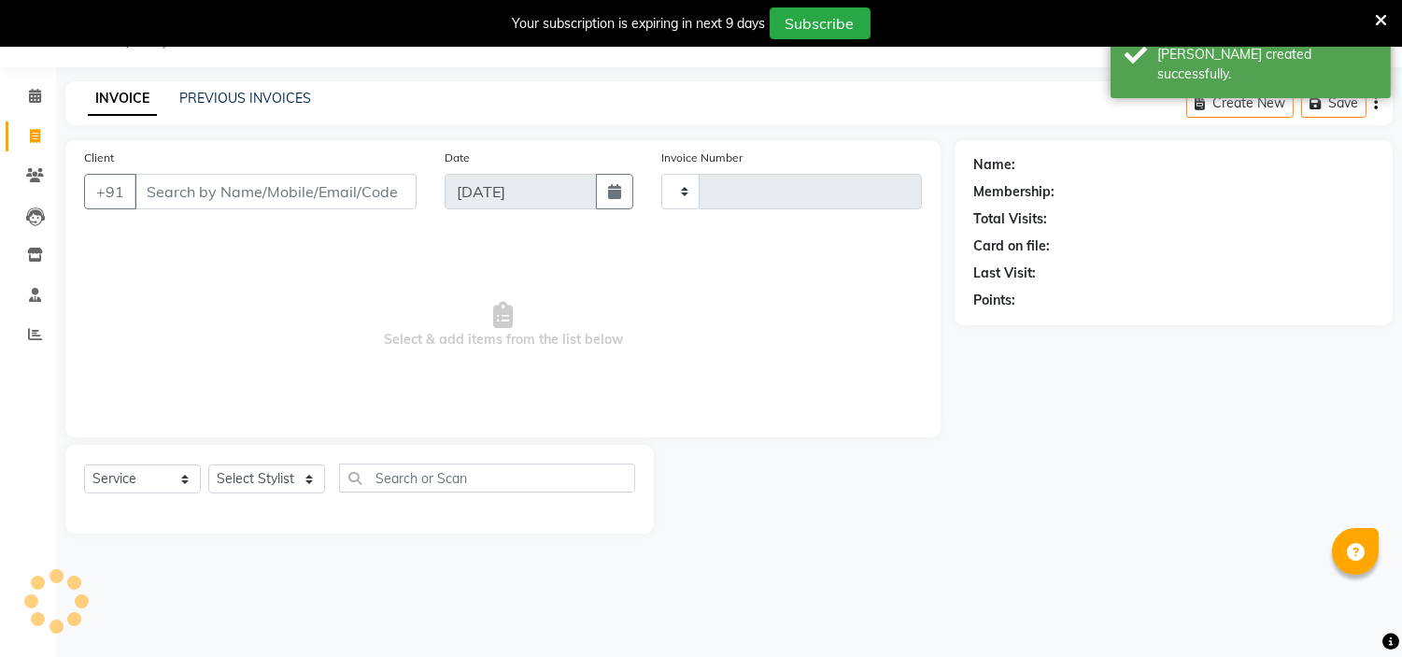
type input "124"
click at [680, 183] on select "[PERSON_NAME]/25-26 LA/2025-26 SH/25 CH/25 SA/25" at bounding box center [765, 191] width 208 height 35
select select "7182"
click at [661, 174] on select "[PERSON_NAME]/25-26 LA/2025-26 SH/25 CH/25 SA/25" at bounding box center [765, 191] width 208 height 35
type input "1046"
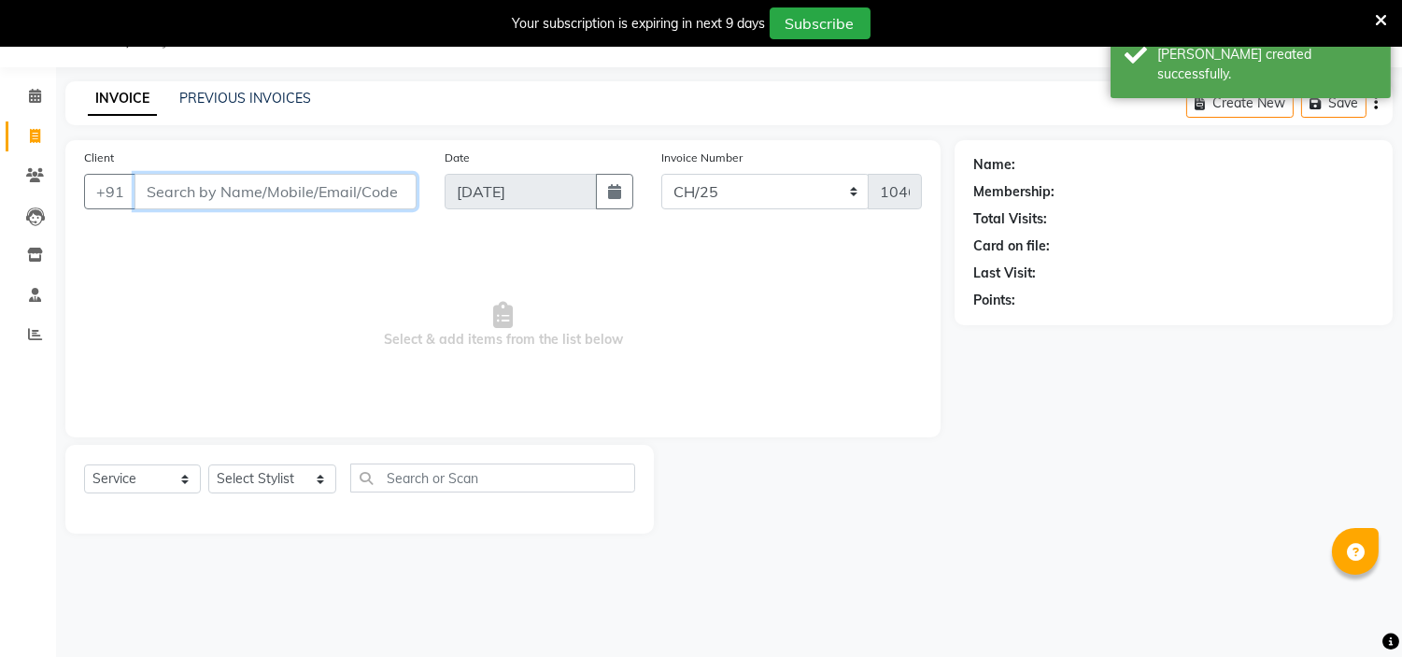
click at [353, 196] on input "Client" at bounding box center [276, 191] width 282 height 35
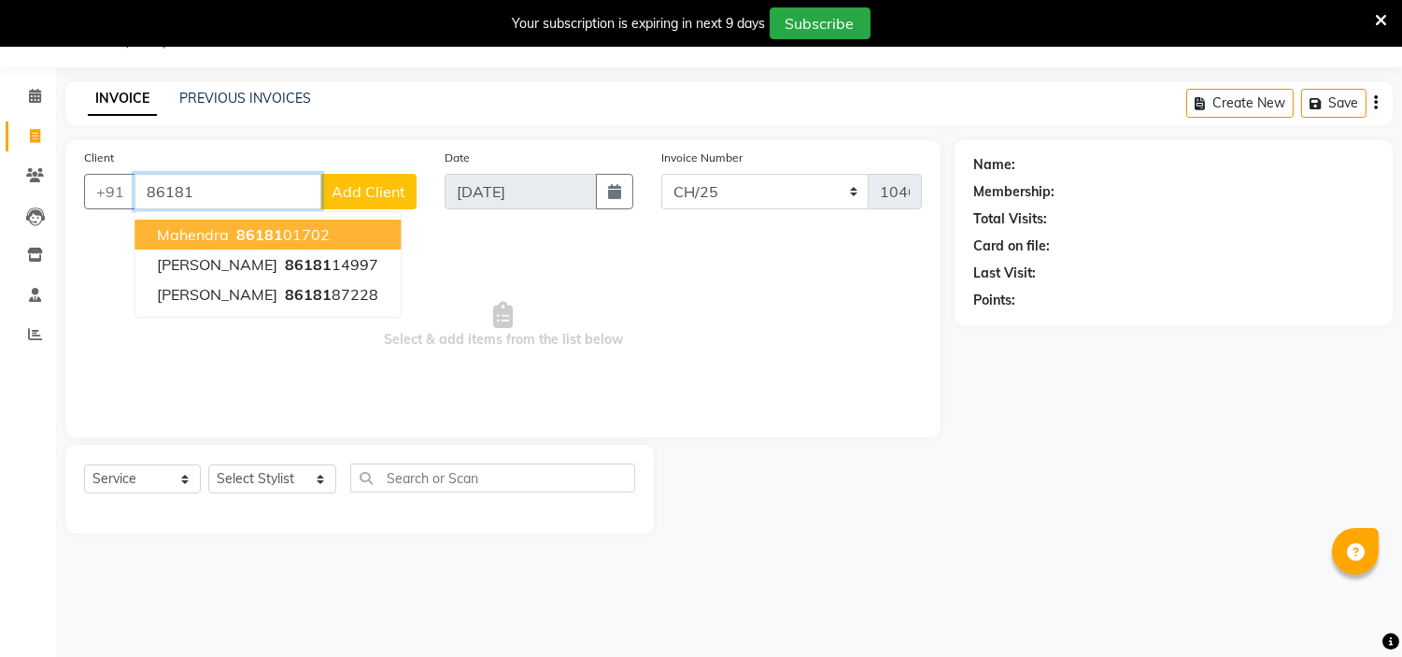
click at [294, 226] on ngb-highlight "86181 01702" at bounding box center [281, 234] width 97 height 19
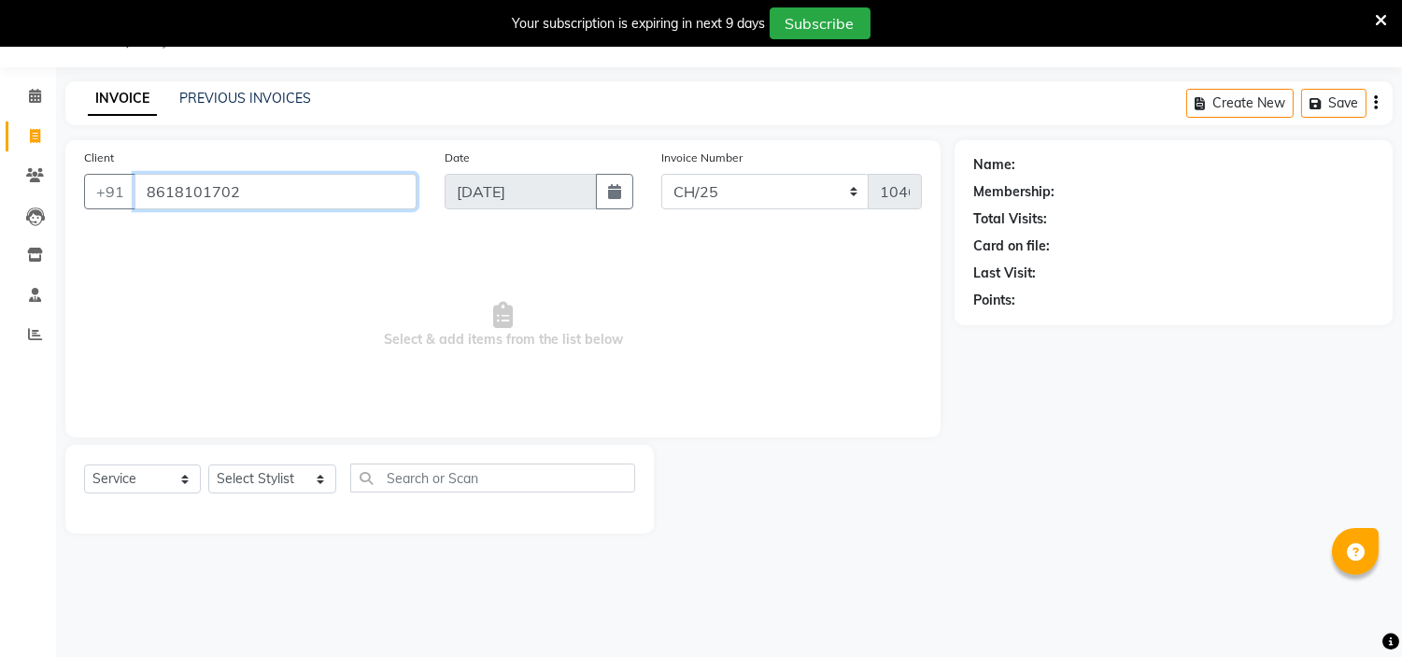
type input "8618101702"
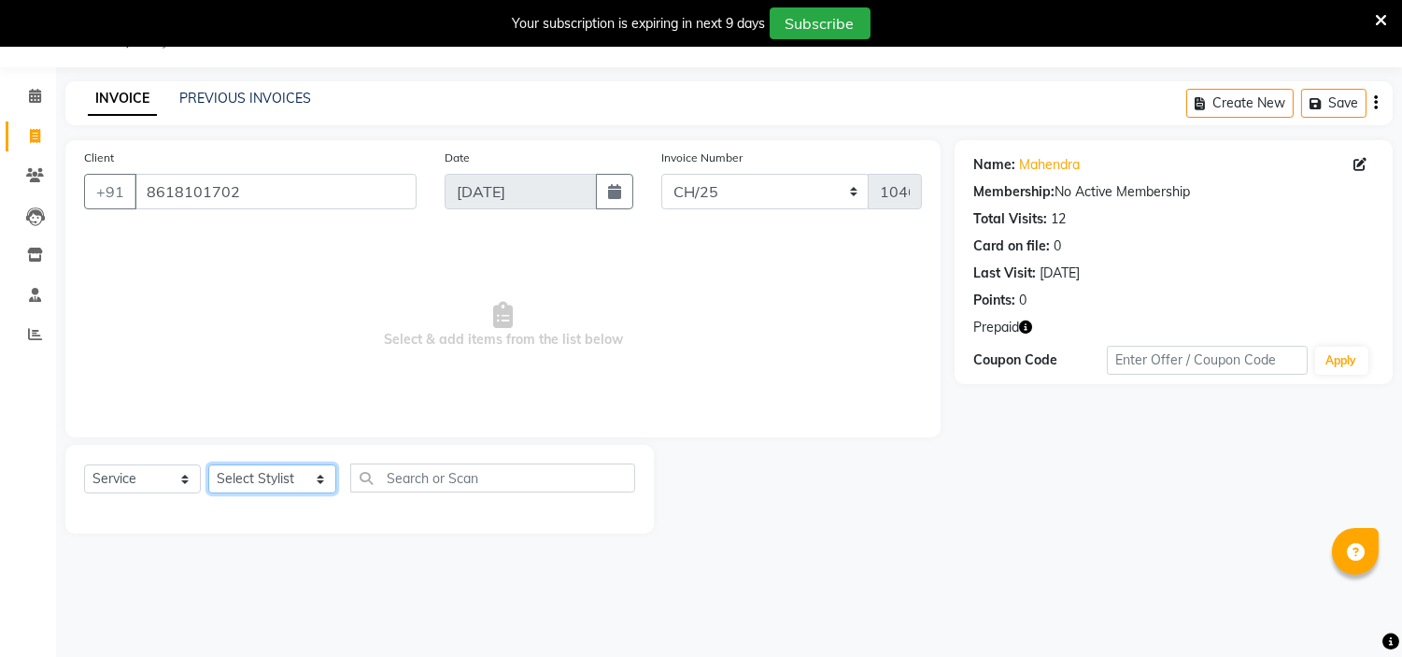
click at [305, 477] on select "Select Stylist [PERSON_NAME] Ammu 3R [PERSON_NAME] VN [PERSON_NAME] 3R [PERSON_…" at bounding box center [272, 478] width 128 height 29
select select "57483"
click at [208, 465] on select "Select Stylist [PERSON_NAME] Ammu 3R [PERSON_NAME] VN [PERSON_NAME] 3R [PERSON_…" at bounding box center [272, 478] width 128 height 29
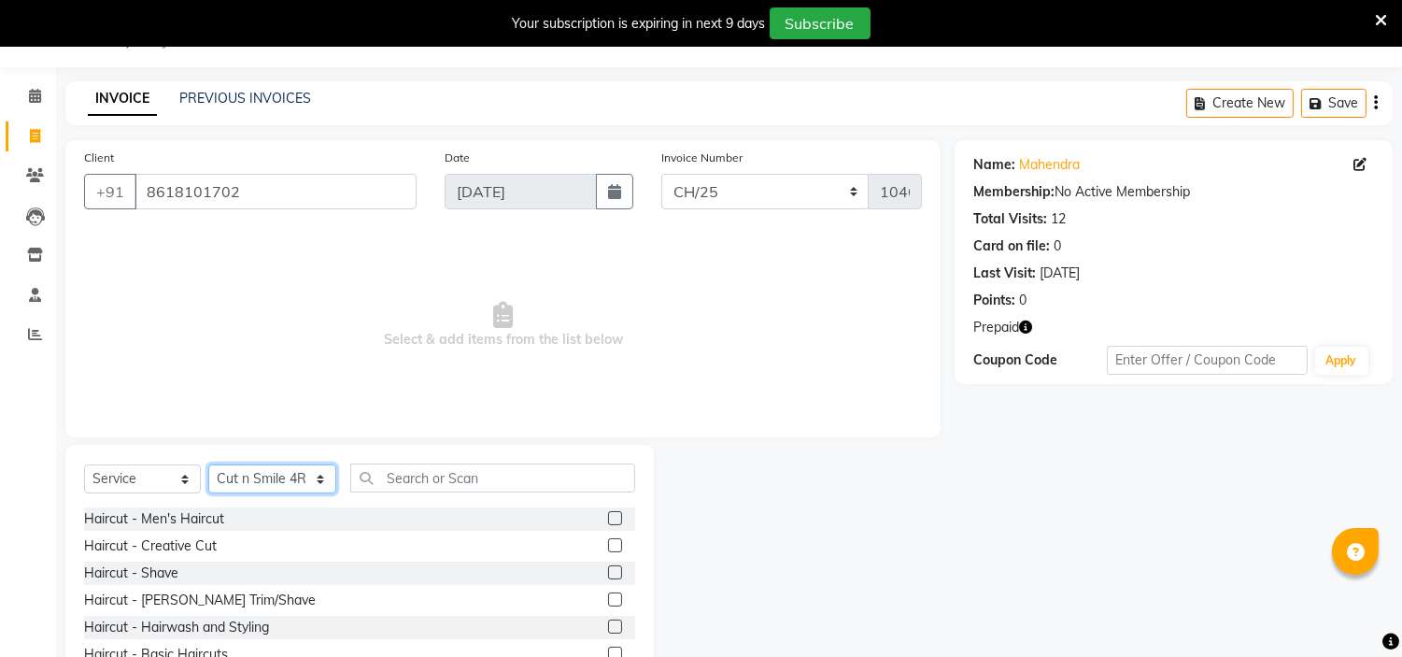
scroll to position [137, 0]
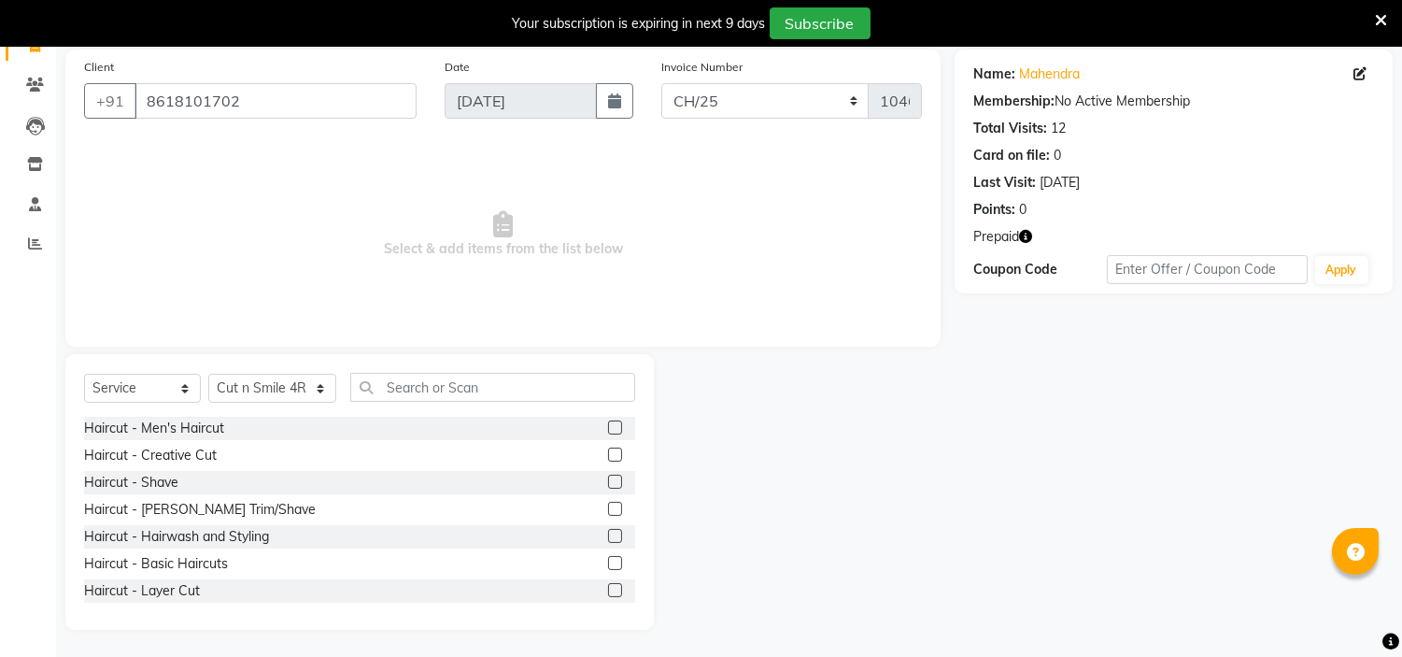
click at [608, 456] on label at bounding box center [615, 454] width 14 height 14
click at [608, 456] on input "checkbox" at bounding box center [614, 455] width 12 height 12
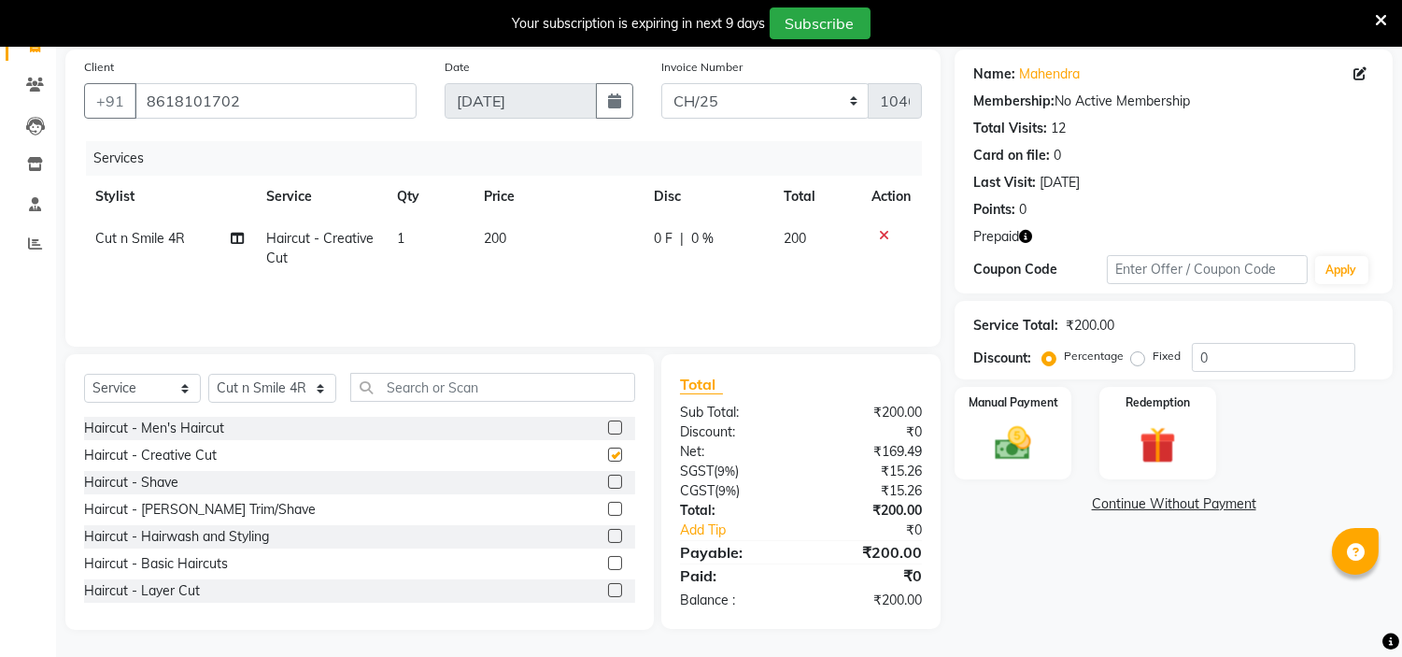
checkbox input "false"
click at [1130, 461] on img at bounding box center [1158, 445] width 62 height 47
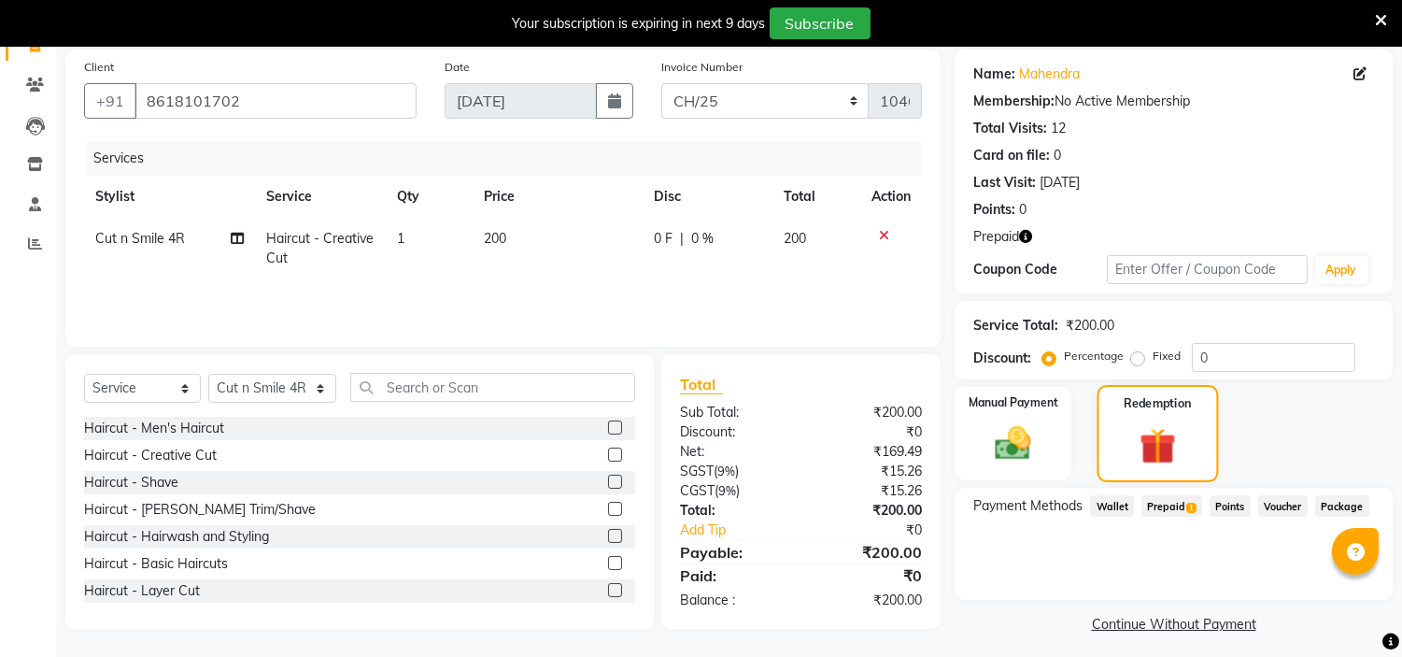
scroll to position [145, 0]
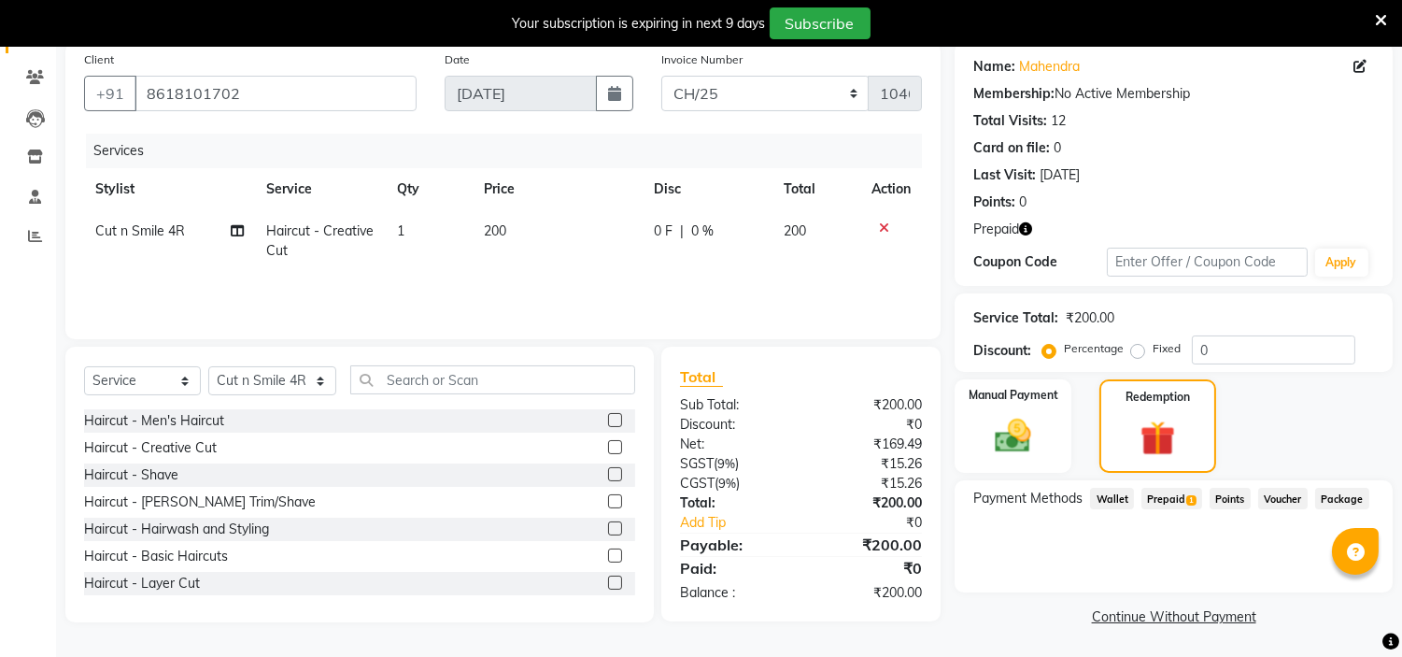
click at [1183, 496] on span "Prepaid 1" at bounding box center [1172, 498] width 61 height 21
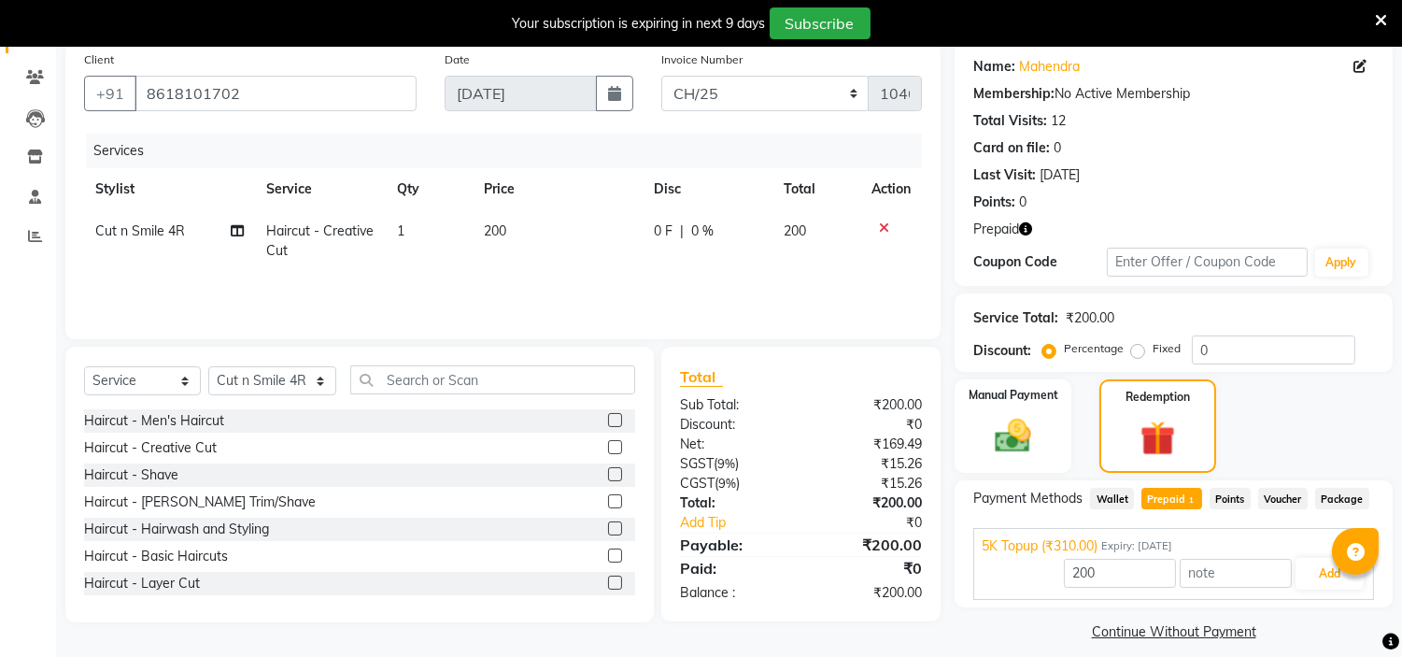
scroll to position [161, 0]
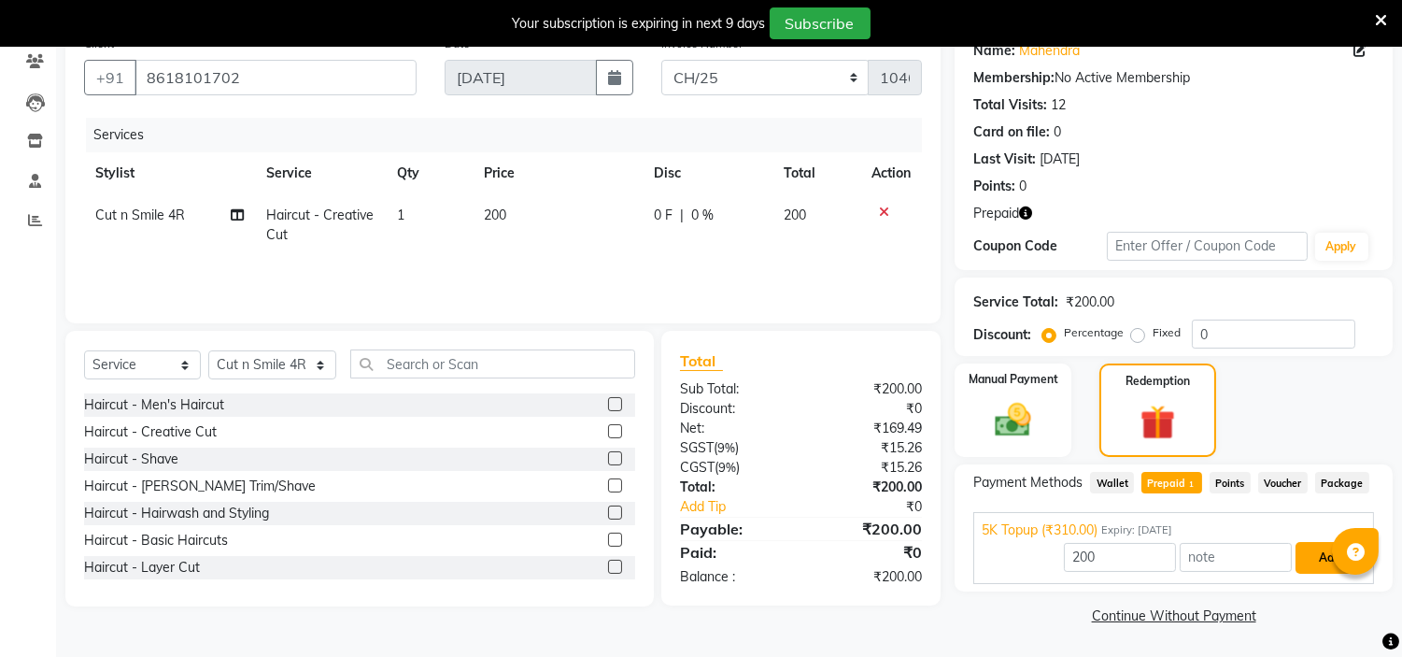
click at [1323, 556] on button "Add" at bounding box center [1330, 558] width 68 height 32
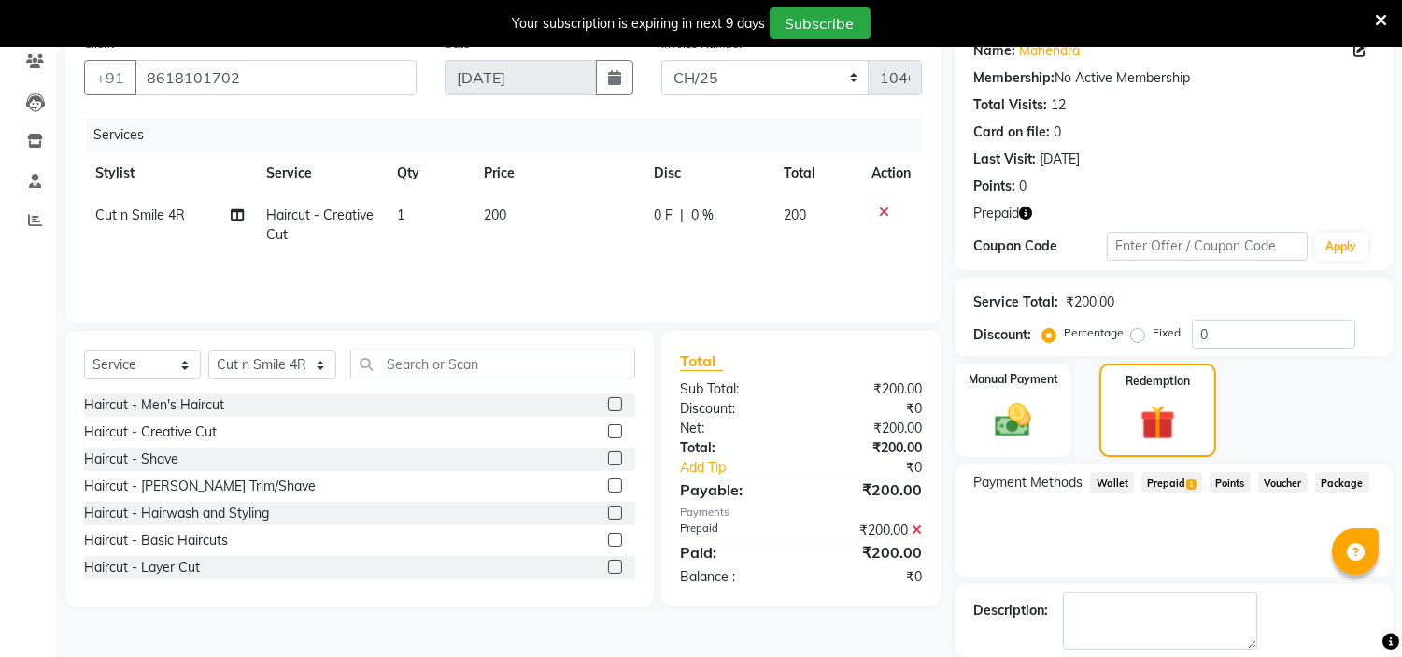
scroll to position [250, 0]
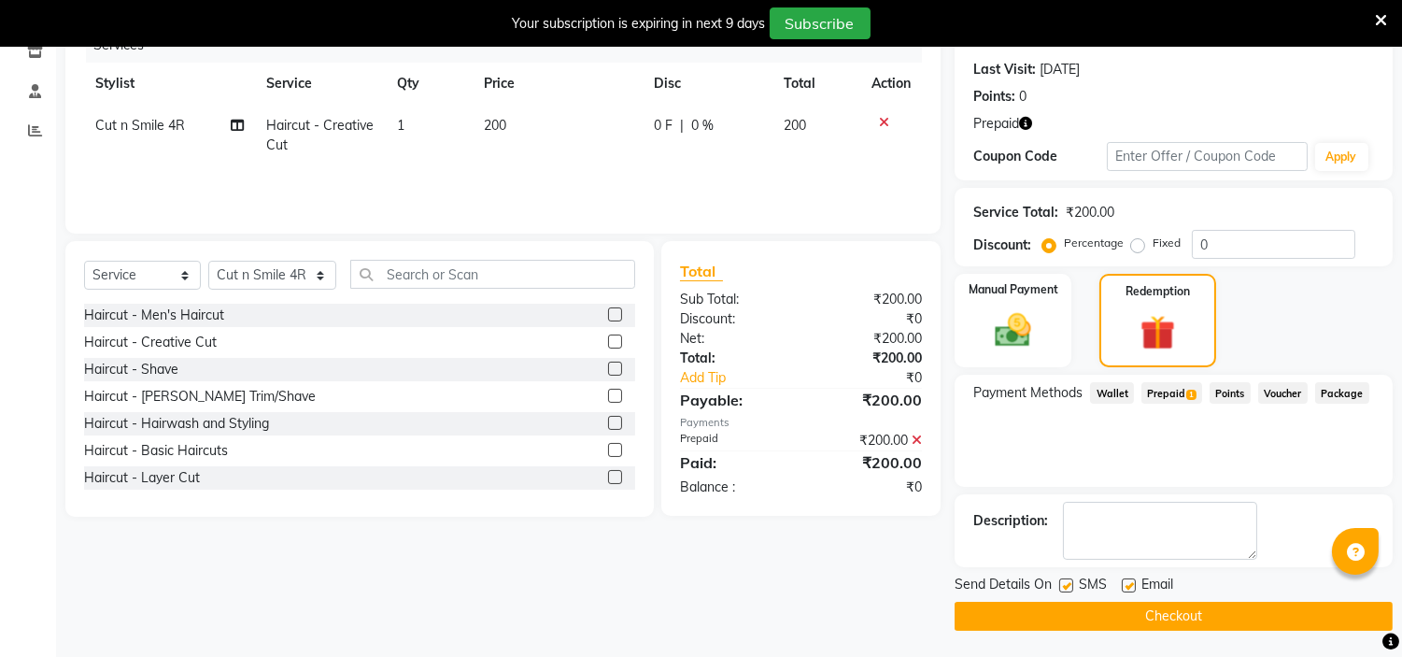
click at [1188, 610] on button "Checkout" at bounding box center [1174, 616] width 438 height 29
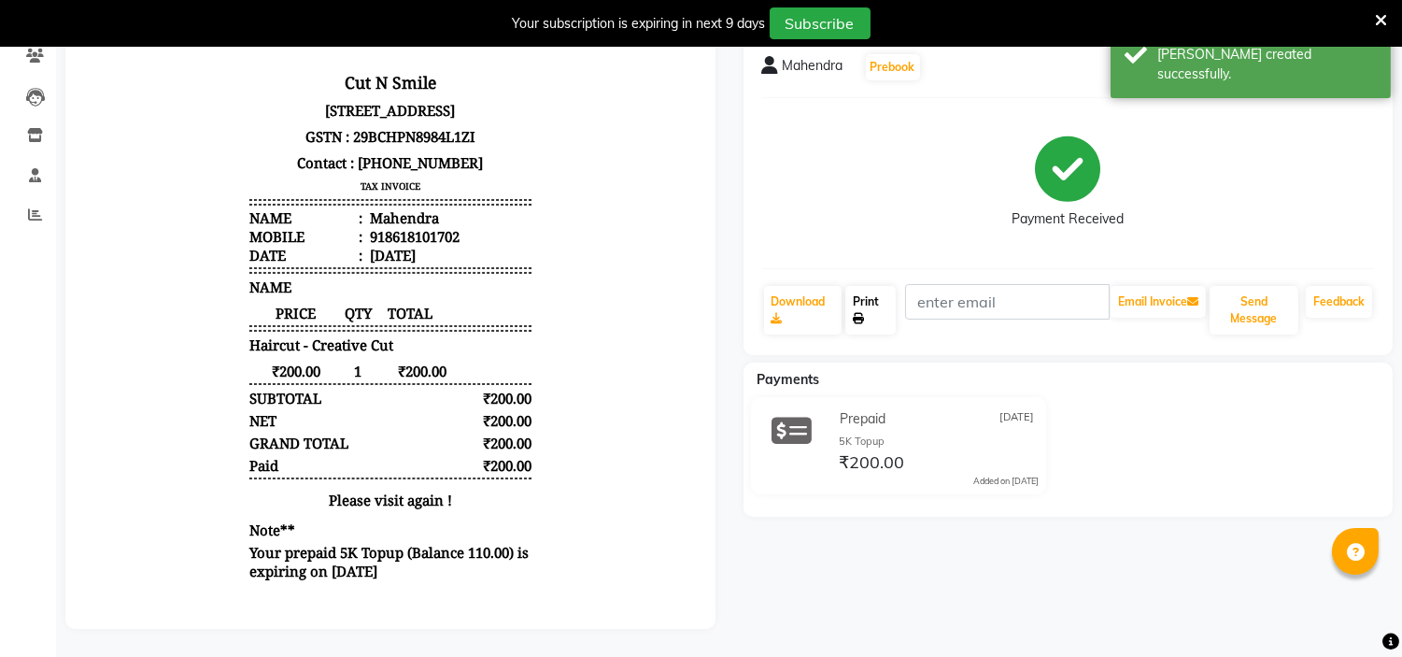
click at [863, 313] on icon at bounding box center [858, 318] width 11 height 11
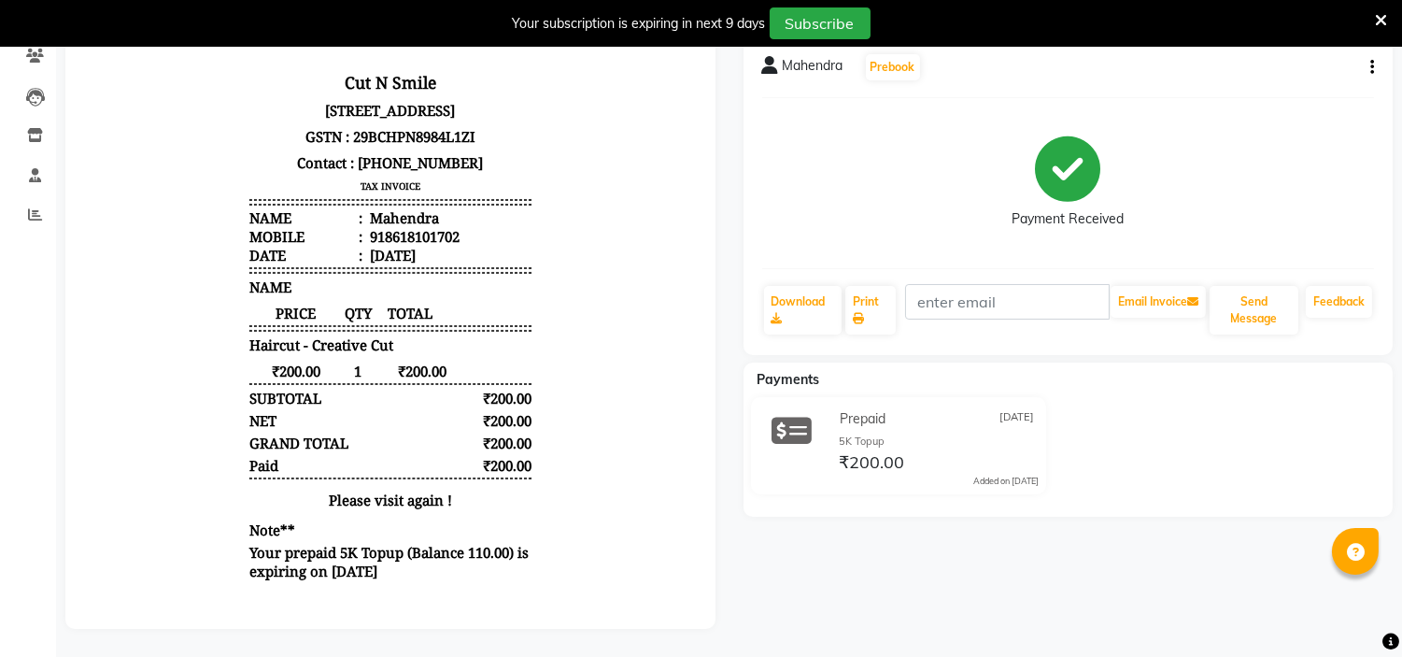
click at [249, 193] on h3 "TAX INVOICE" at bounding box center [390, 186] width 282 height 21
click at [885, 291] on link "Print" at bounding box center [870, 310] width 50 height 49
click at [220, 378] on body "Cut N Smile [STREET_ADDRESS] GSTN : 29BCHPN8984L1ZI Contact : [PHONE_NUMBER] TA…" at bounding box center [391, 326] width 598 height 532
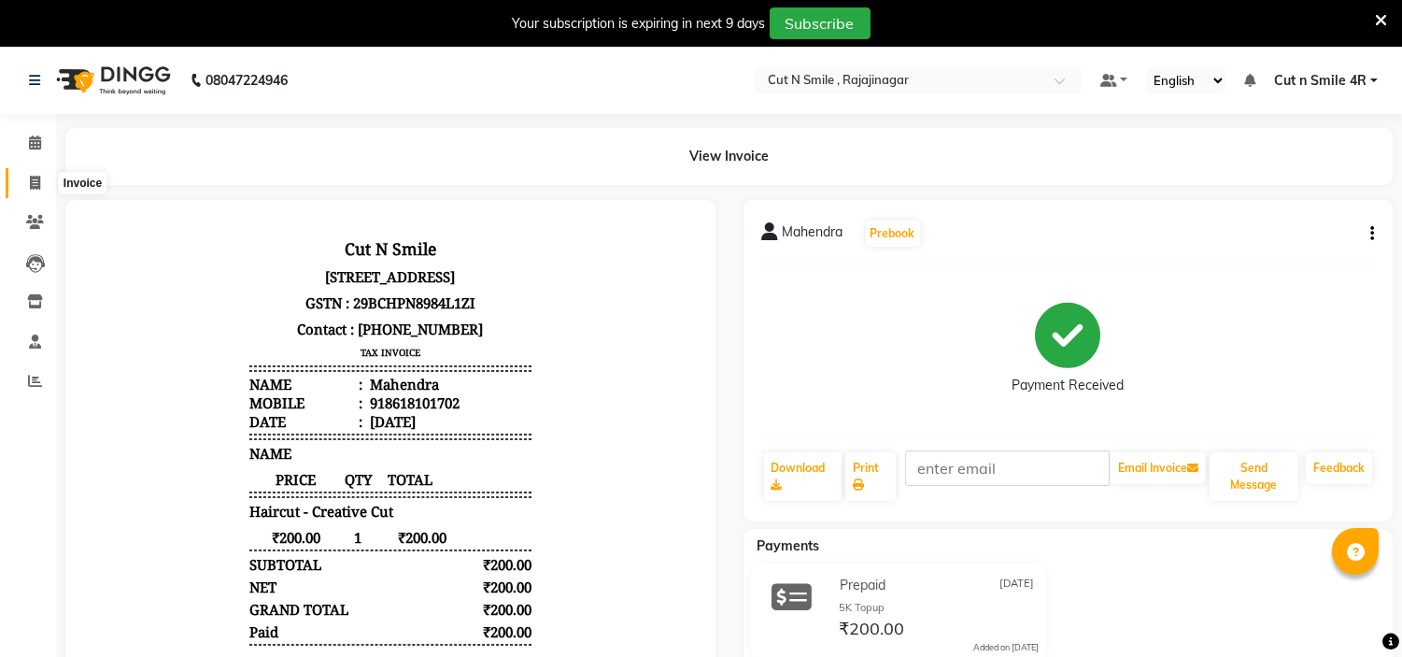
click at [35, 176] on icon at bounding box center [35, 183] width 10 height 14
select select "service"
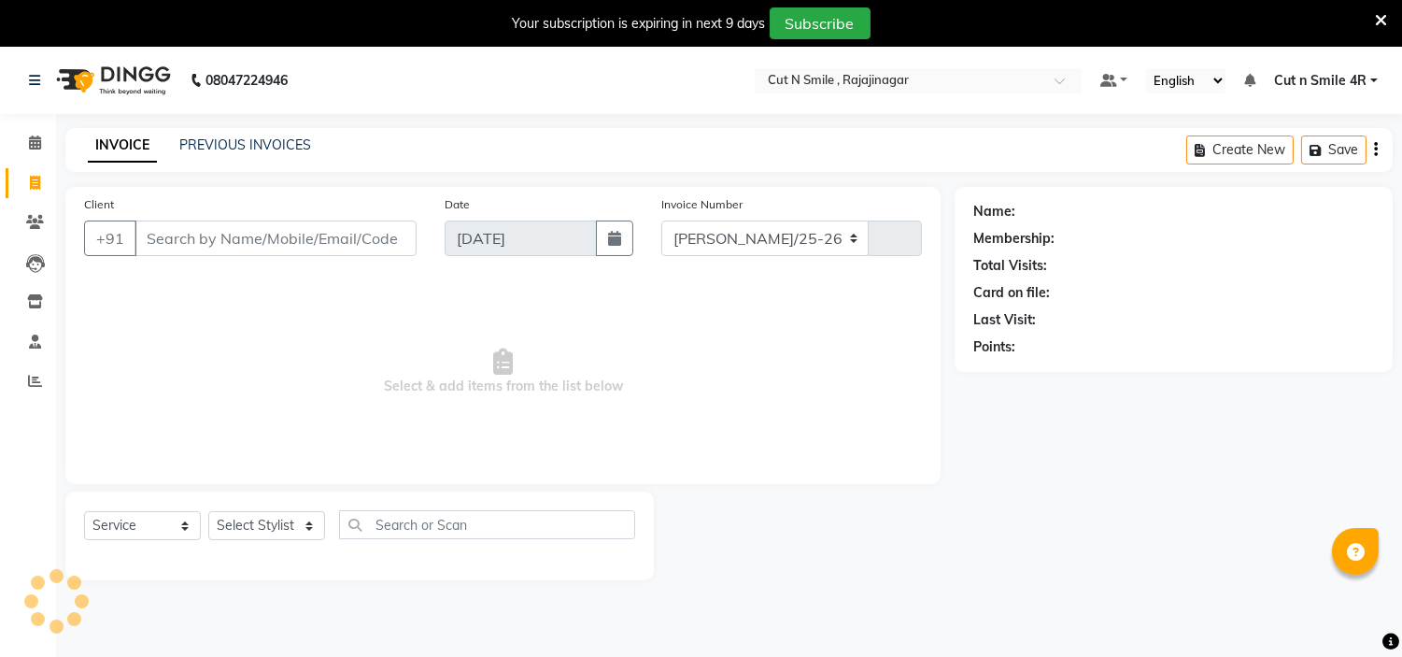
select select "7187"
type input "124"
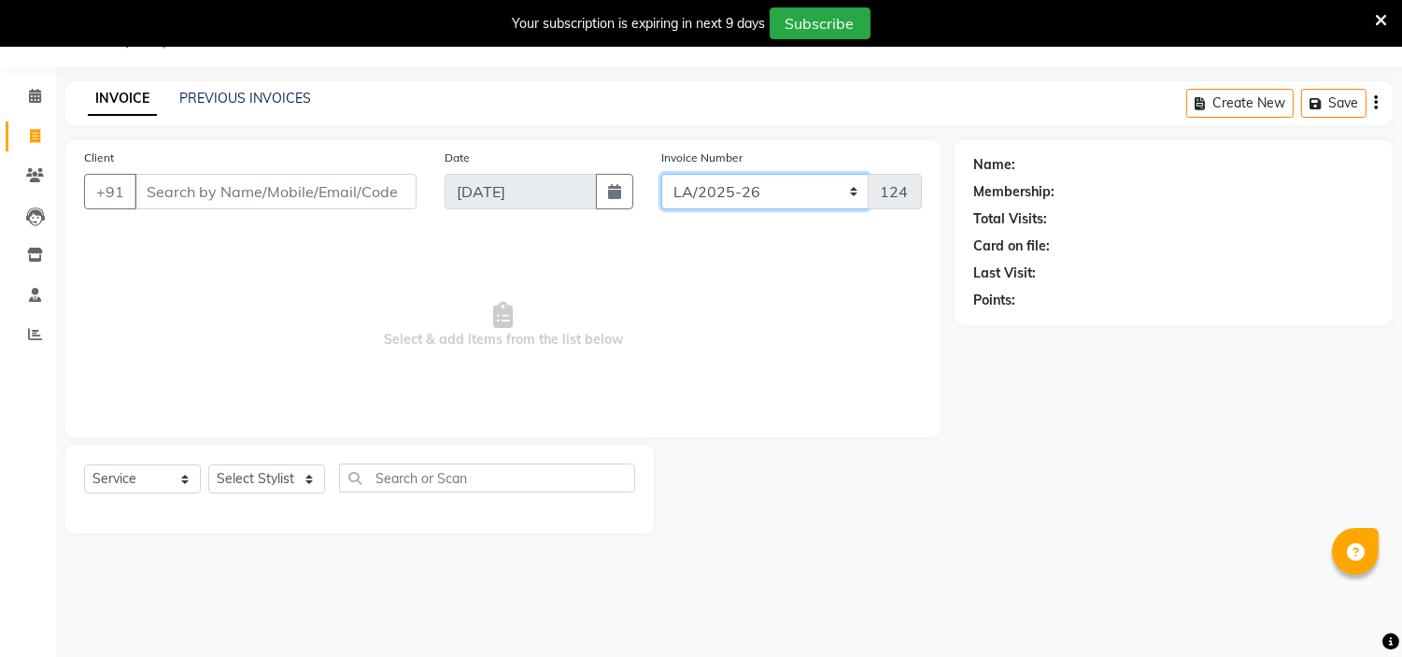
drag, startPoint x: 743, startPoint y: 194, endPoint x: 731, endPoint y: 227, distance: 34.9
click at [731, 227] on div "Client +91 Date [DATE] Invoice Number [PERSON_NAME]/25-26 LA/2025-26 SH/25 CH/2…" at bounding box center [502, 288] width 875 height 297
select select "8154"
click at [661, 174] on select "[PERSON_NAME]/25-26 LA/2025-26 SH/25 CH/25 SA/25" at bounding box center [765, 191] width 208 height 35
type input "588"
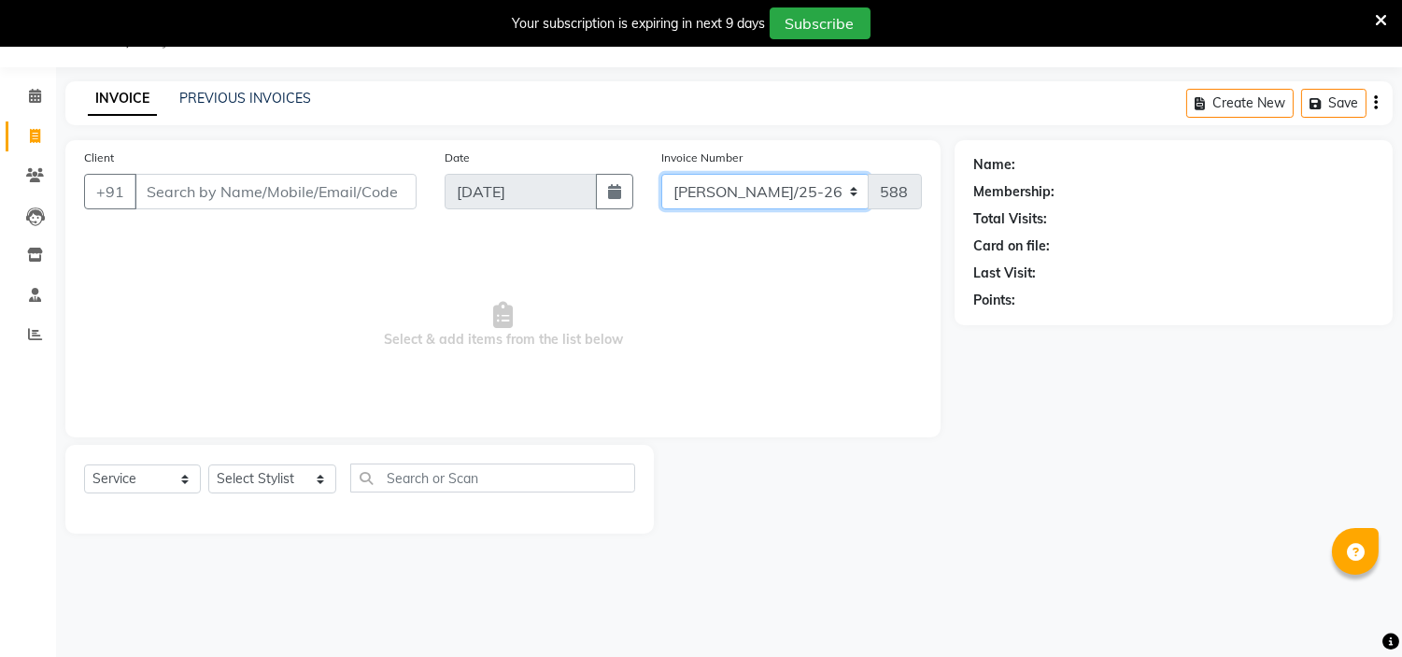
drag, startPoint x: 731, startPoint y: 203, endPoint x: 701, endPoint y: 304, distance: 105.5
click at [701, 304] on div "Client +91 Date [DATE] Invoice Number [PERSON_NAME]/25-26 LA/2025-26 SH/25 CH/2…" at bounding box center [502, 288] width 875 height 297
select select "7182"
click at [661, 174] on select "[PERSON_NAME]/25-26 LA/2025-26 SH/25 CH/25 SA/25" at bounding box center [765, 191] width 208 height 35
type input "1047"
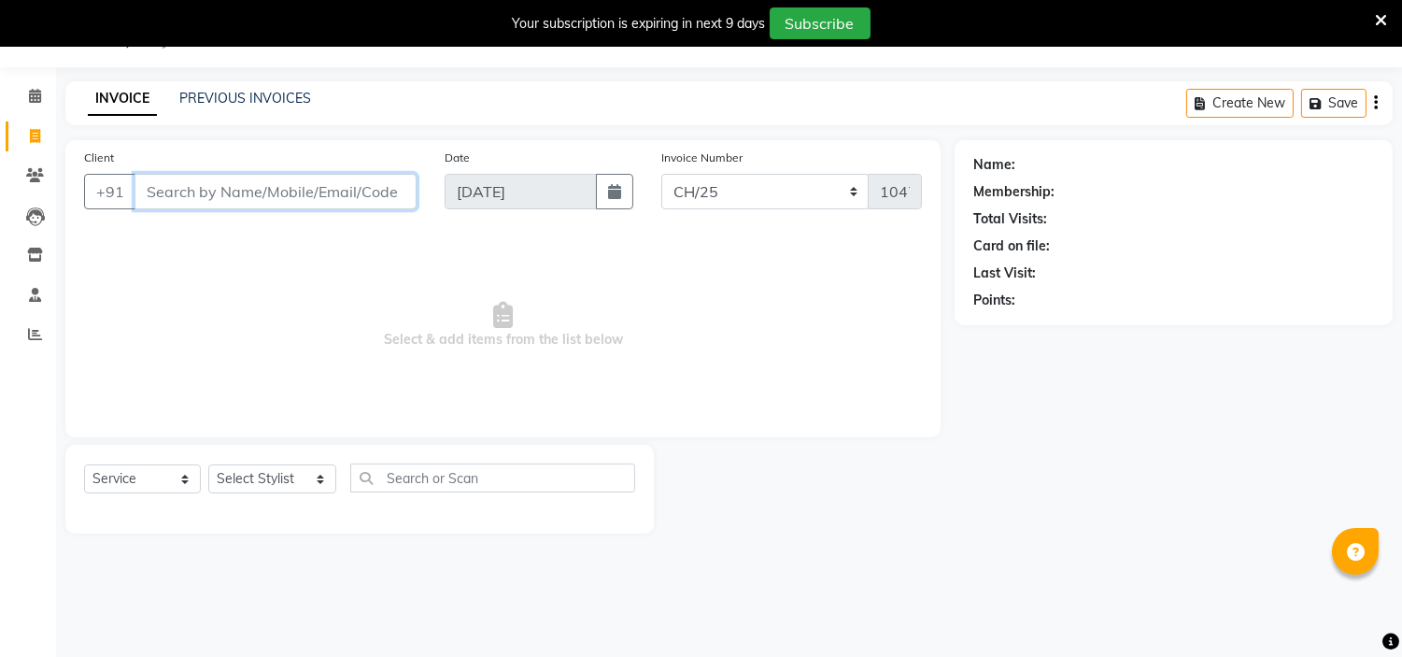
click at [366, 188] on input "Client" at bounding box center [276, 191] width 282 height 35
